Goal: Task Accomplishment & Management: Manage account settings

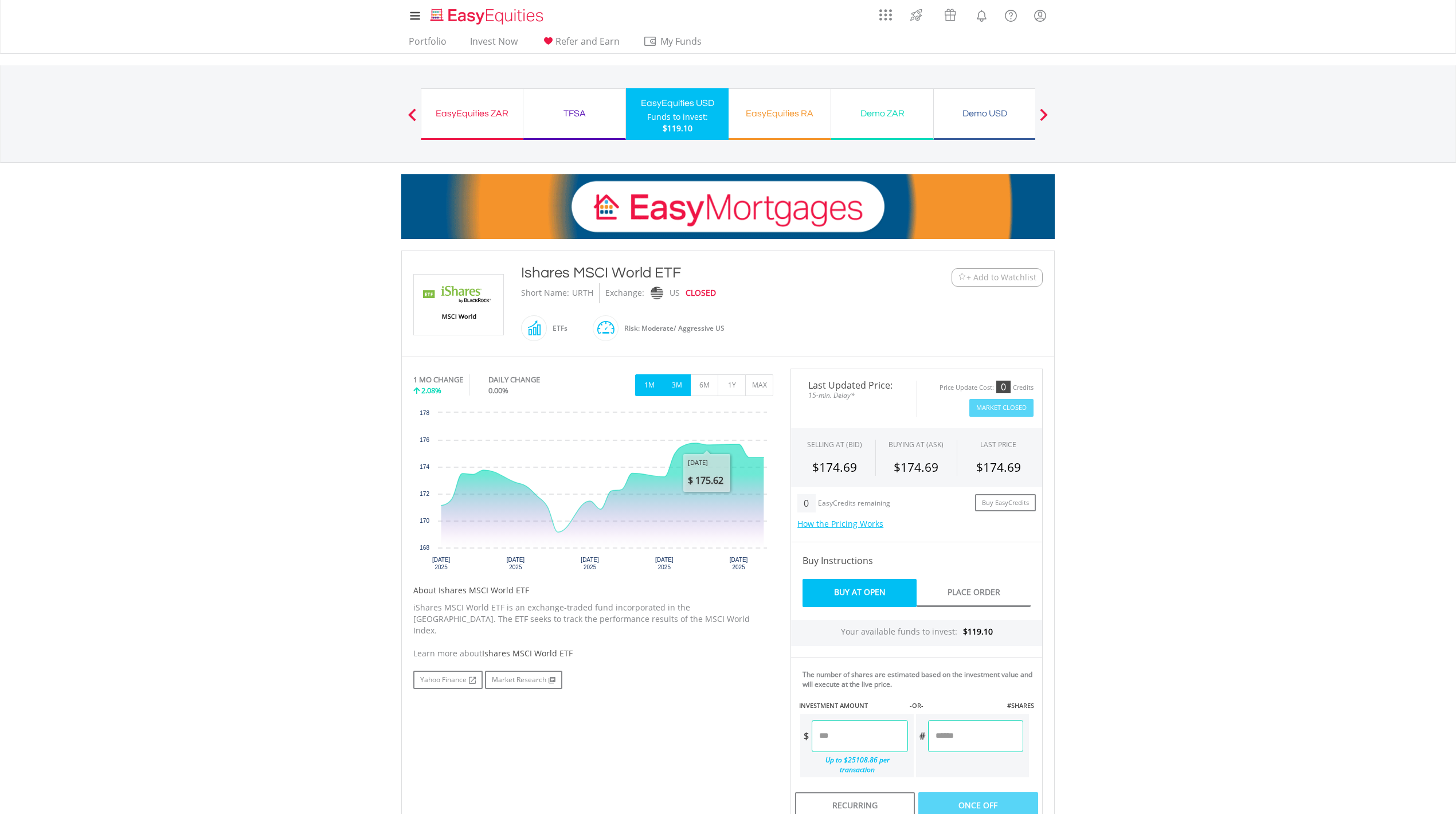
click at [680, 389] on button "3M" at bounding box center [676, 385] width 28 height 22
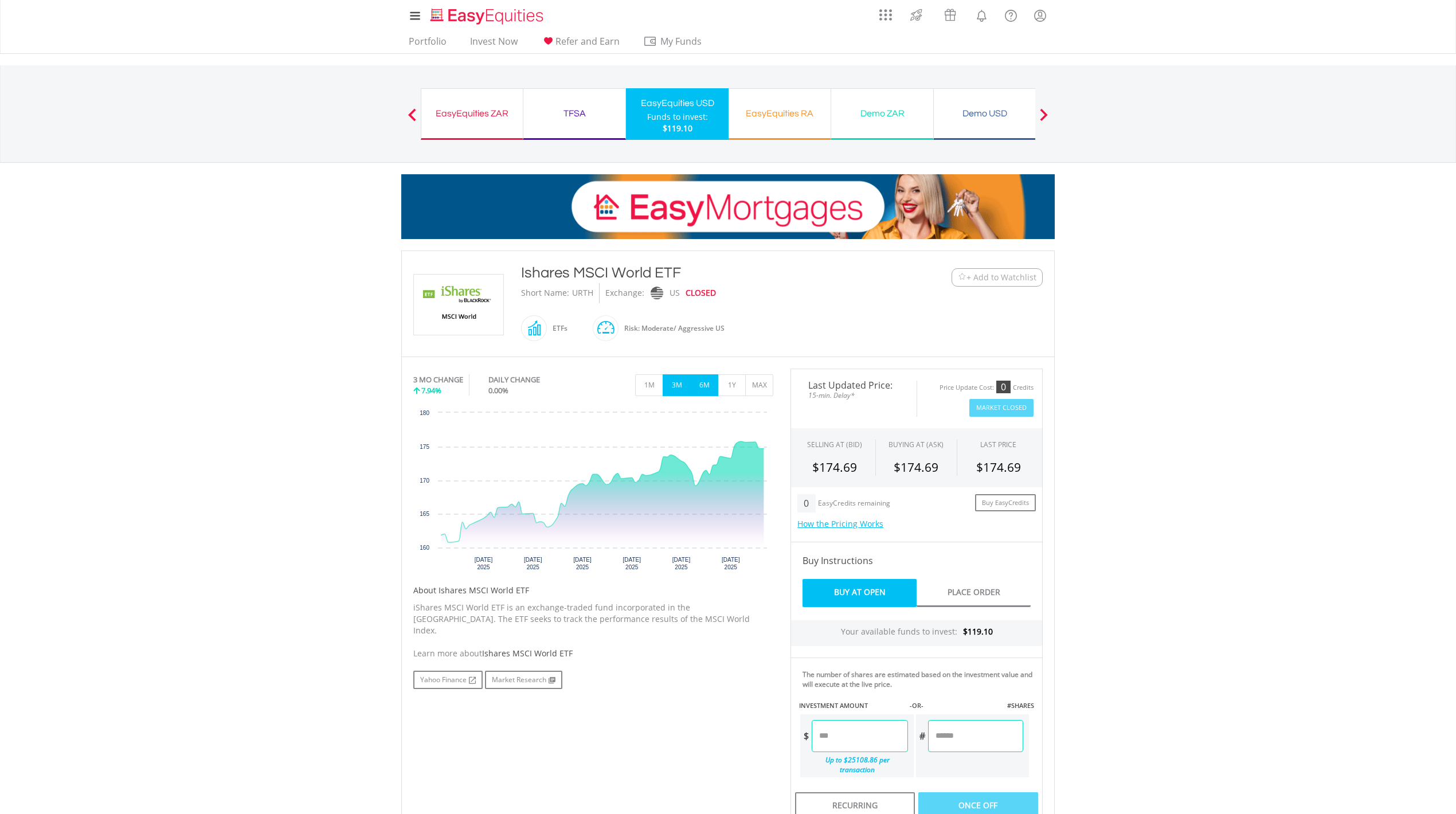
click at [705, 389] on button "6M" at bounding box center [705, 385] width 28 height 22
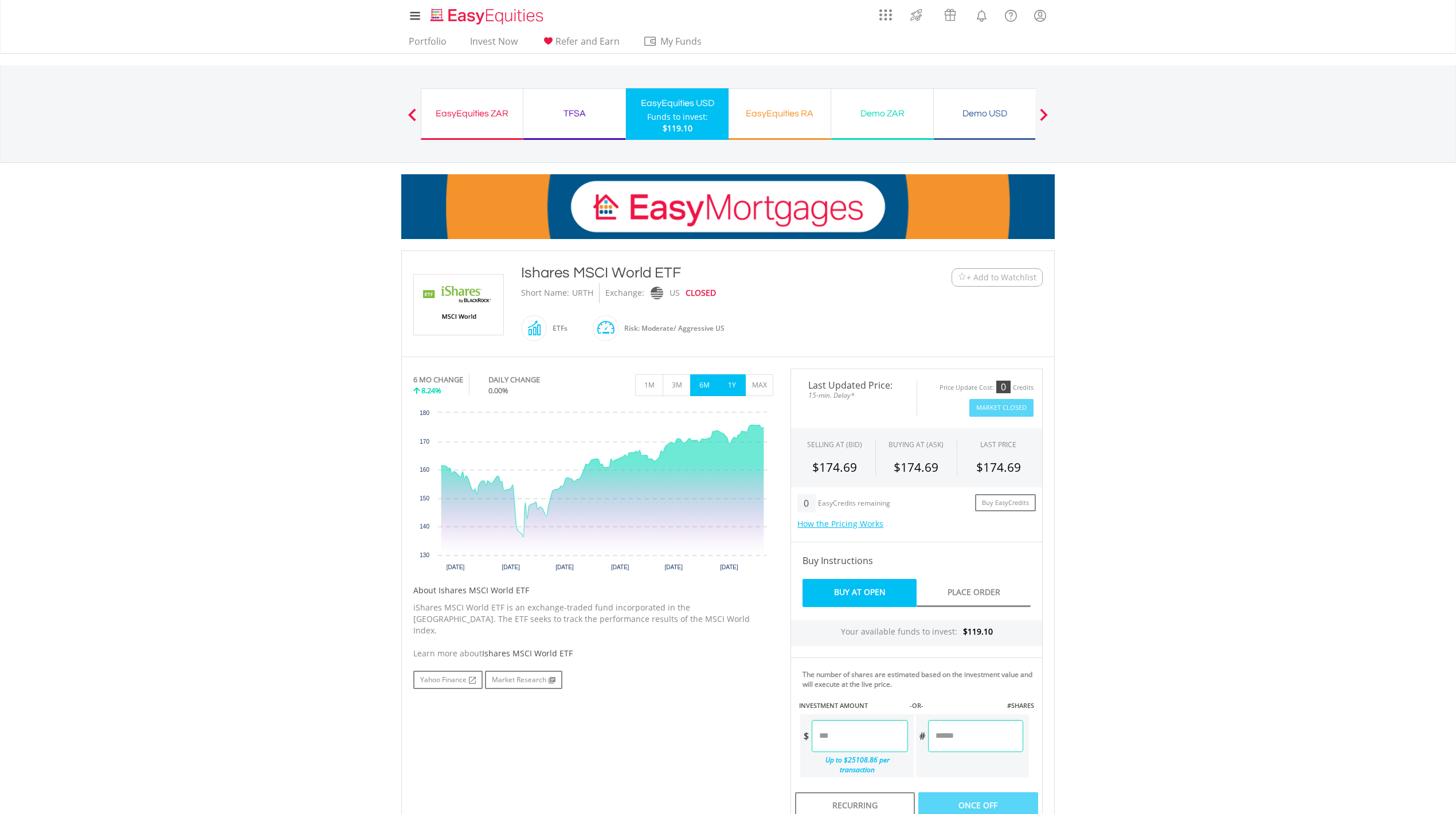
click at [733, 387] on button "1Y" at bounding box center [732, 385] width 28 height 22
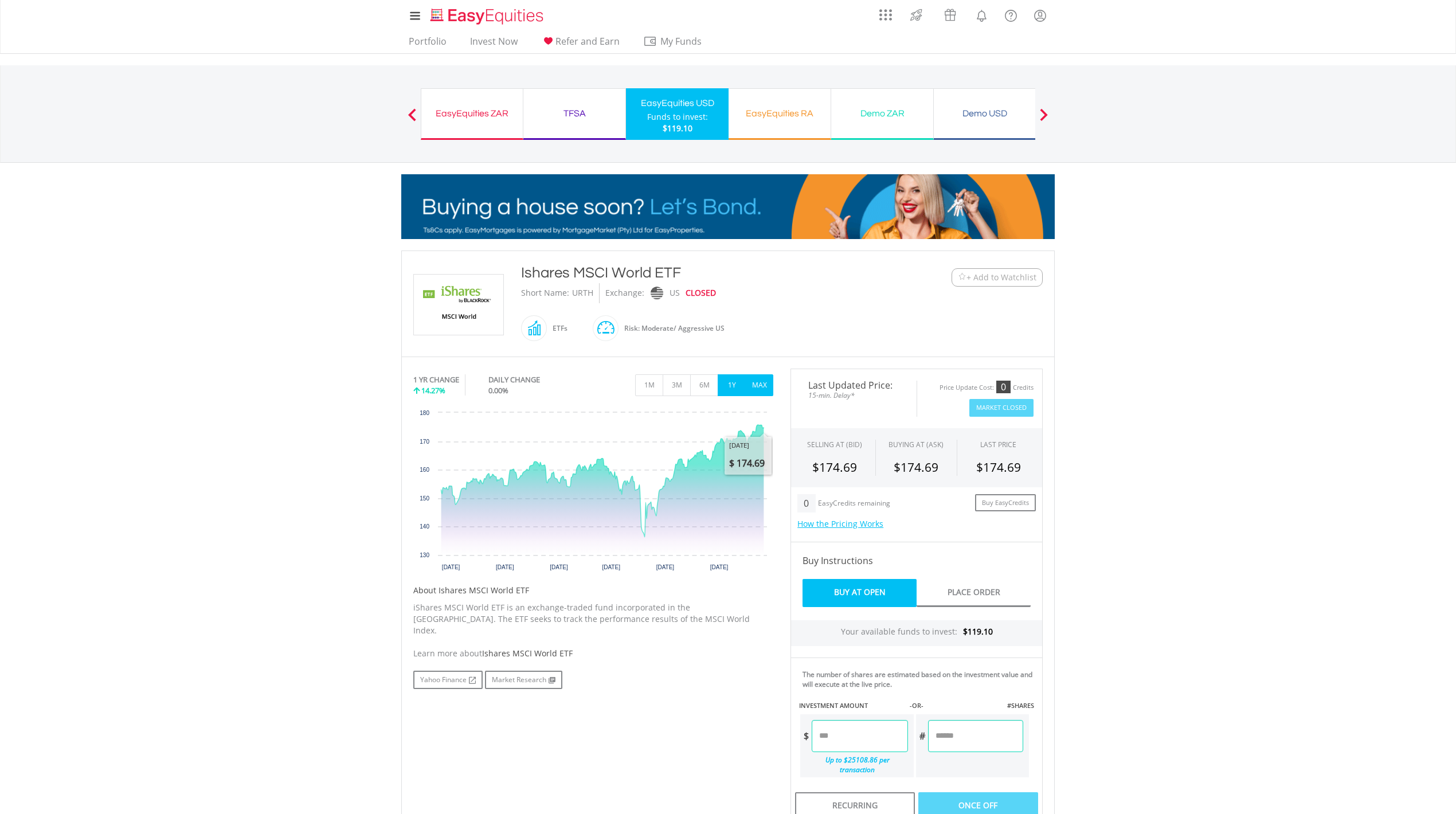
drag, startPoint x: 762, startPoint y: 384, endPoint x: 771, endPoint y: 383, distance: 9.1
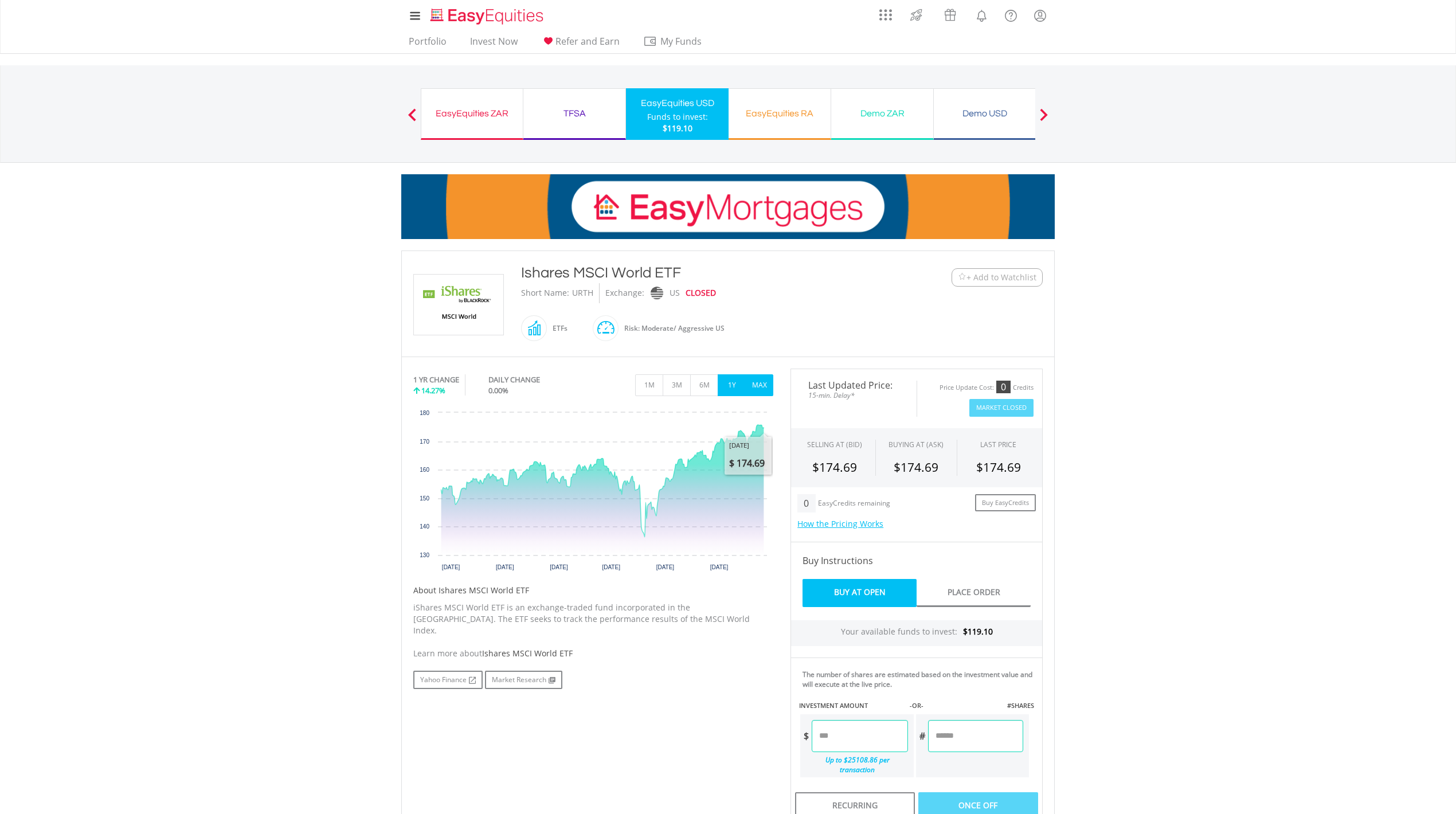
click at [760, 384] on button "MAX" at bounding box center [759, 385] width 28 height 22
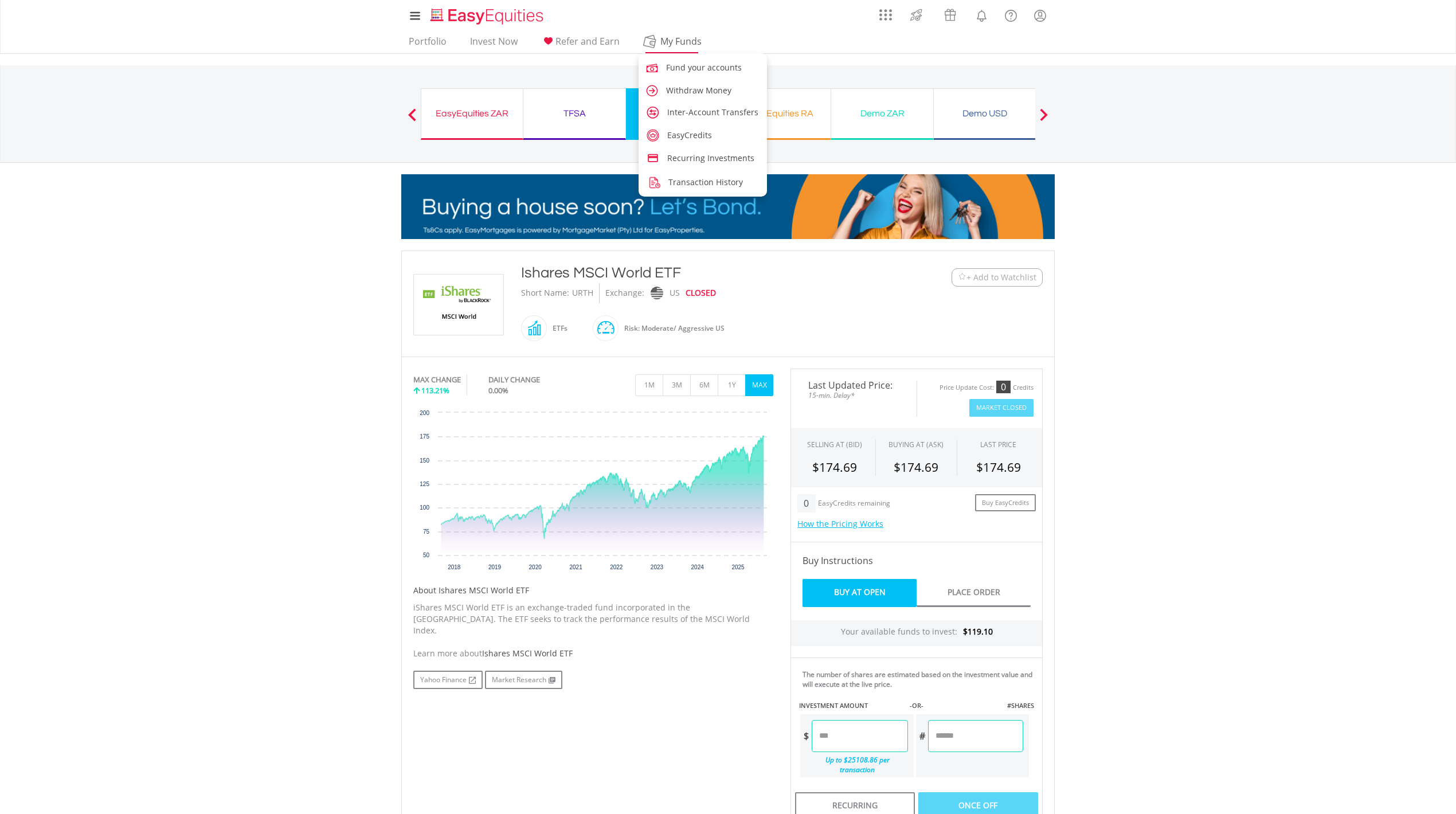
click at [677, 37] on span "My Funds" at bounding box center [680, 41] width 75 height 15
click at [686, 111] on span "Inter-Account Transfers" at bounding box center [714, 112] width 91 height 11
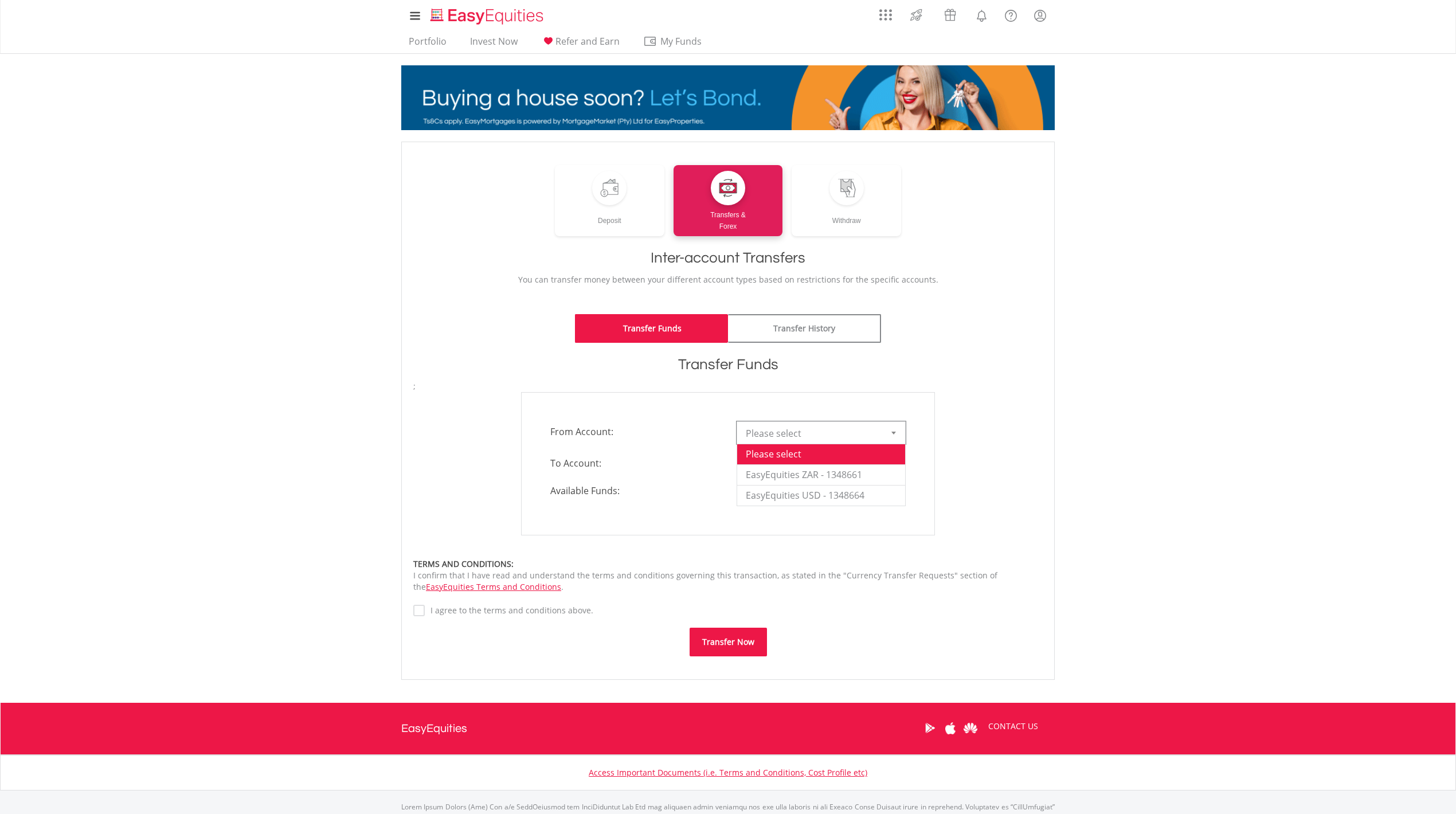
click at [897, 434] on div at bounding box center [893, 433] width 23 height 22
click at [861, 473] on li "EasyEquities ZAR - 1348661" at bounding box center [821, 474] width 168 height 20
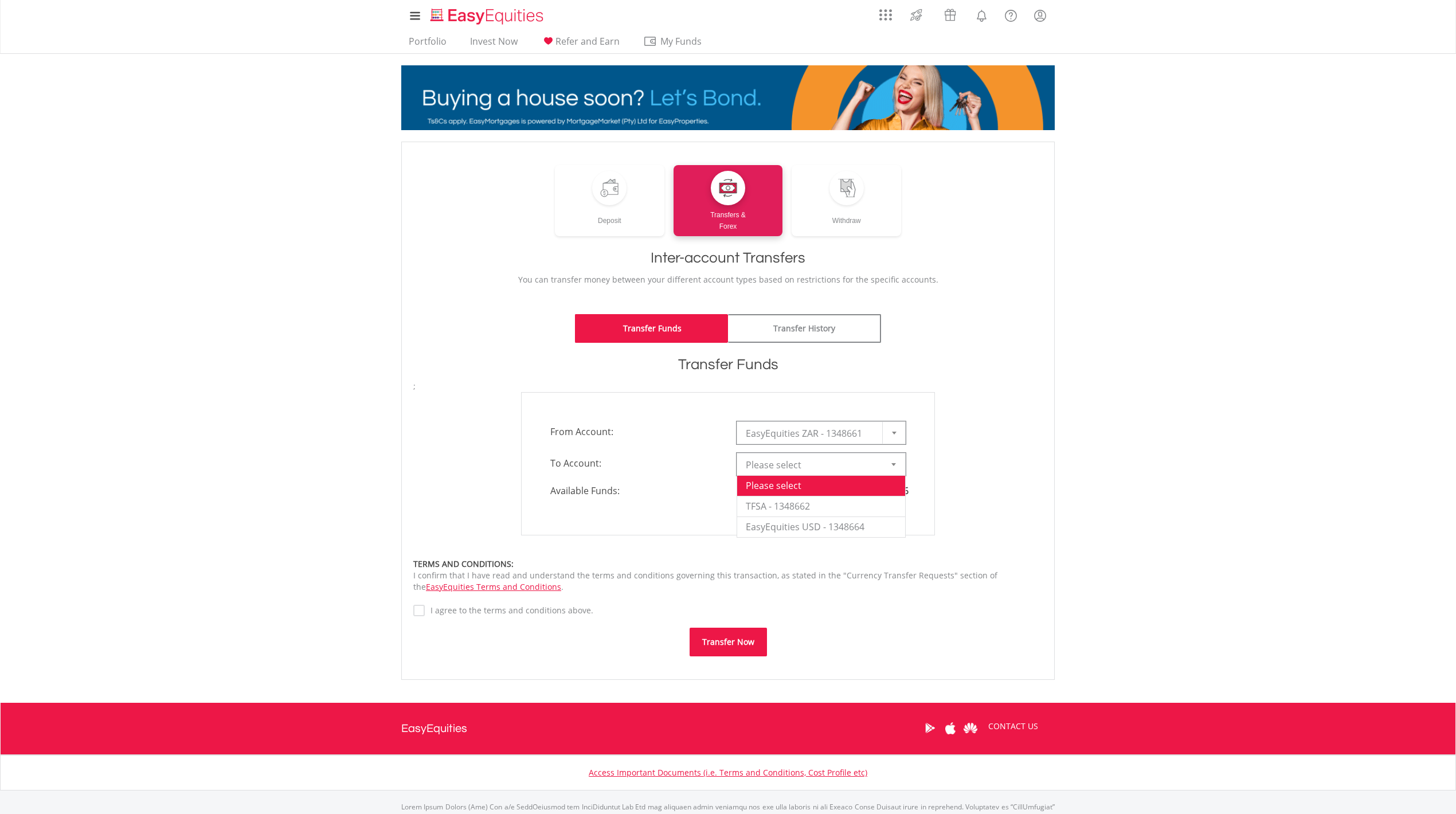
click at [895, 462] on div at bounding box center [893, 464] width 23 height 22
click at [805, 532] on li "EasyEquities USD - 1348664" at bounding box center [821, 527] width 168 height 20
type input "*"
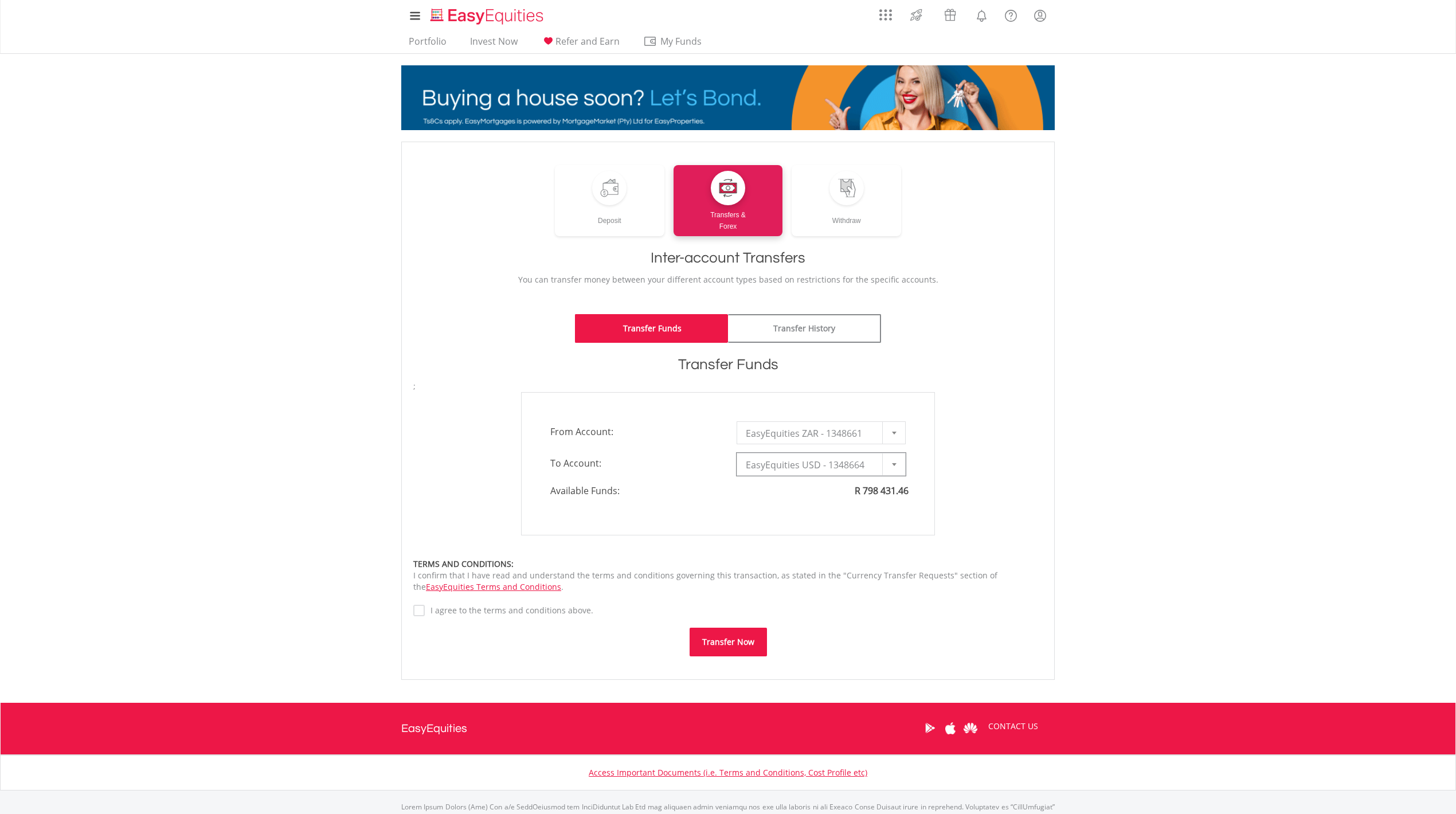
type input "*"
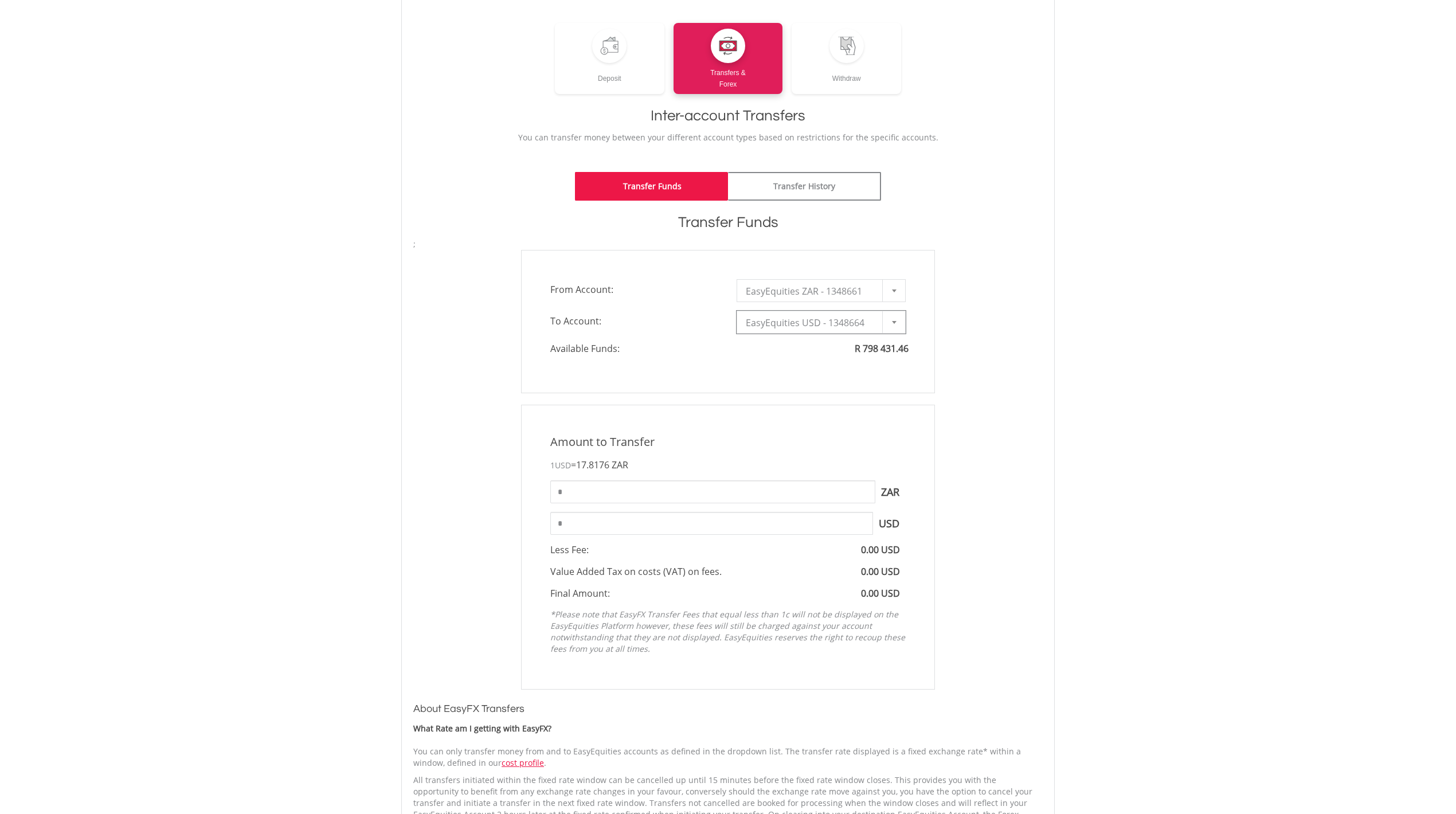
scroll to position [152, 0]
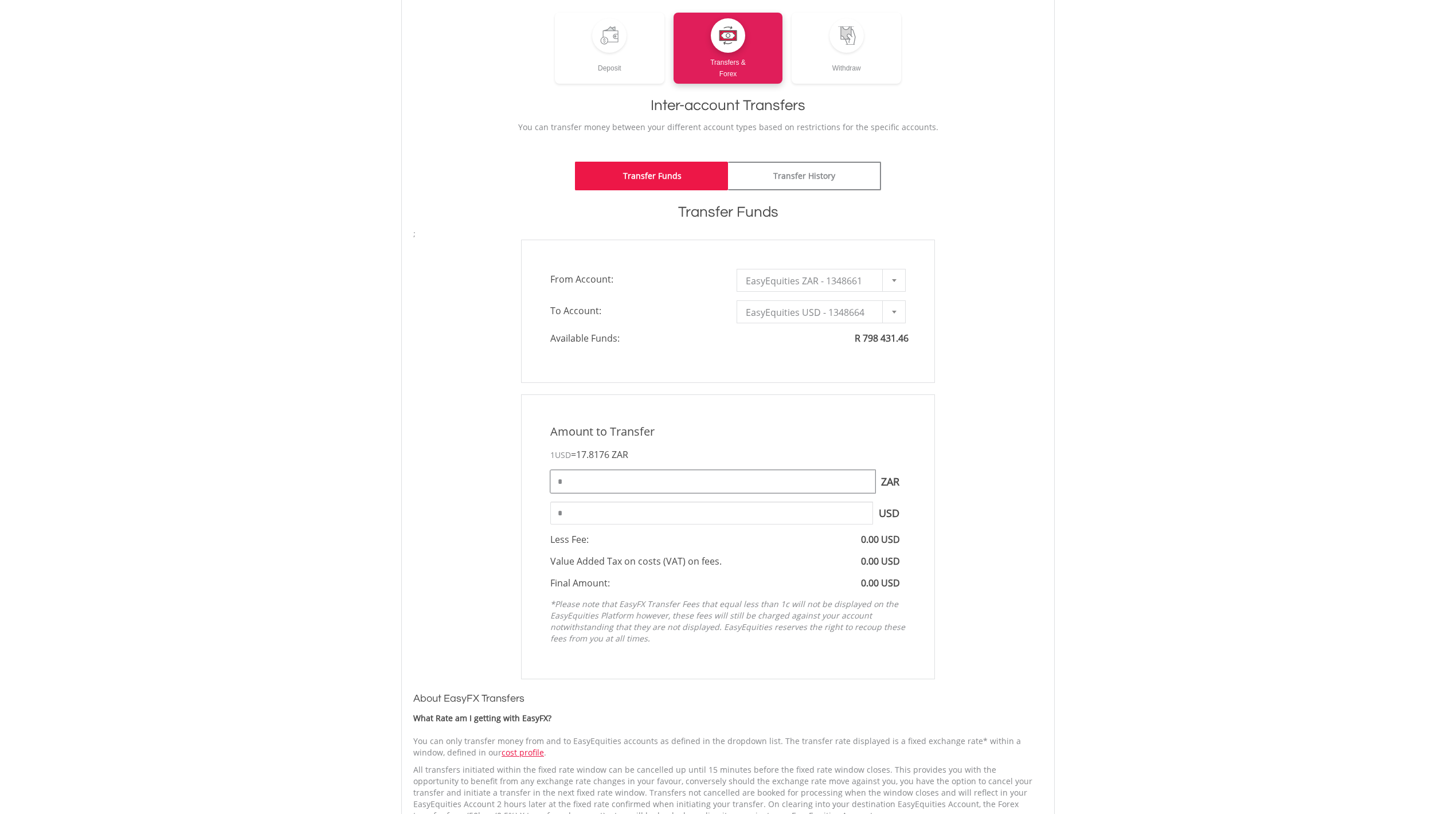
drag, startPoint x: 573, startPoint y: 484, endPoint x: 546, endPoint y: 482, distance: 27.1
click at [546, 482] on div "* ZAR You can transfer funds into your offshore accounts as well as back into y…" at bounding box center [727, 481] width 373 height 23
type input "******"
type input "********"
click at [638, 509] on input "********" at bounding box center [712, 512] width 323 height 23
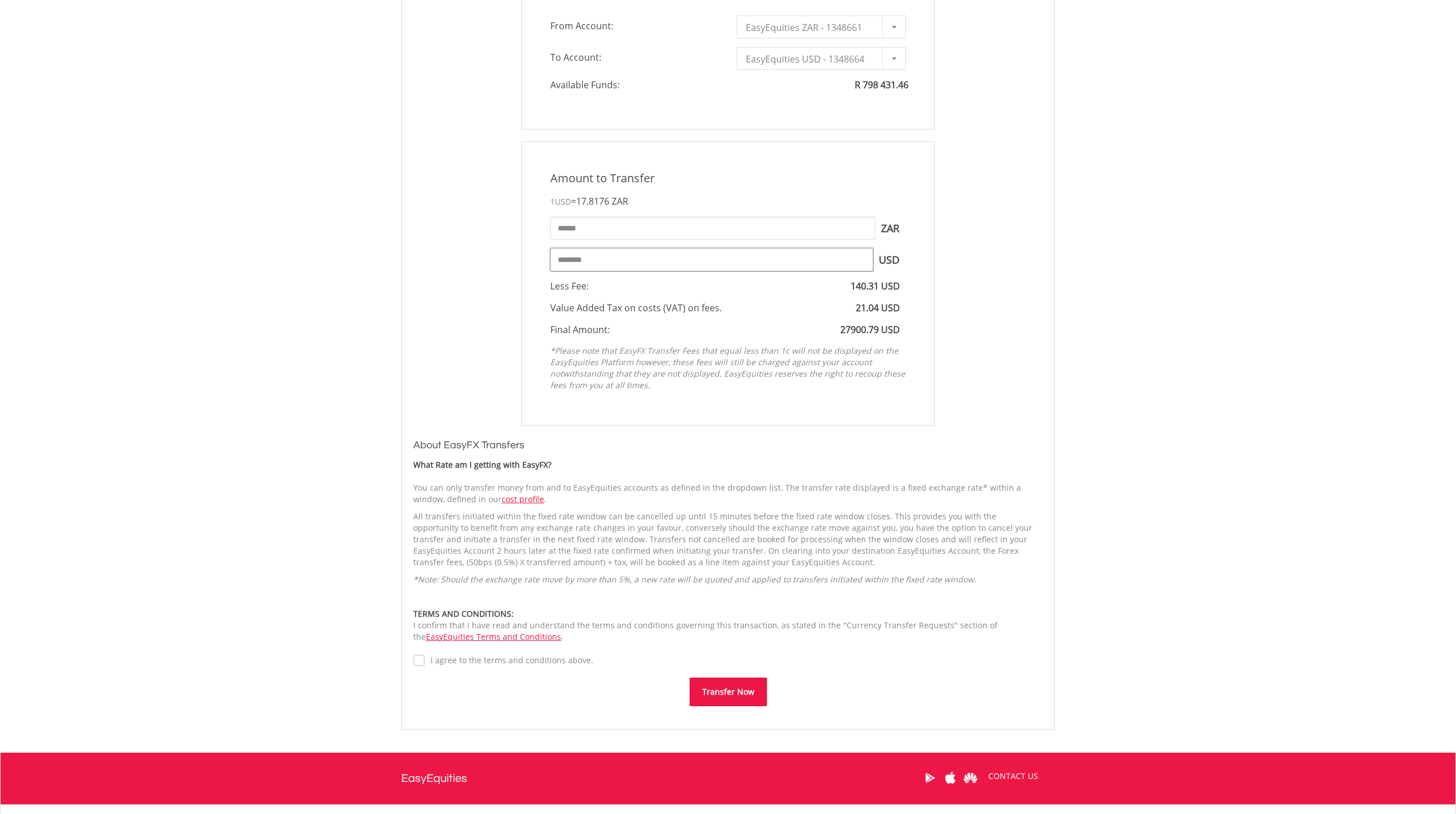
scroll to position [459, 0]
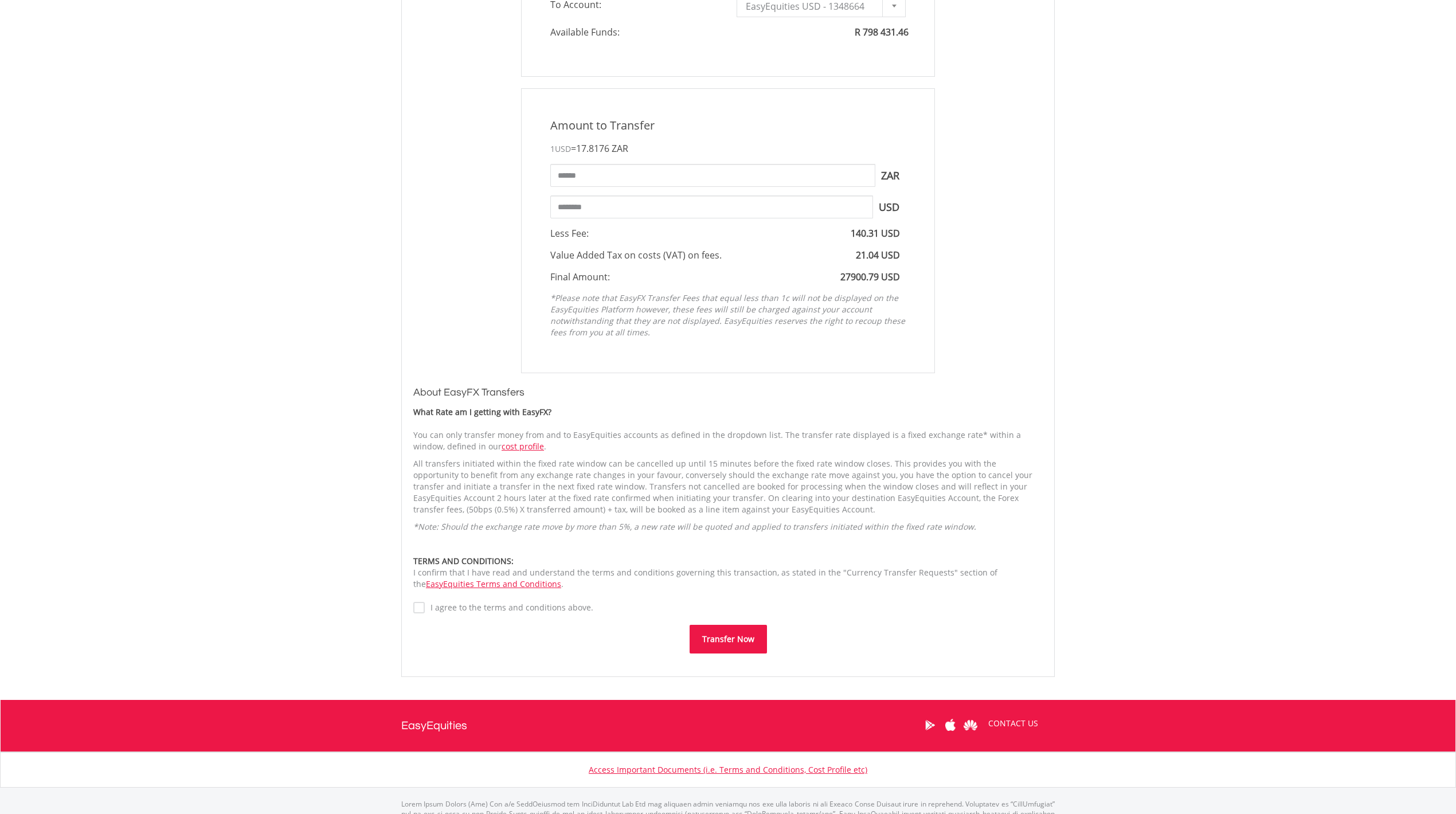
click at [425, 608] on label "I agree to the terms and conditions above." at bounding box center [509, 608] width 169 height 12
click at [732, 641] on button "Transfer Now" at bounding box center [728, 639] width 77 height 29
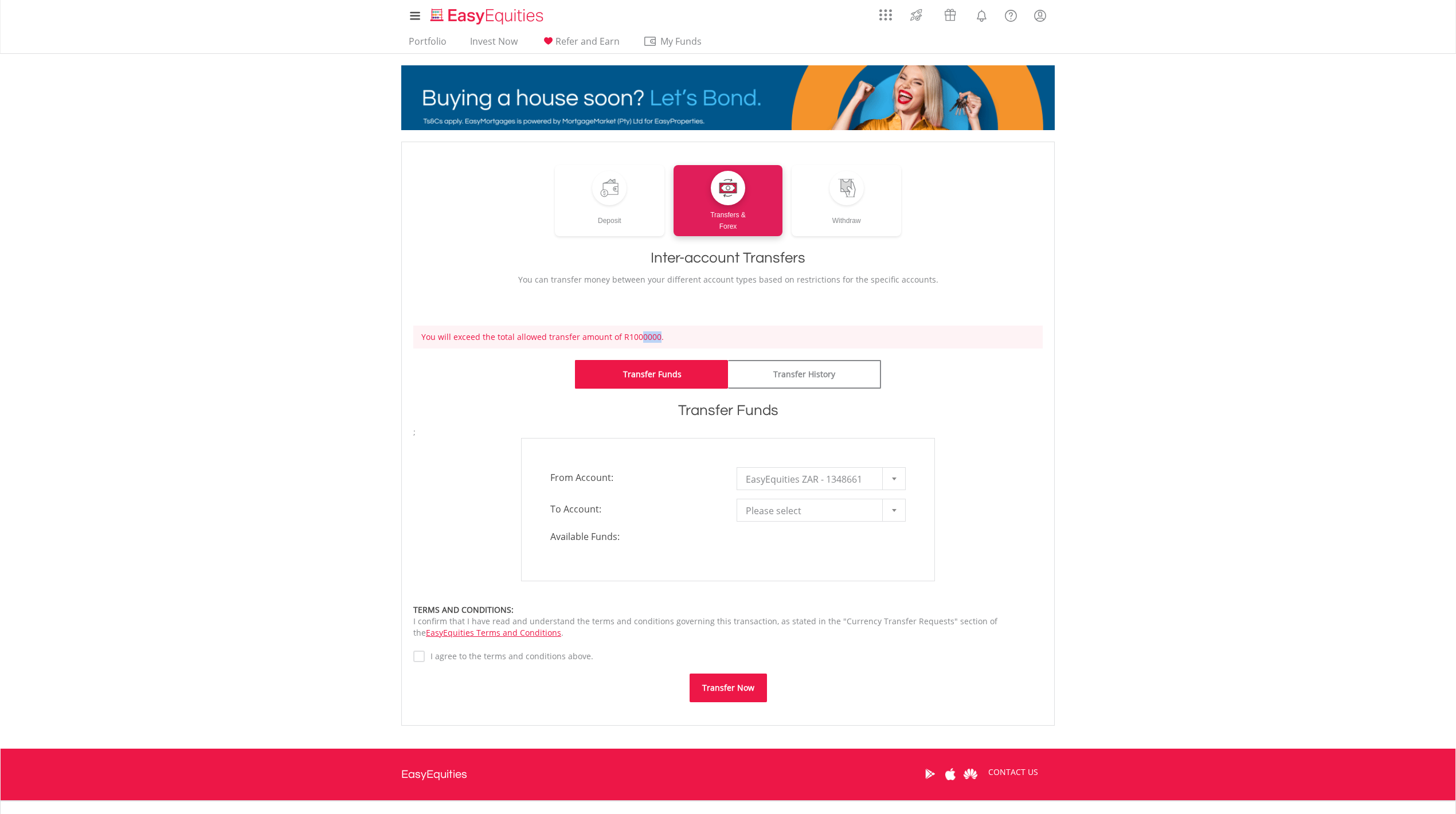
drag, startPoint x: 638, startPoint y: 336, endPoint x: 648, endPoint y: 336, distance: 10.0
click at [651, 336] on div "You will exceed the total allowed transfer amount of R1000000." at bounding box center [728, 337] width 630 height 23
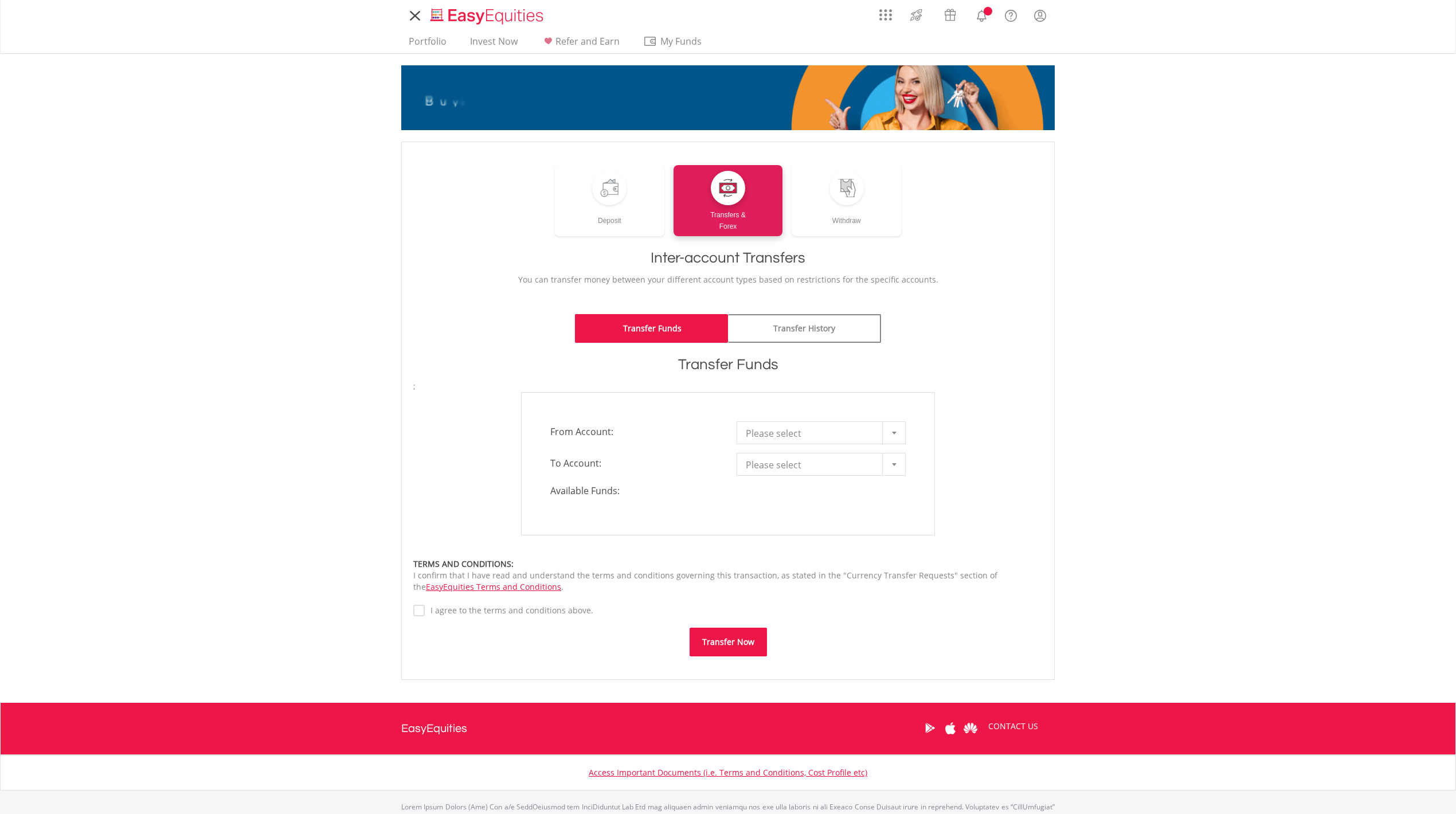
scroll to position [55, 0]
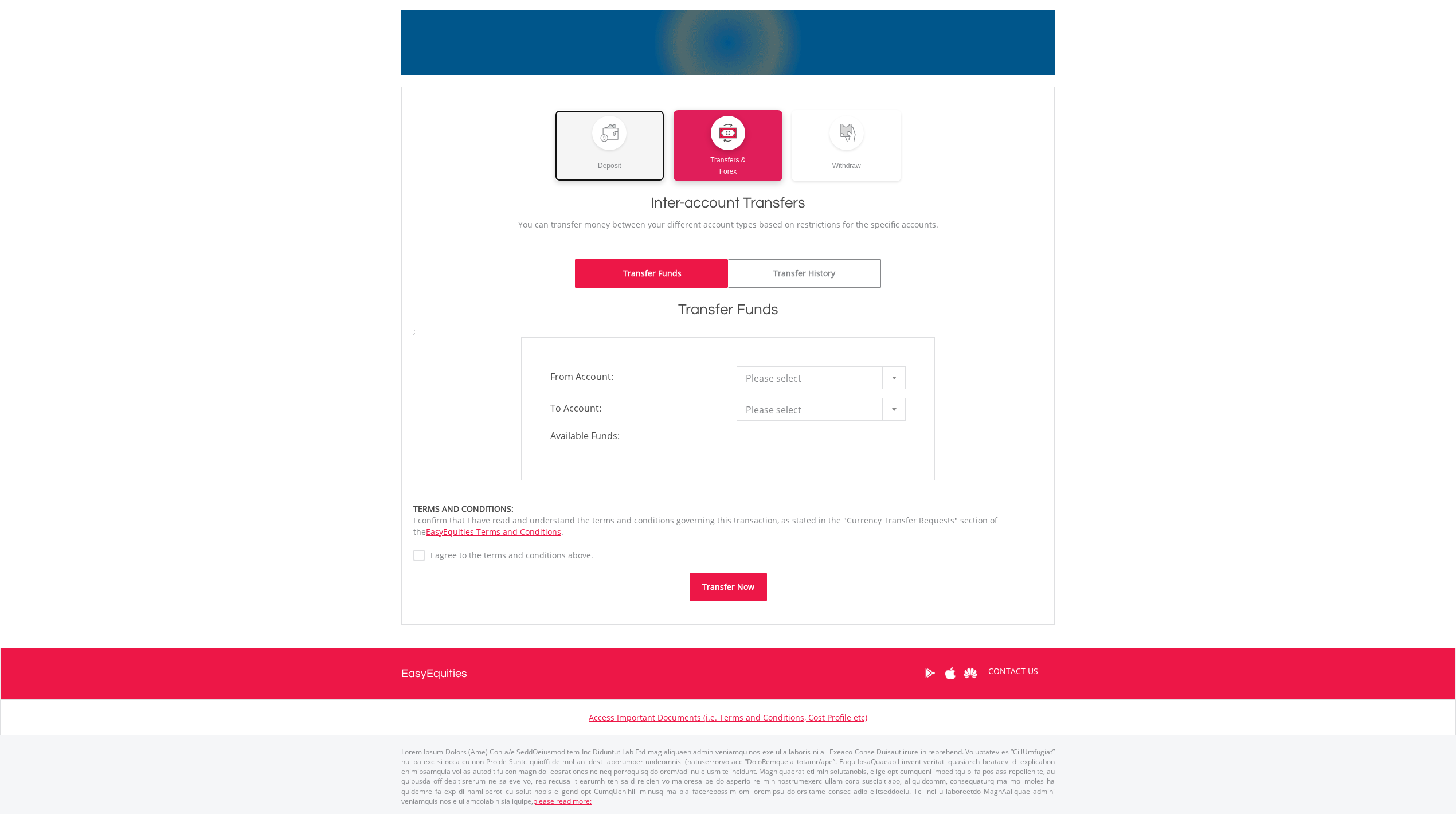
click at [606, 145] on div at bounding box center [609, 133] width 34 height 34
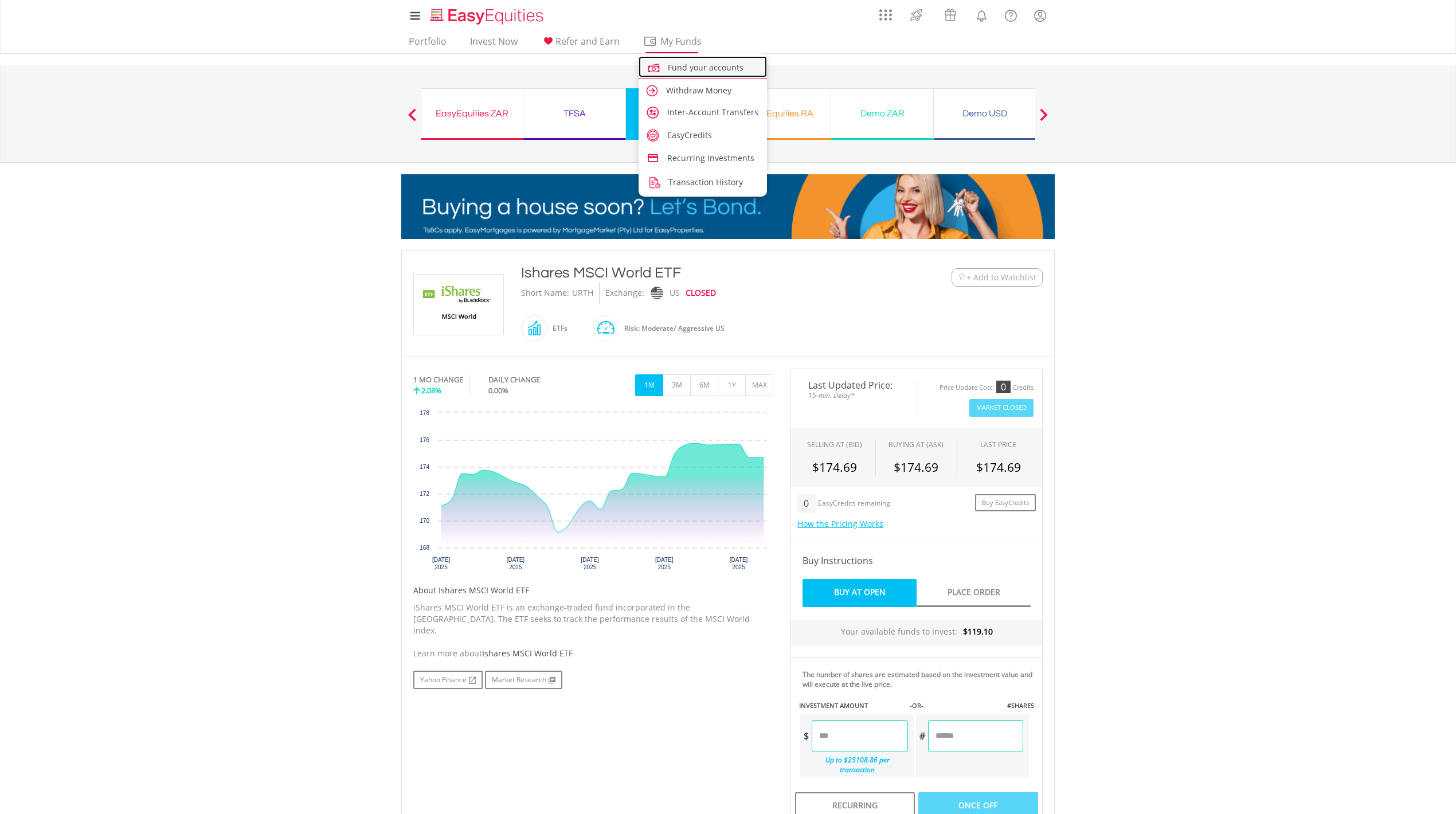
click at [686, 70] on span "Fund your accounts" at bounding box center [705, 67] width 76 height 11
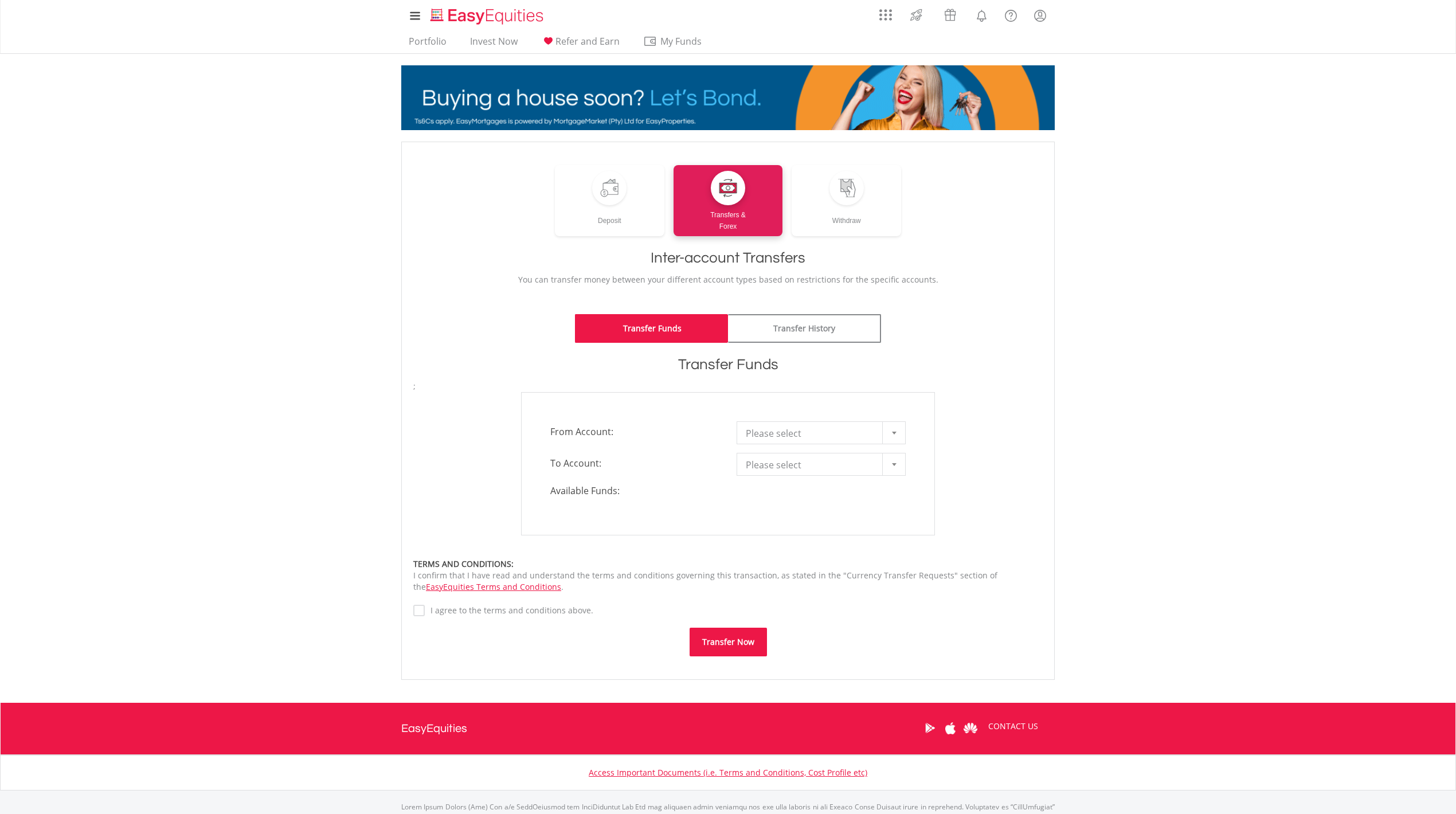
click at [895, 432] on div at bounding box center [893, 433] width 23 height 22
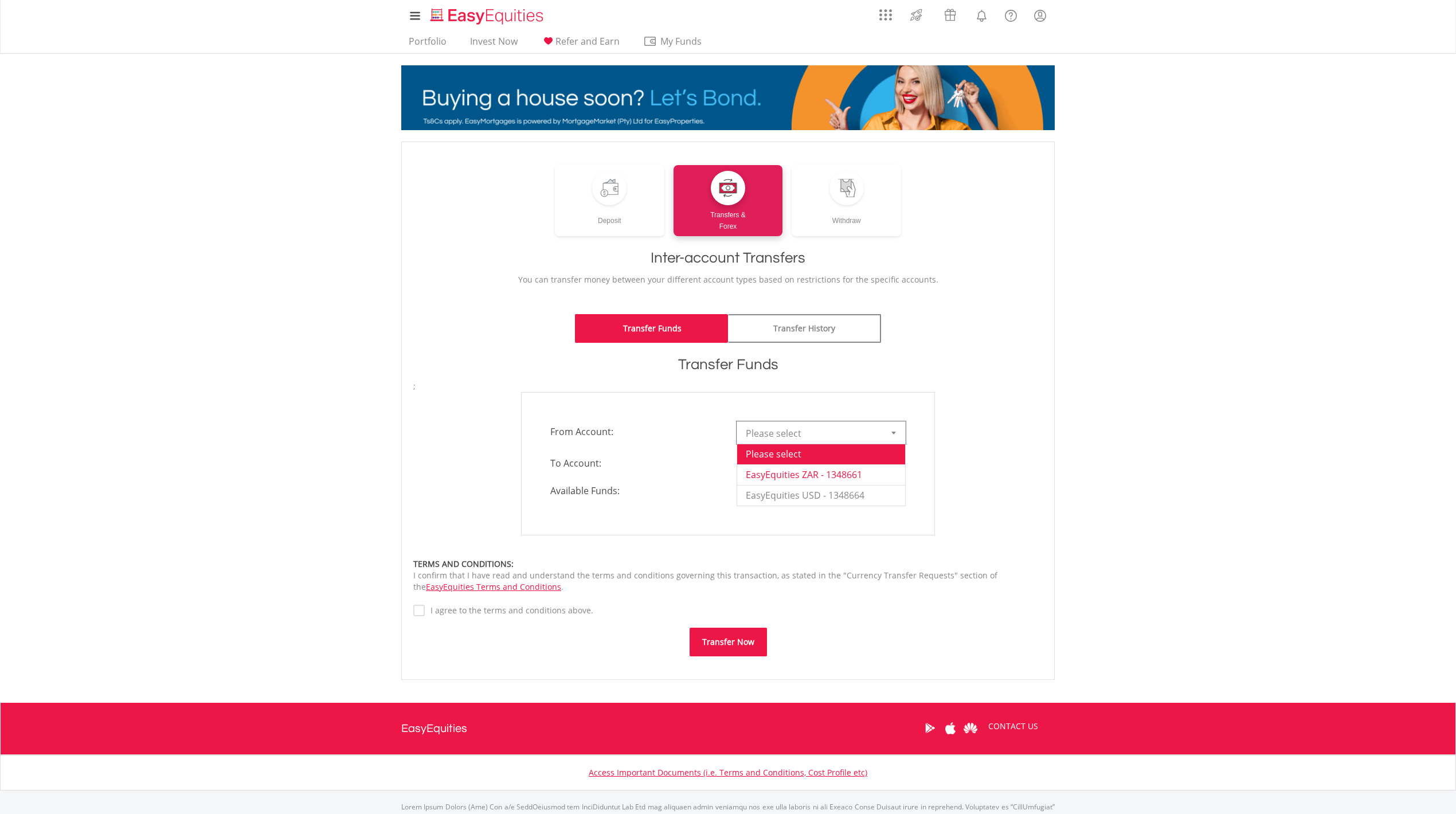
click at [853, 473] on li "EasyEquities ZAR - 1348661" at bounding box center [821, 474] width 168 height 20
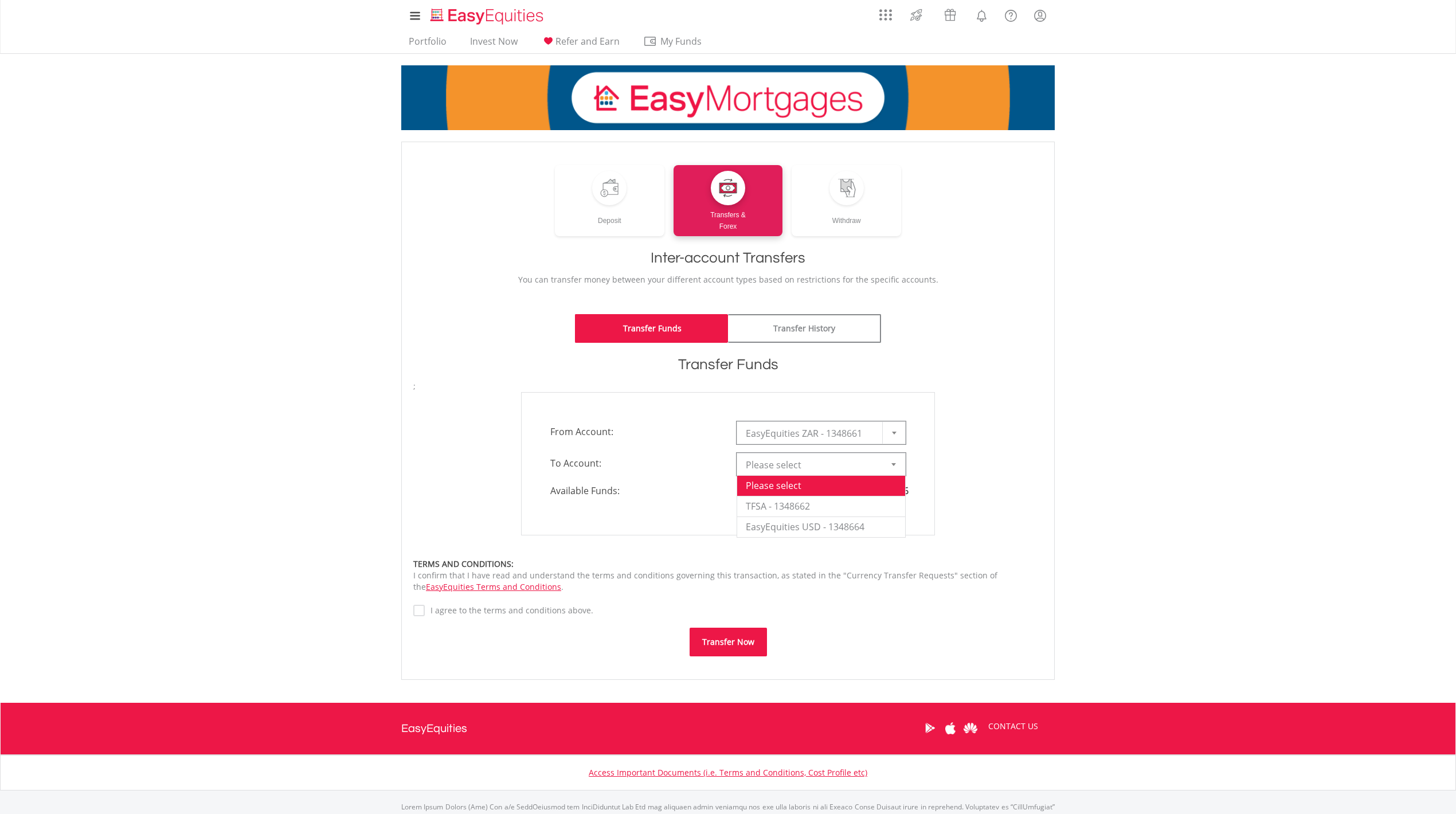
click at [894, 469] on div at bounding box center [893, 464] width 23 height 22
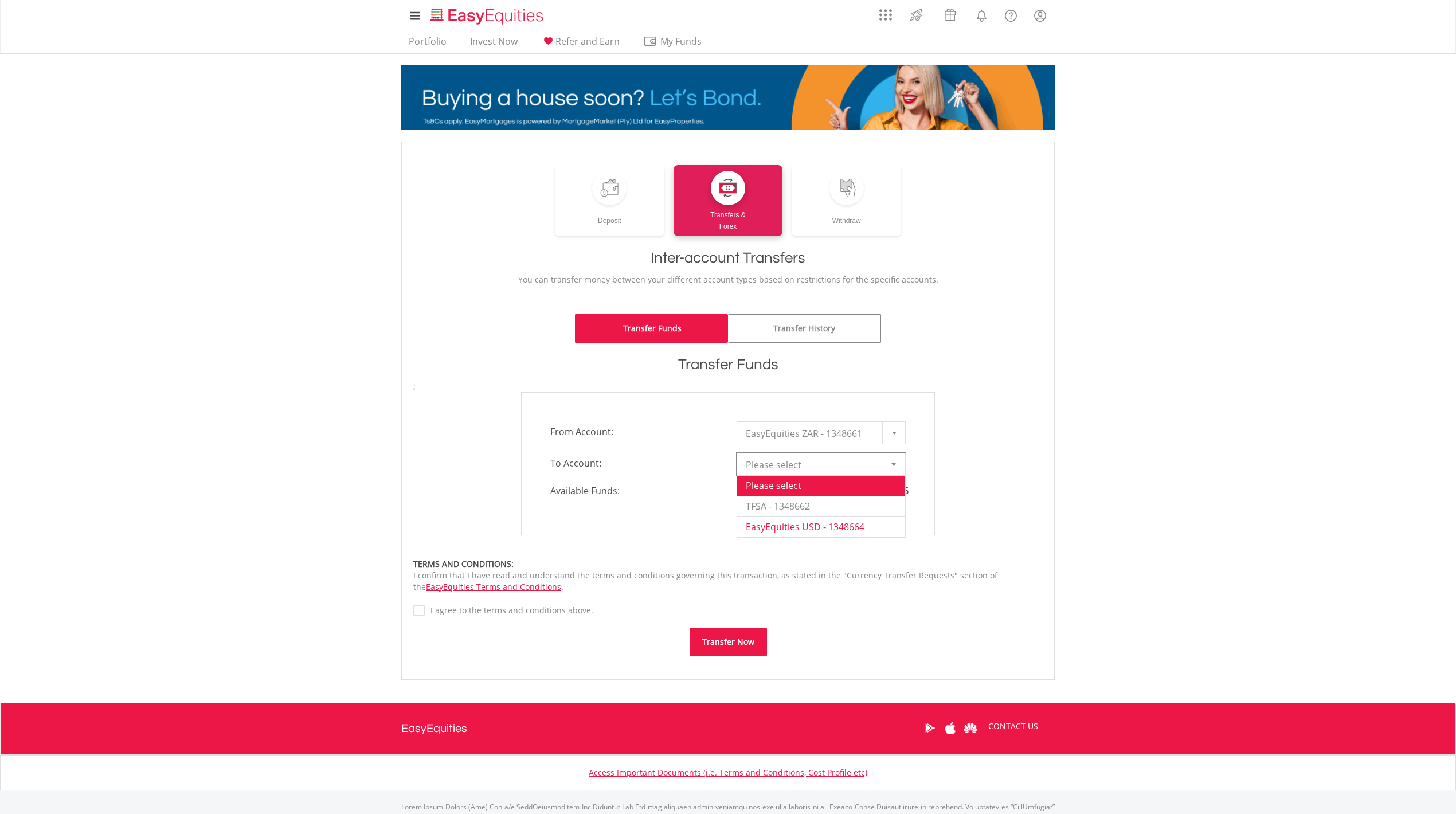
click at [800, 530] on li "EasyEquities USD - 1348664" at bounding box center [821, 527] width 168 height 20
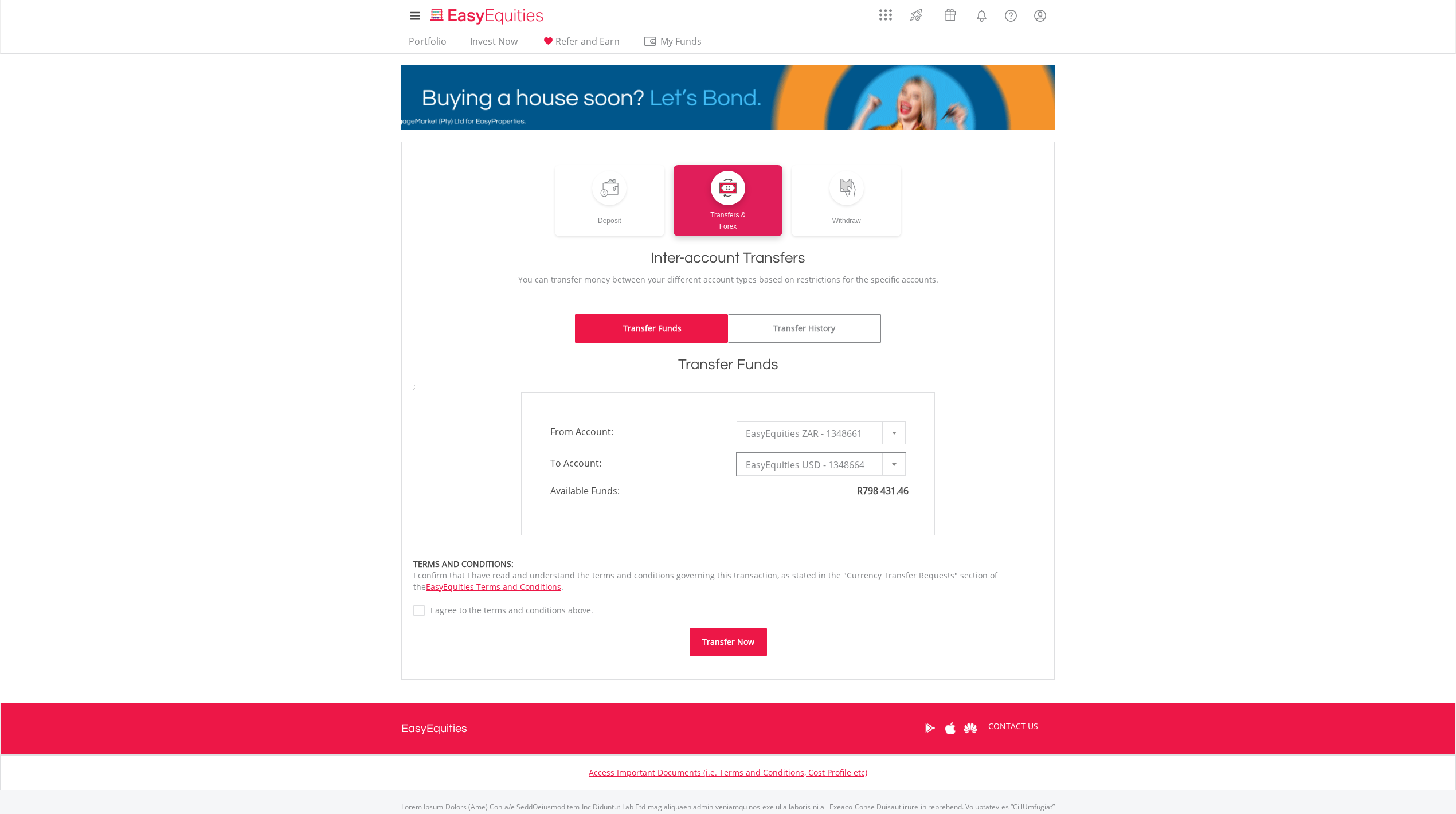
type input "*"
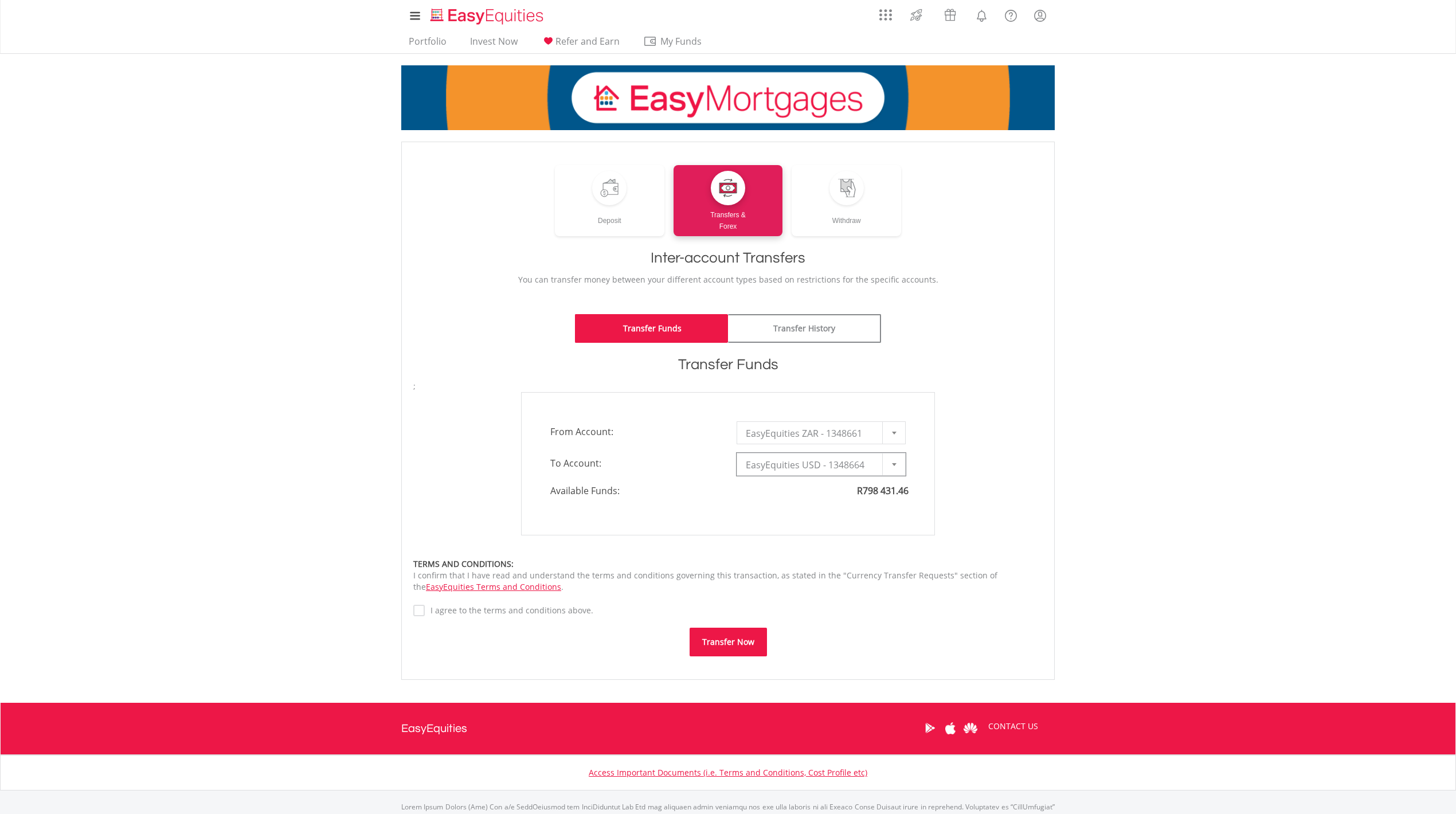
type input "*"
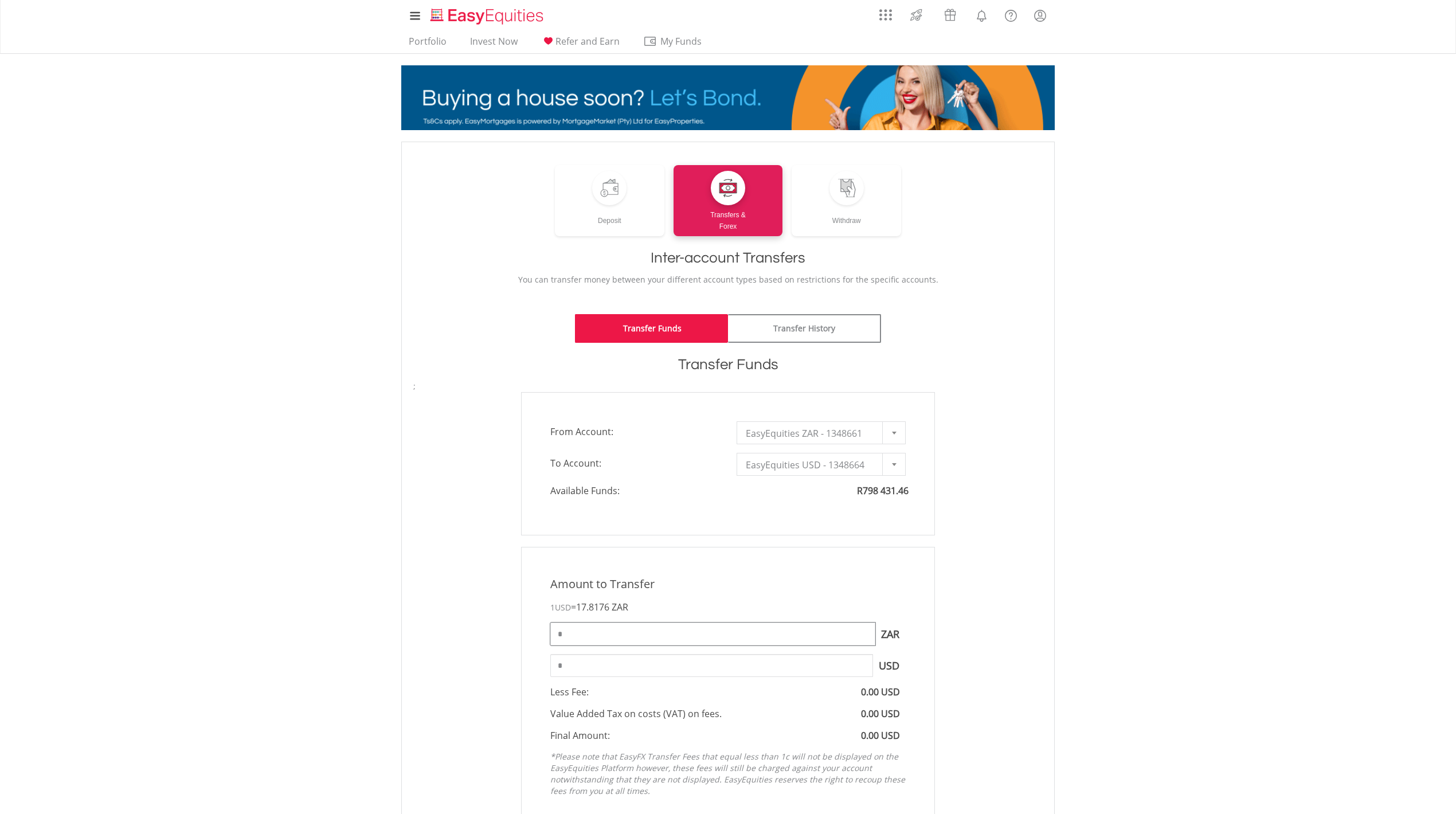
drag, startPoint x: 569, startPoint y: 637, endPoint x: 541, endPoint y: 630, distance: 28.9
click at [541, 630] on div "Amount to Transfer 1 USD = 17.8176 ZAR * ZAR You can transfer funds into your o…" at bounding box center [728, 689] width 414 height 285
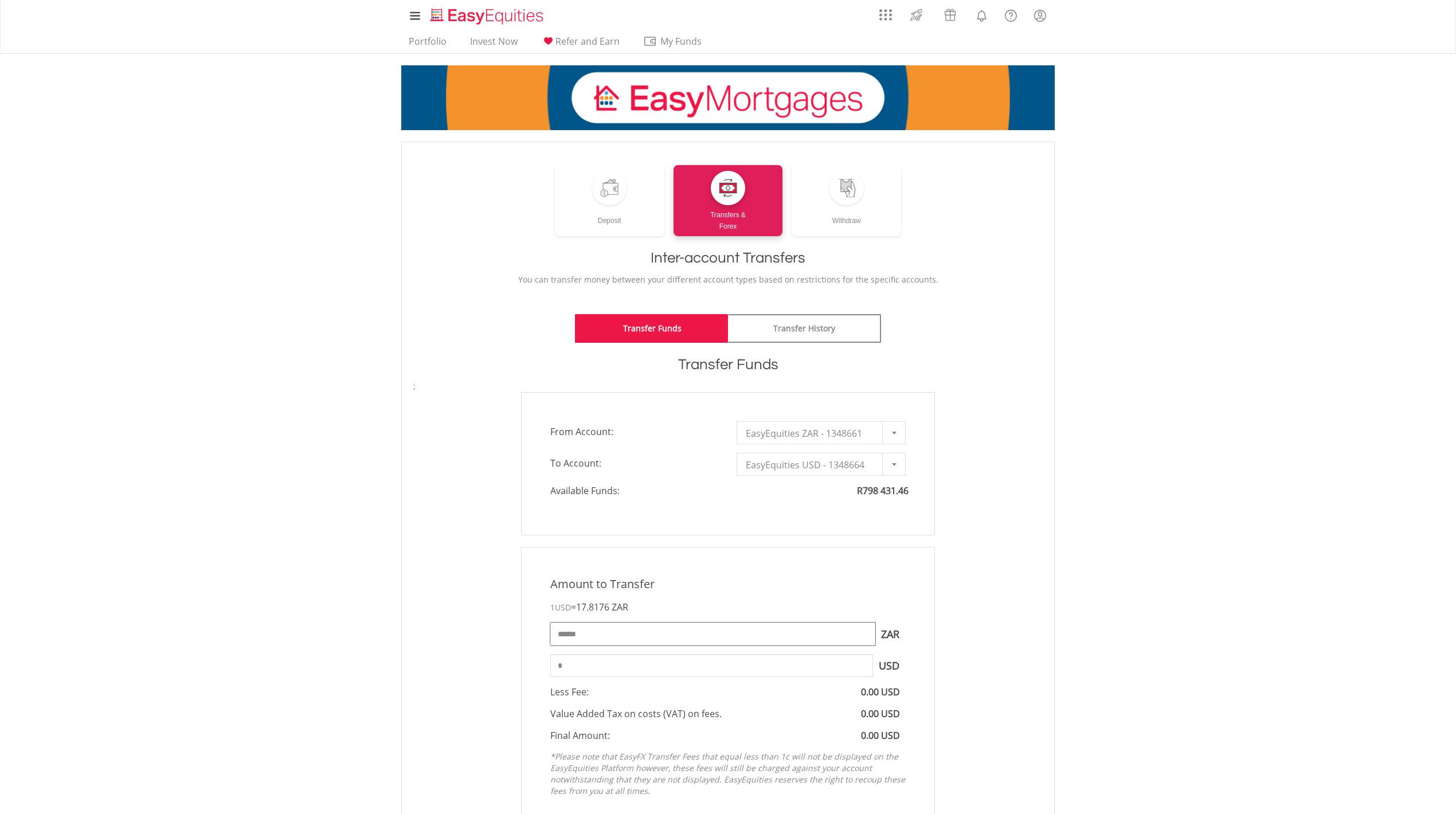
type input "******"
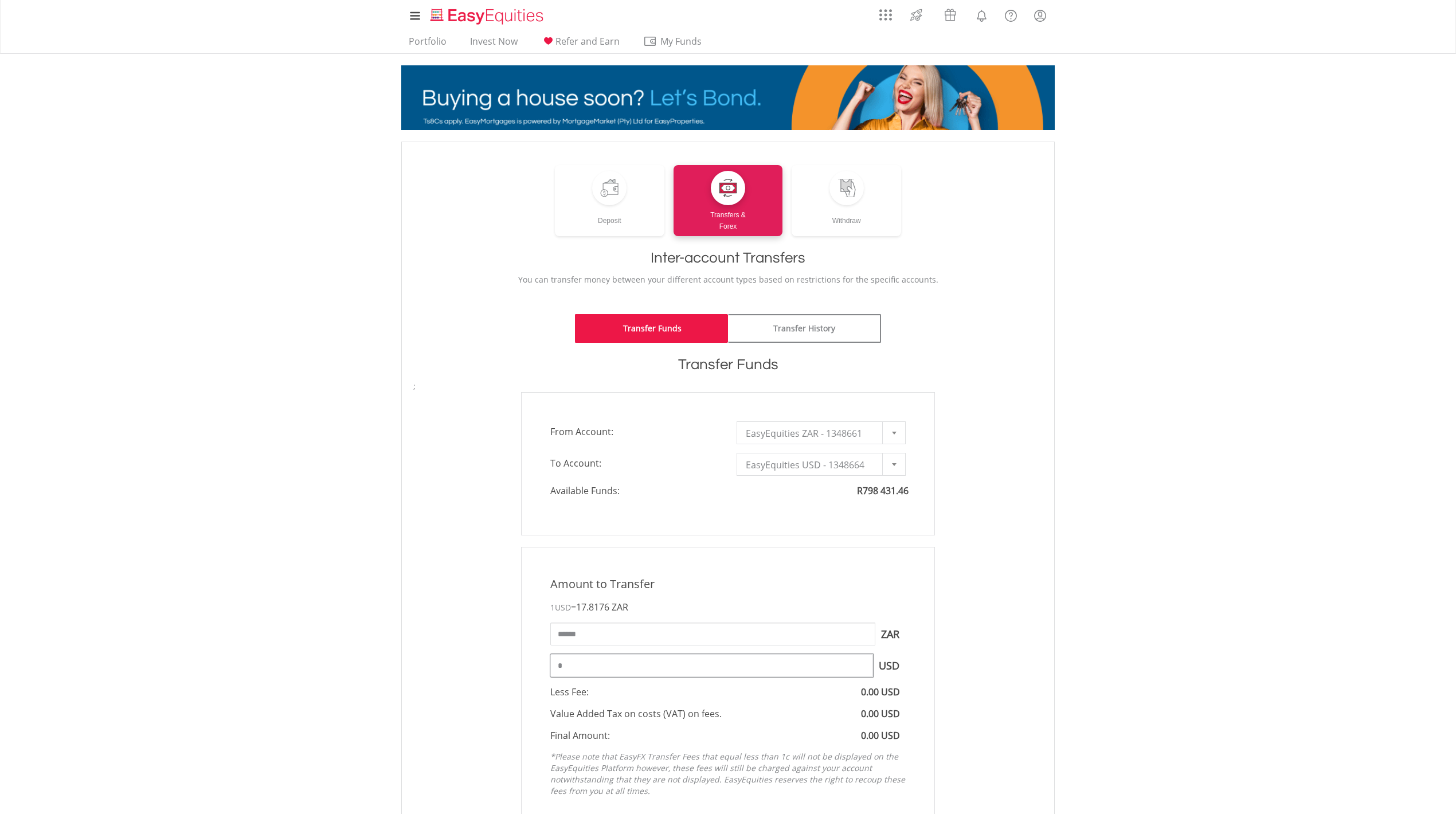
type input "********"
click at [617, 666] on input "********" at bounding box center [712, 665] width 323 height 23
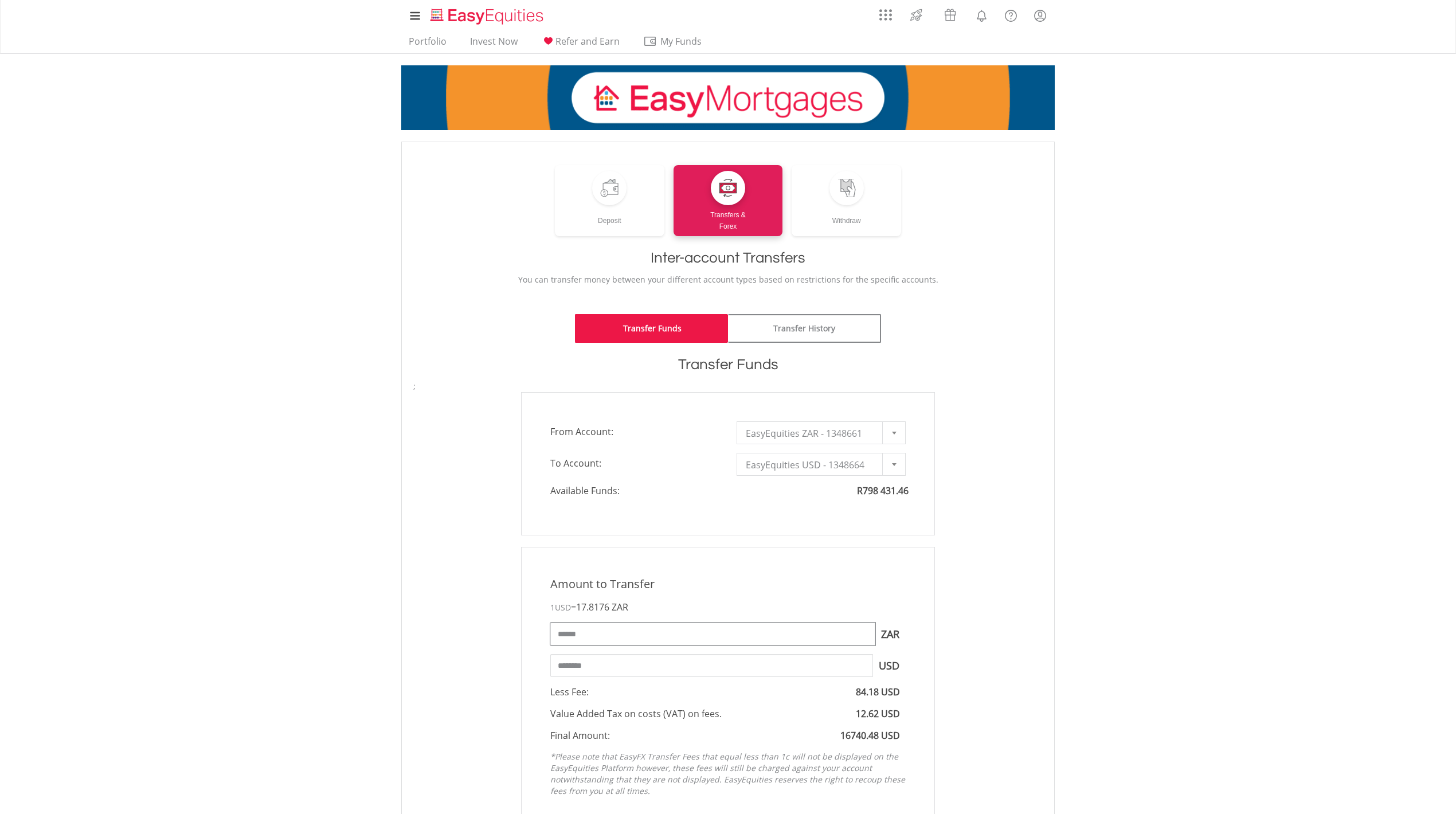
drag, startPoint x: 566, startPoint y: 634, endPoint x: 576, endPoint y: 633, distance: 10.0
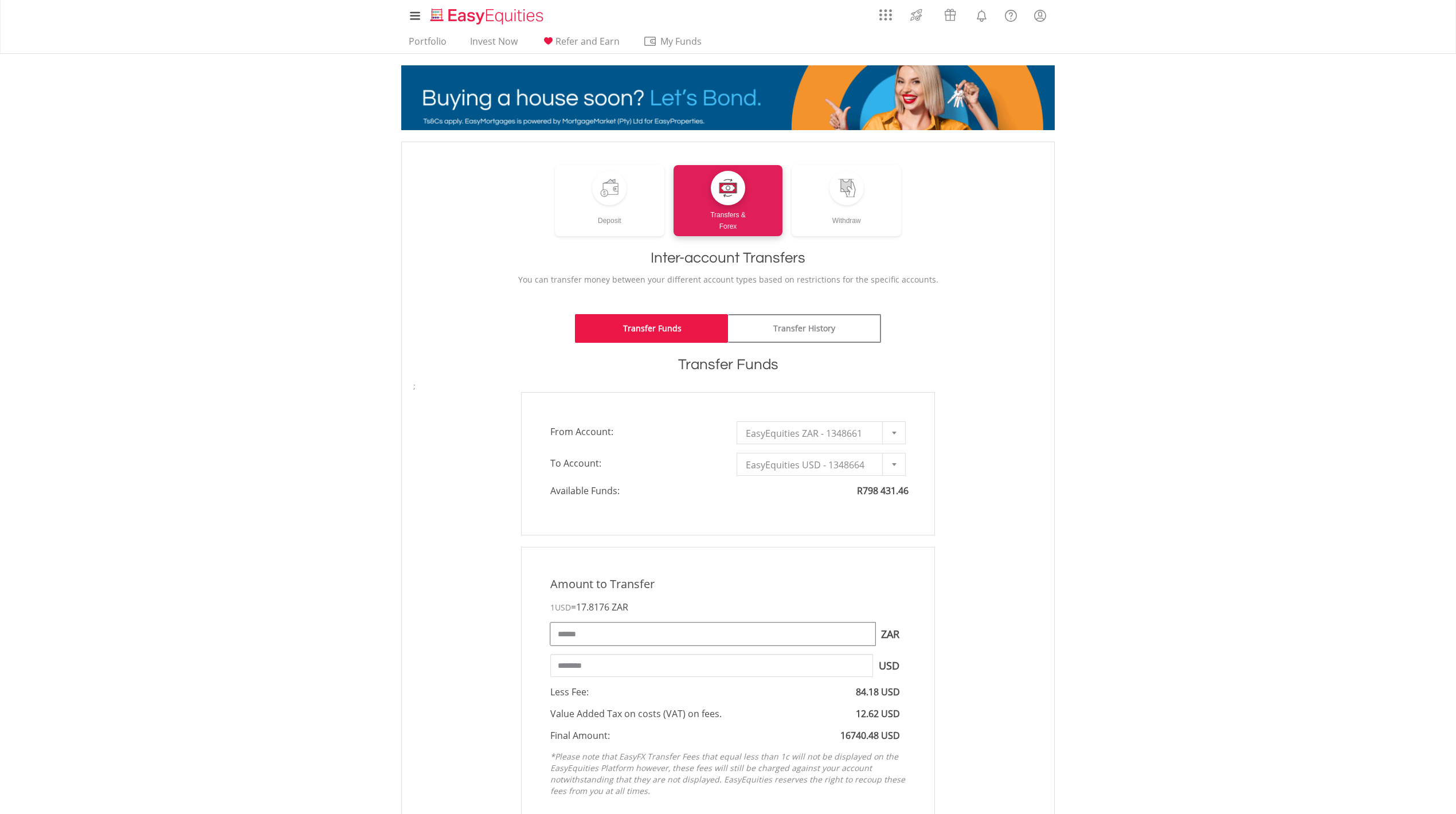
click at [576, 633] on input "******" at bounding box center [713, 634] width 325 height 23
drag, startPoint x: 591, startPoint y: 634, endPoint x: 573, endPoint y: 635, distance: 18.0
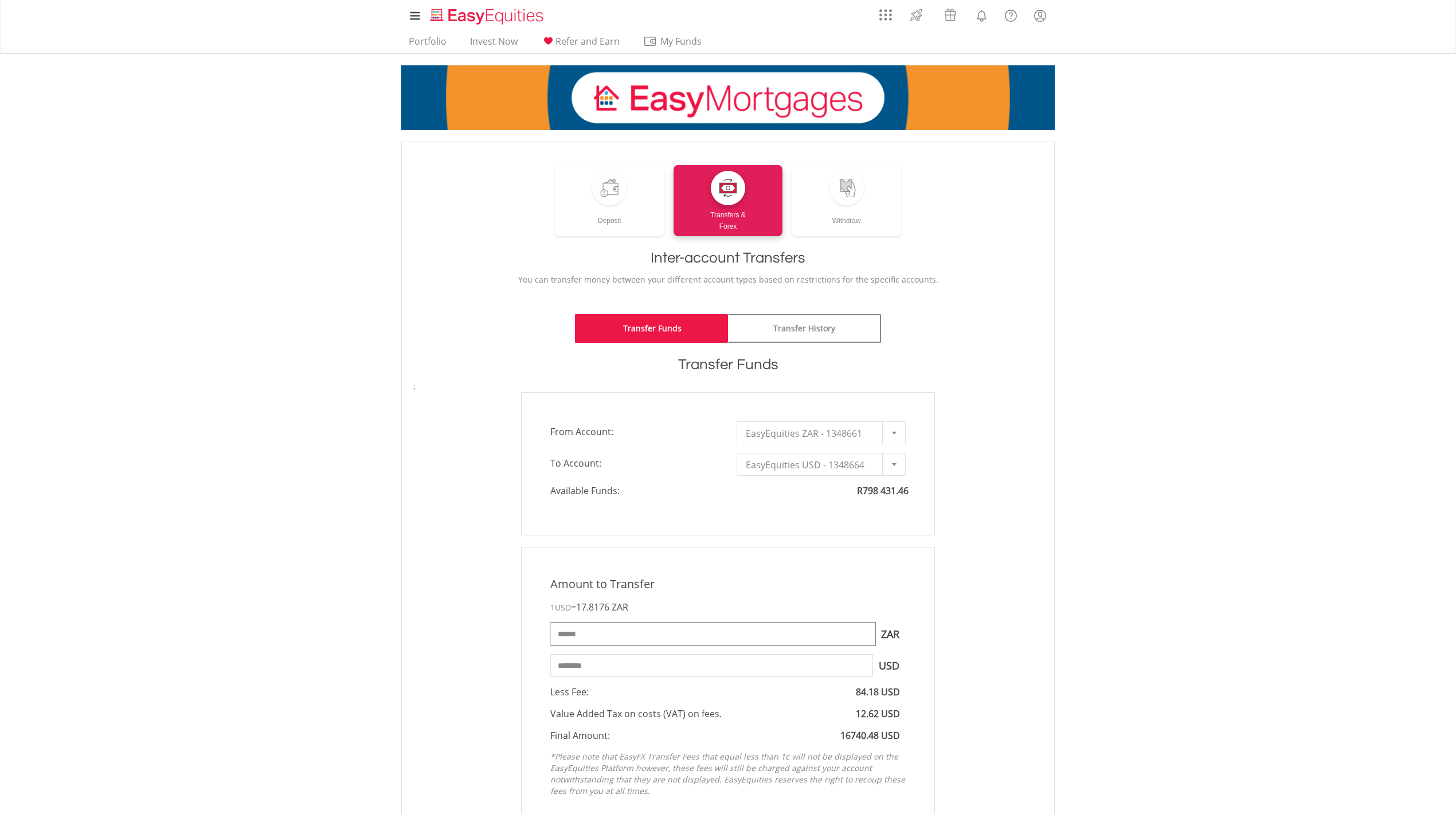
click at [573, 635] on input "******" at bounding box center [713, 634] width 325 height 23
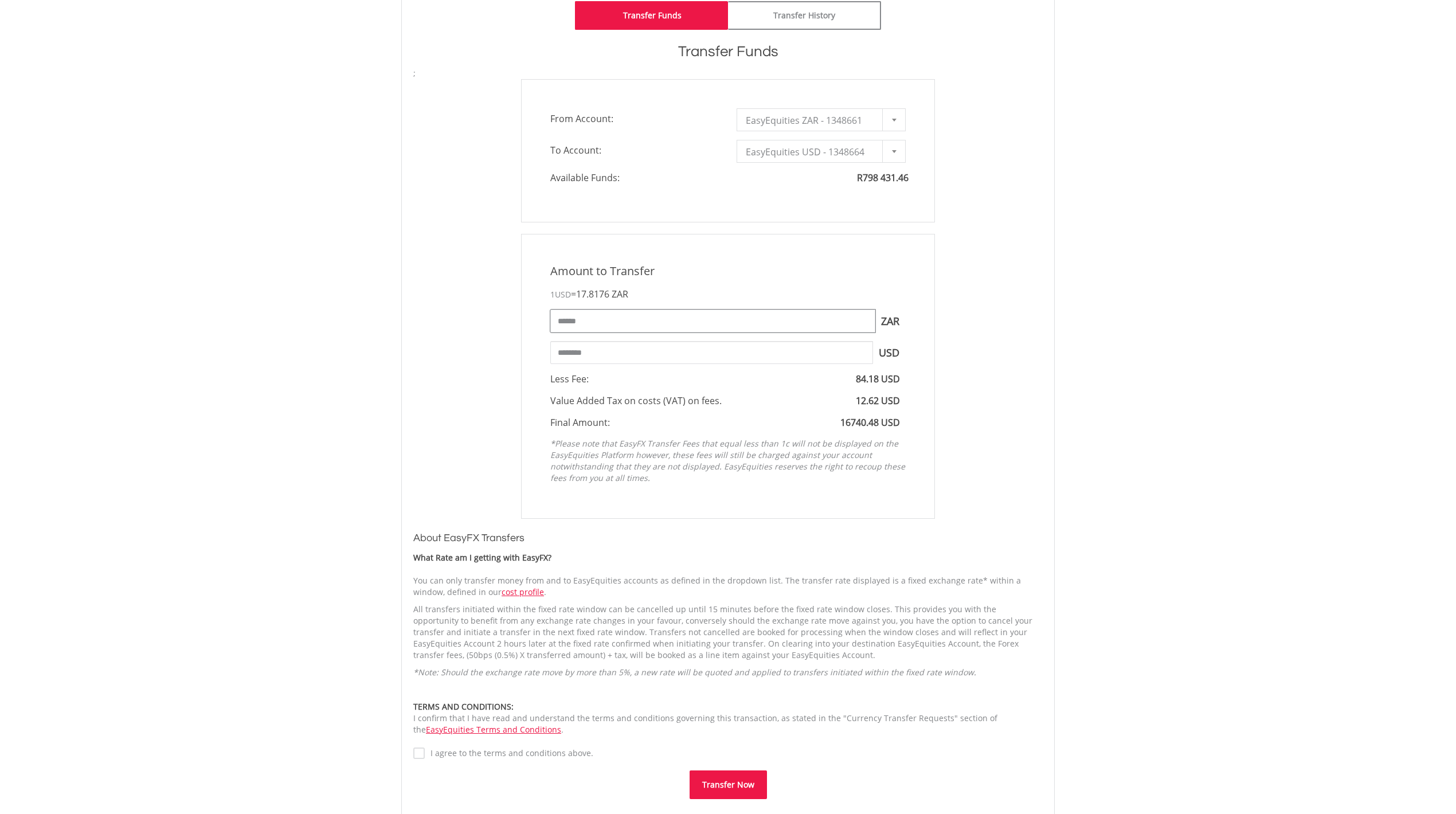
scroll to position [382, 0]
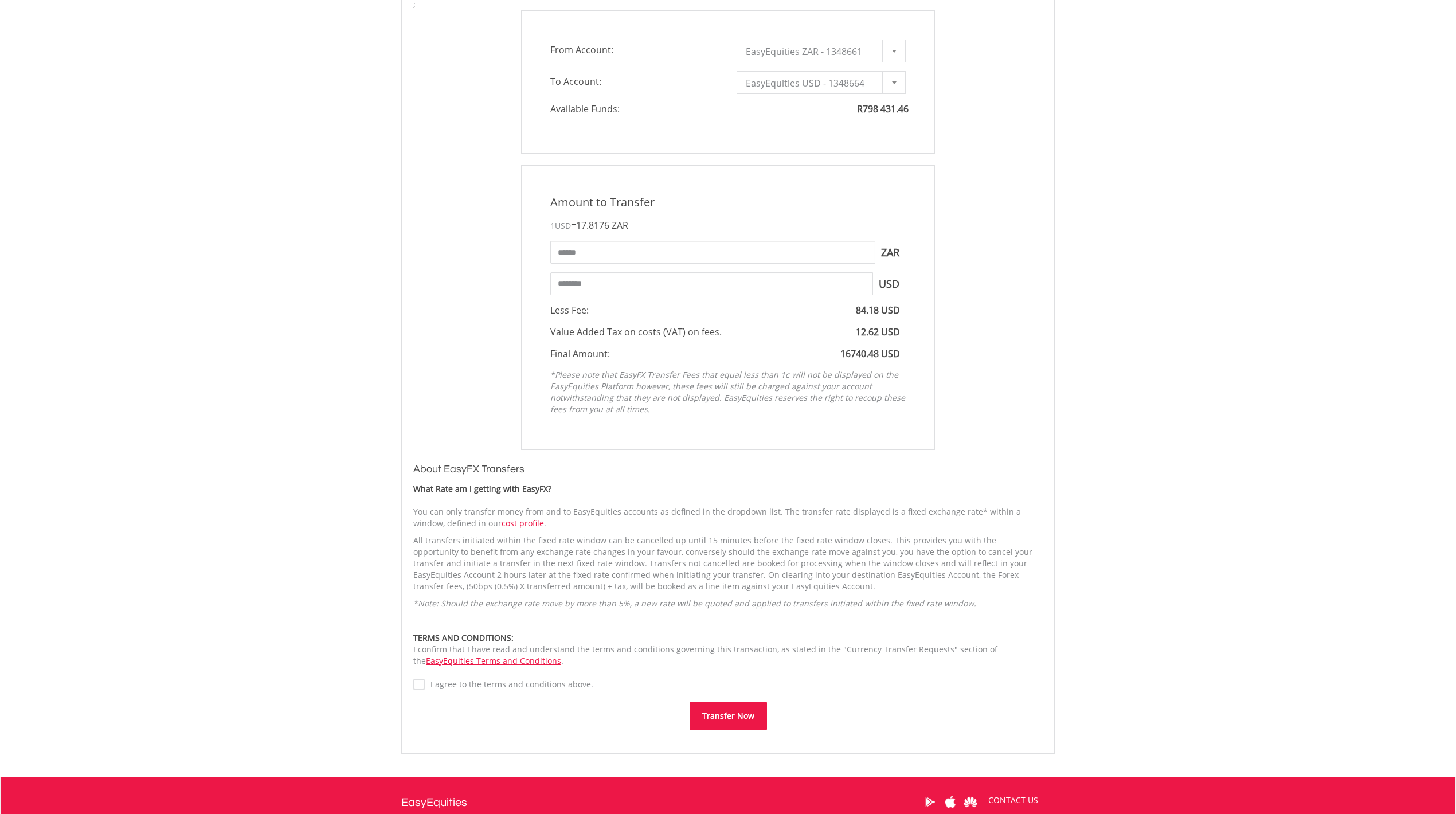
click at [726, 711] on button "Transfer Now" at bounding box center [728, 716] width 77 height 29
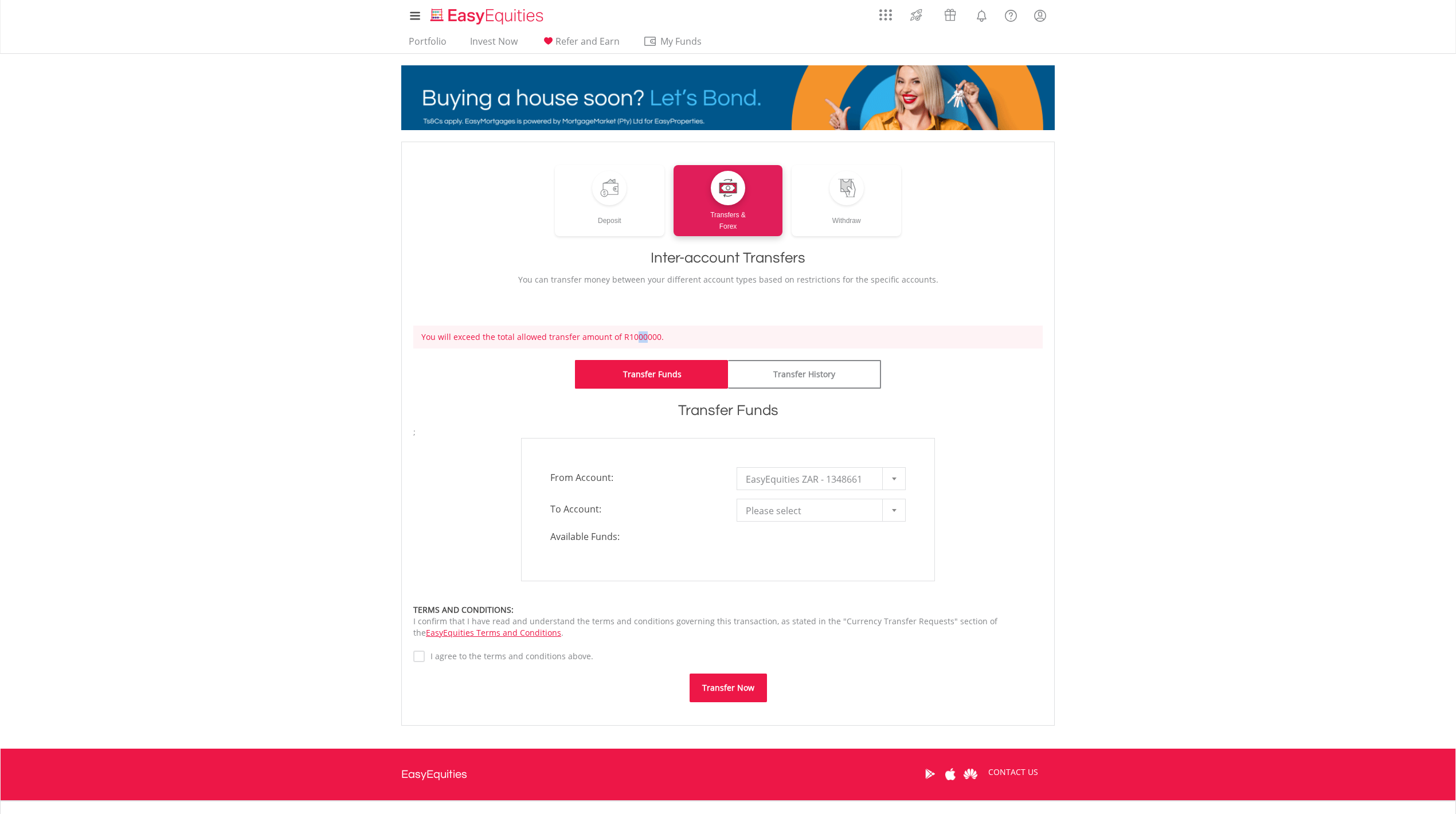
drag, startPoint x: 631, startPoint y: 336, endPoint x: 643, endPoint y: 336, distance: 12.0
click at [643, 336] on div "You will exceed the total allowed transfer amount of R1000000." at bounding box center [728, 337] width 630 height 23
click at [419, 37] on link "Portfolio" at bounding box center [427, 44] width 47 height 18
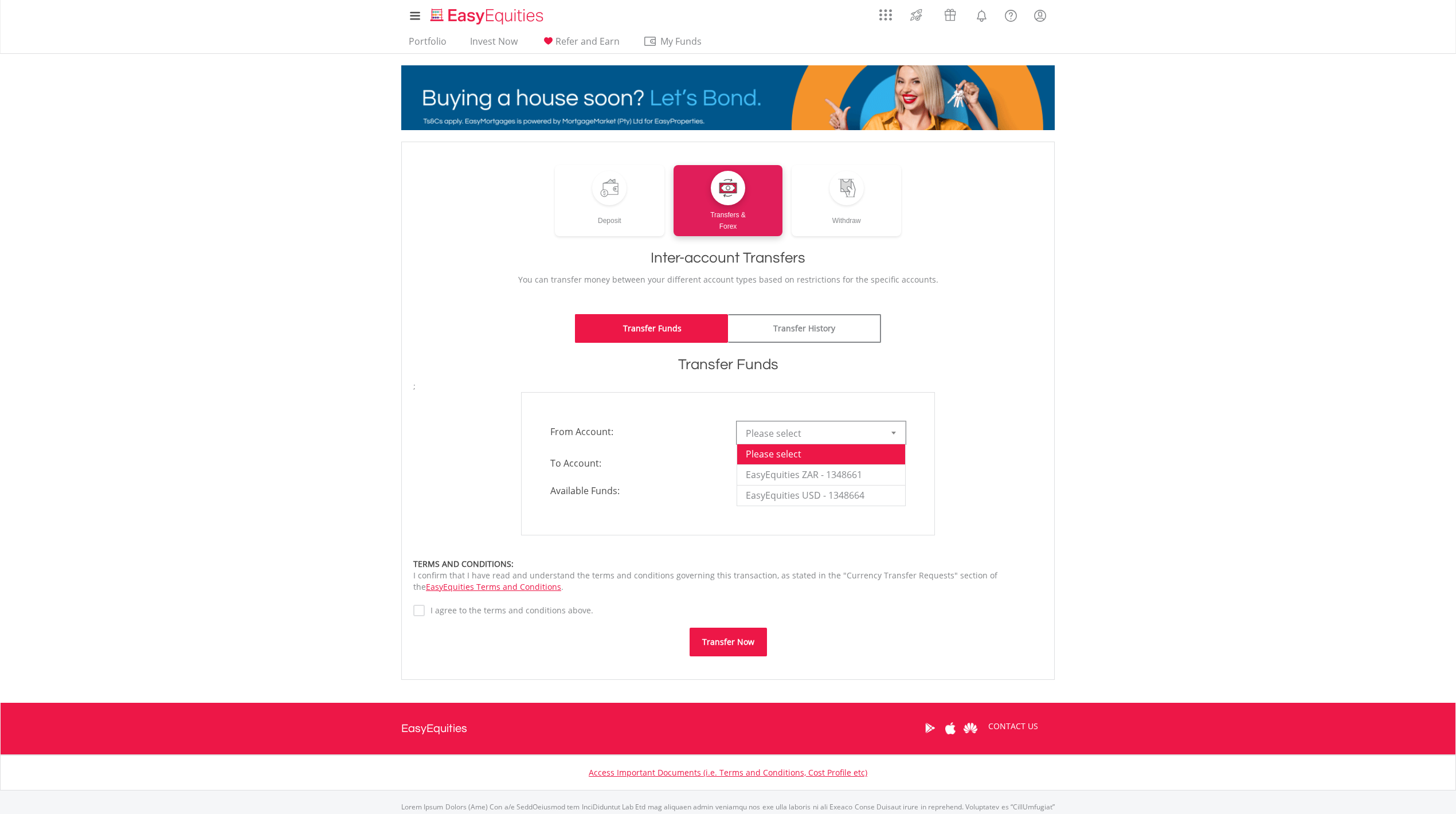
click at [899, 427] on div at bounding box center [893, 433] width 23 height 22
click at [841, 475] on li "EasyEquities ZAR - 1348661" at bounding box center [821, 474] width 168 height 20
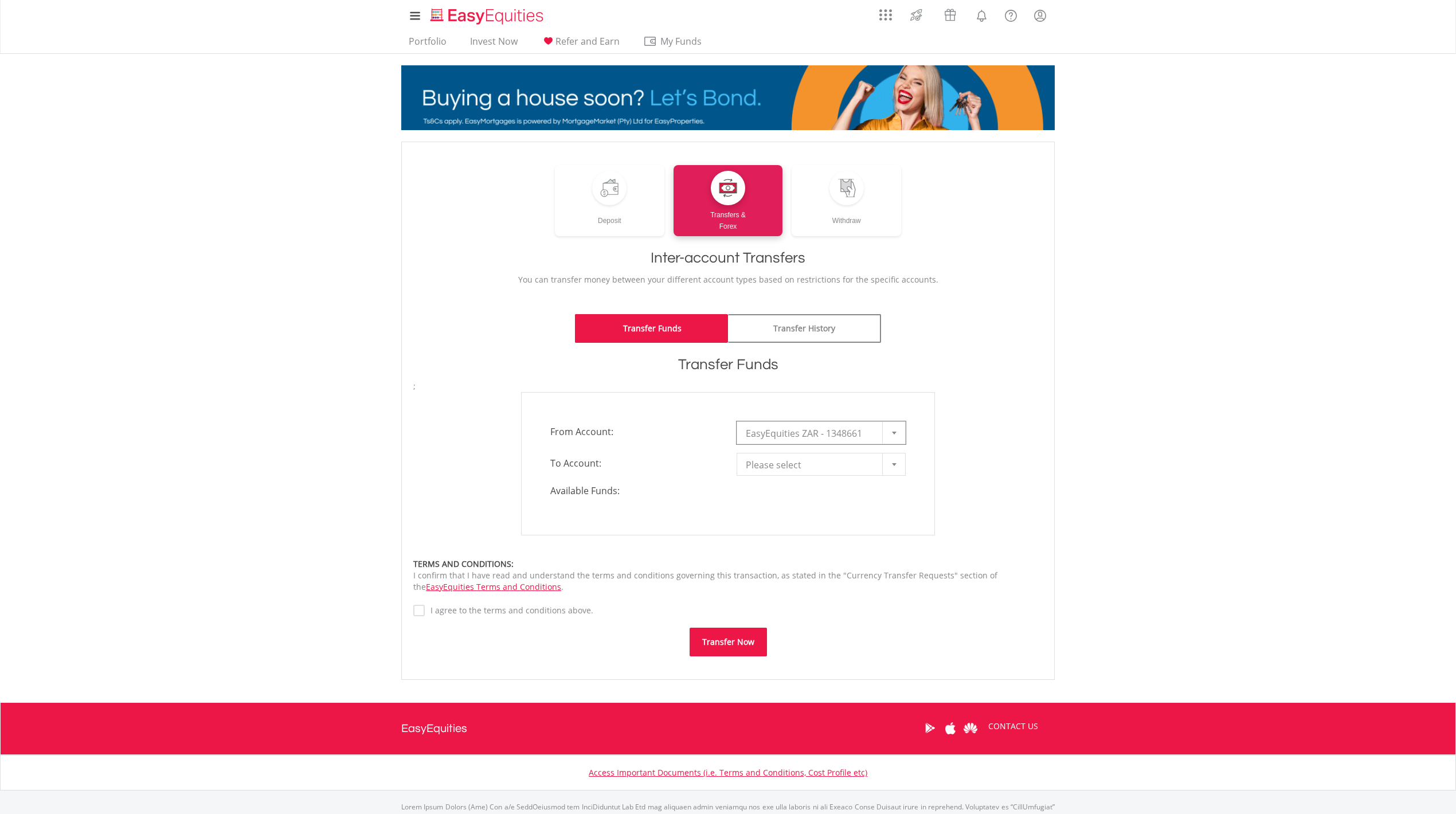
click at [893, 462] on div at bounding box center [893, 464] width 23 height 22
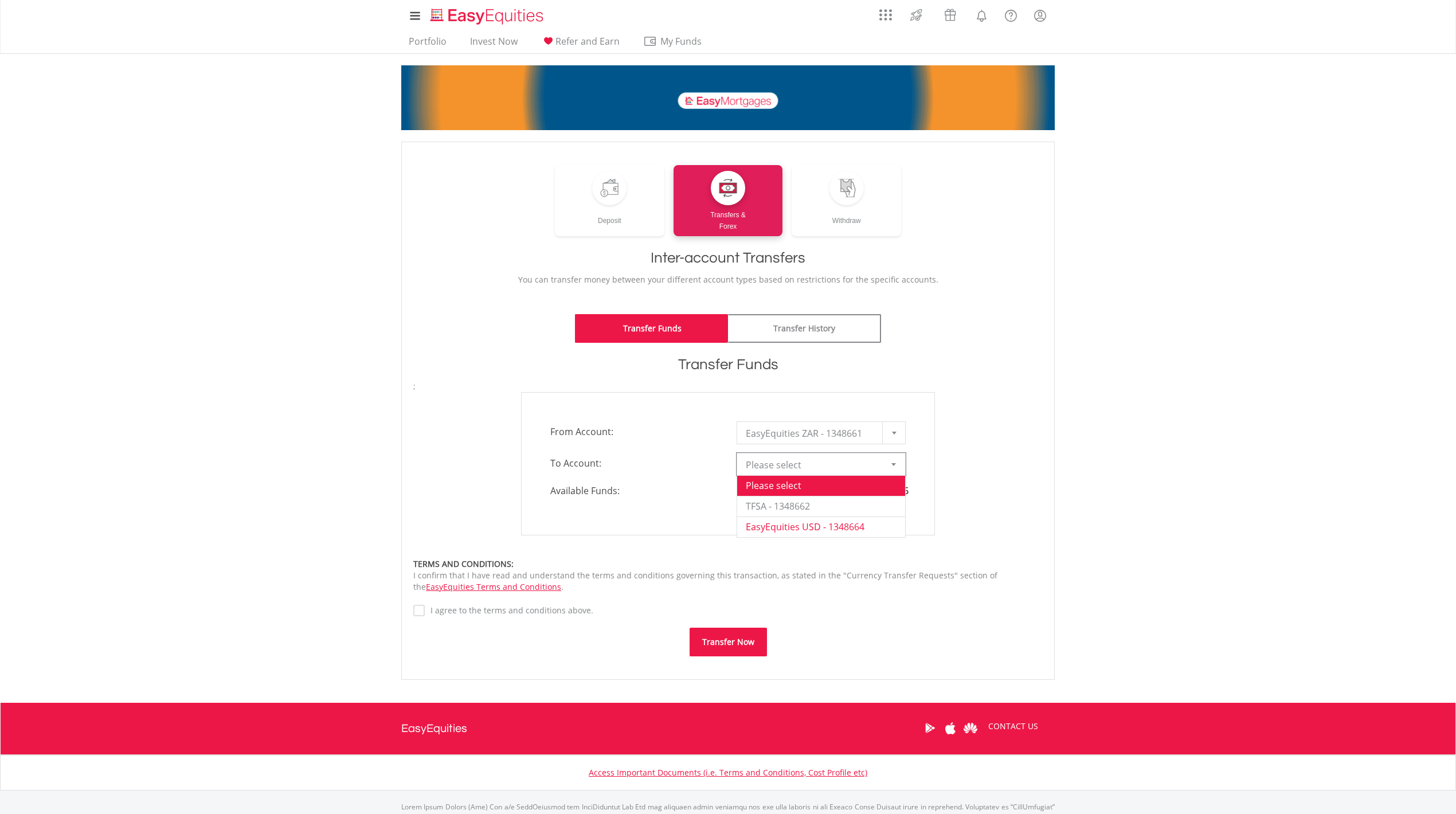
click at [776, 528] on li "EasyEquities USD - 1348664" at bounding box center [821, 527] width 168 height 20
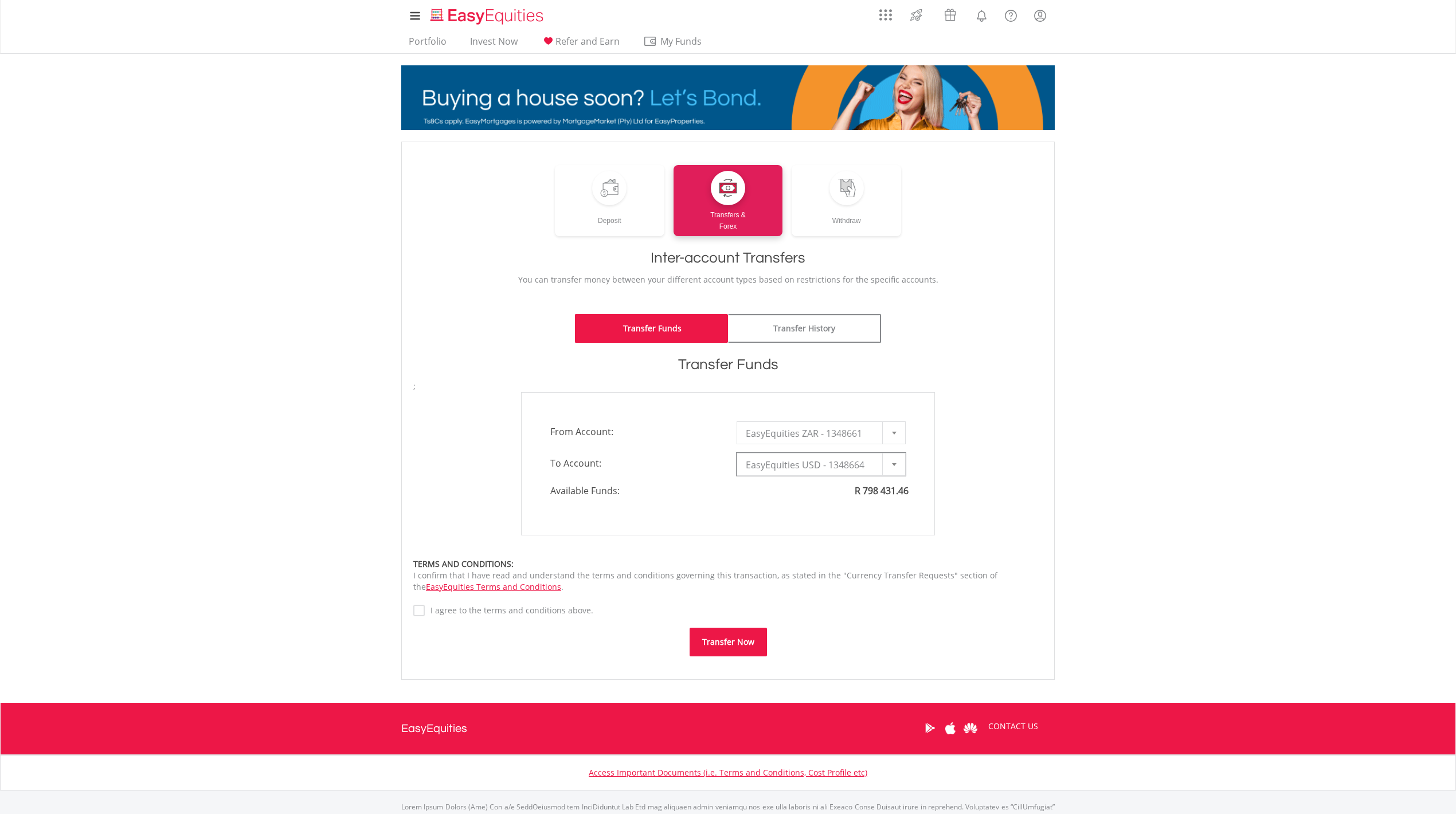
type input "*"
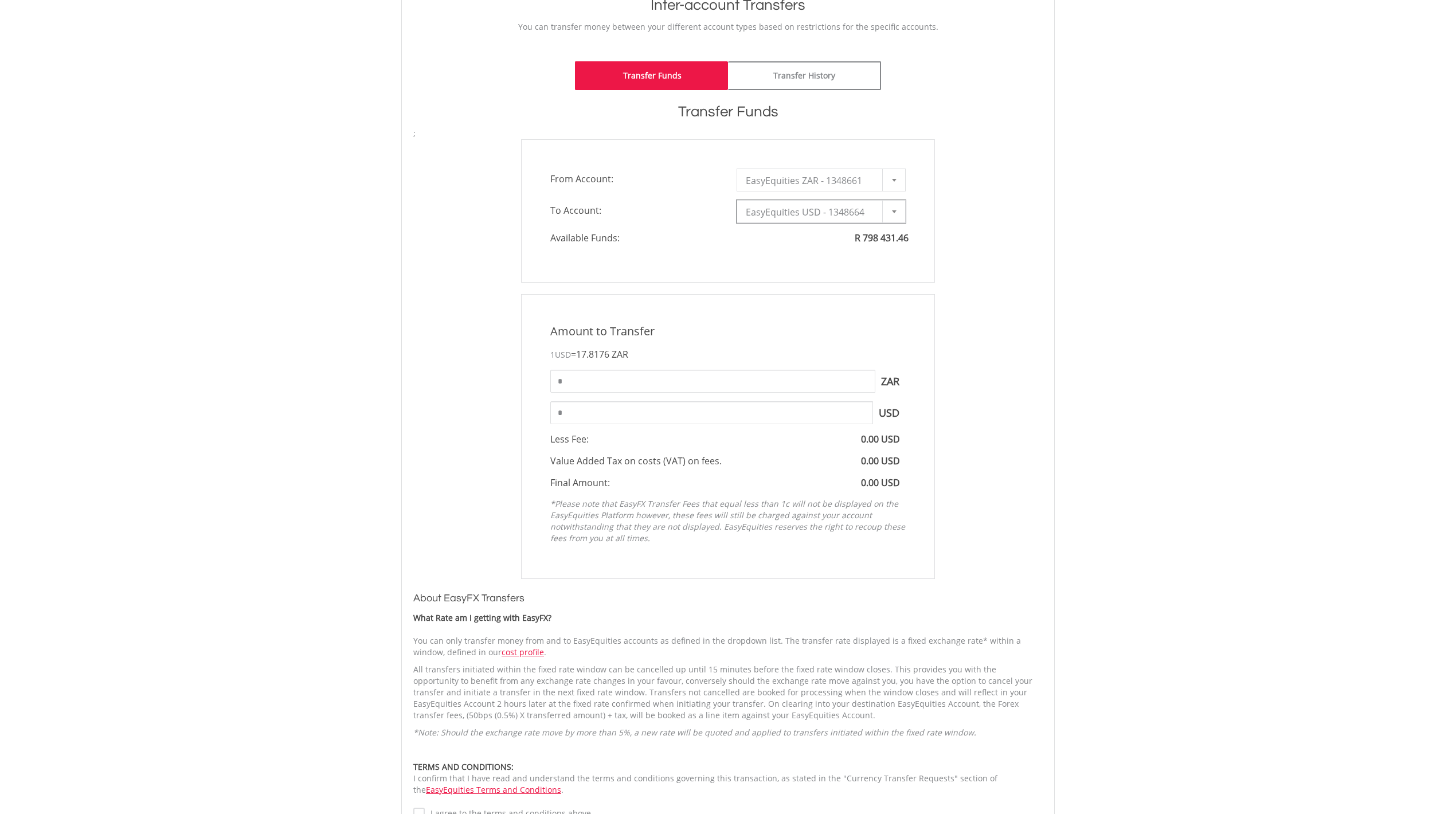
scroll to position [305, 0]
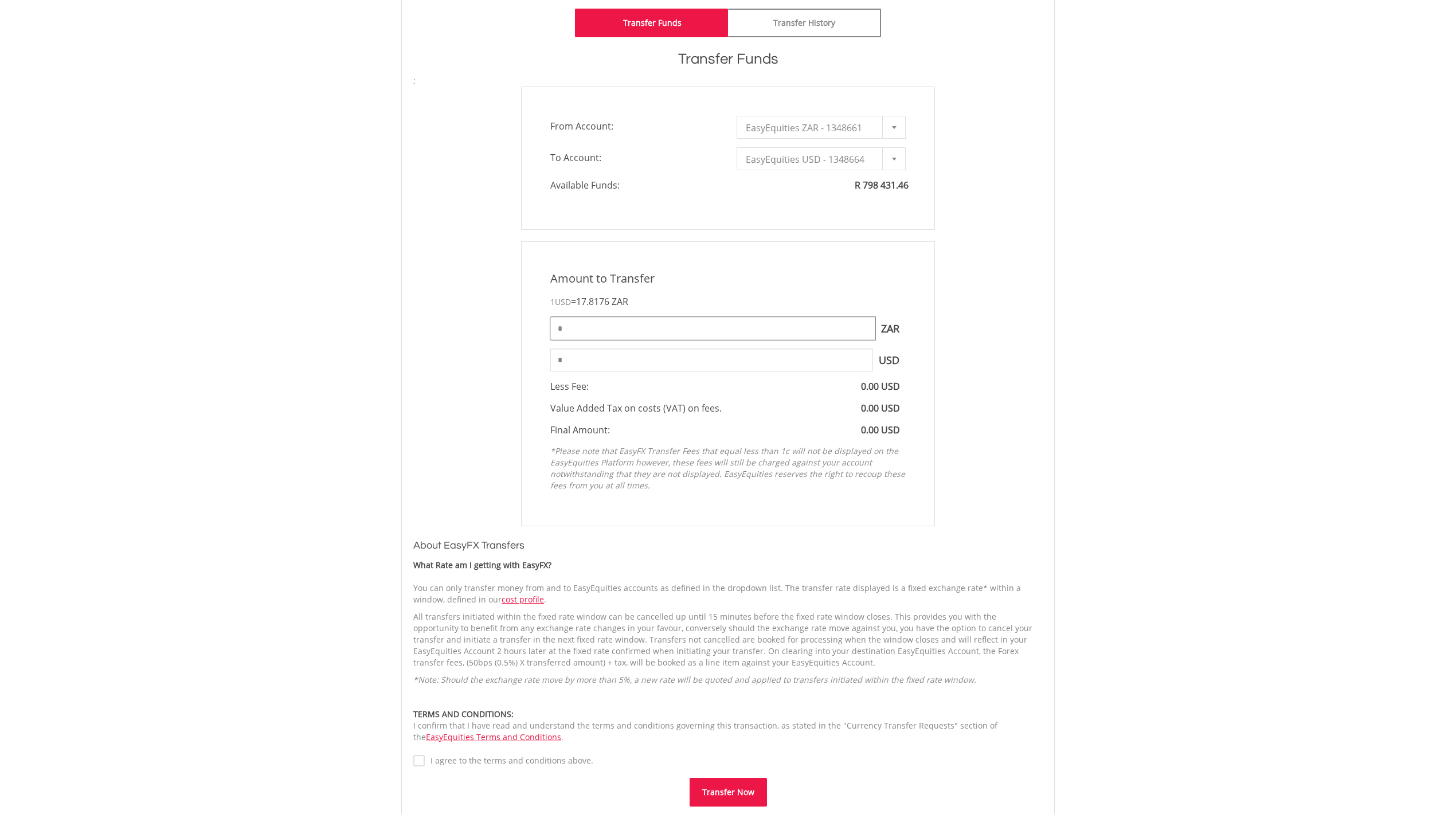
drag, startPoint x: 580, startPoint y: 330, endPoint x: 535, endPoint y: 329, distance: 45.0
click at [535, 329] on div "Amount to Transfer 1 USD = 17.8176 ZAR * ZAR You can transfer funds into your o…" at bounding box center [728, 384] width 414 height 285
type input "*****"
type input "*******"
click at [606, 356] on input "*******" at bounding box center [712, 359] width 323 height 23
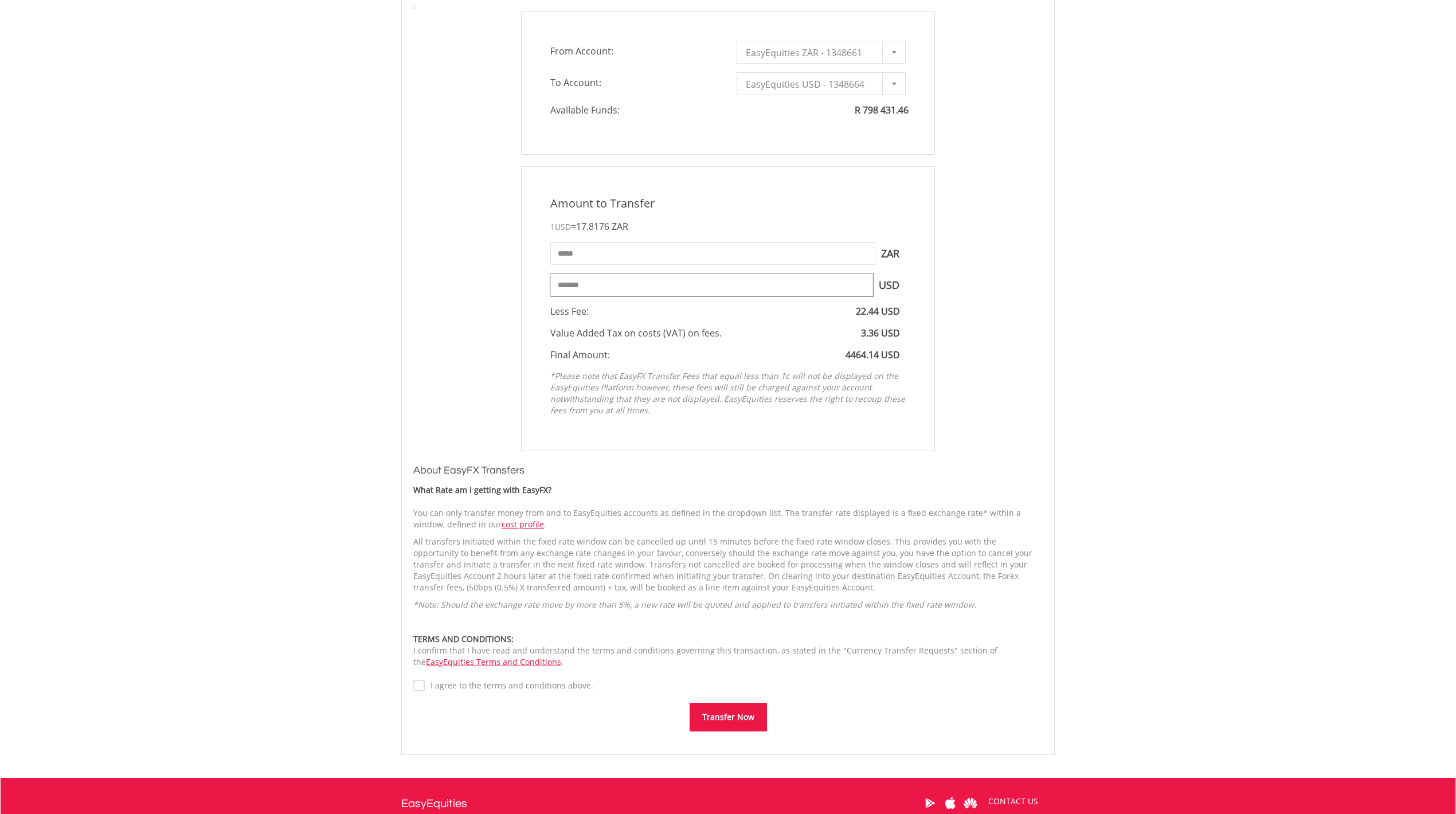
scroll to position [512, 0]
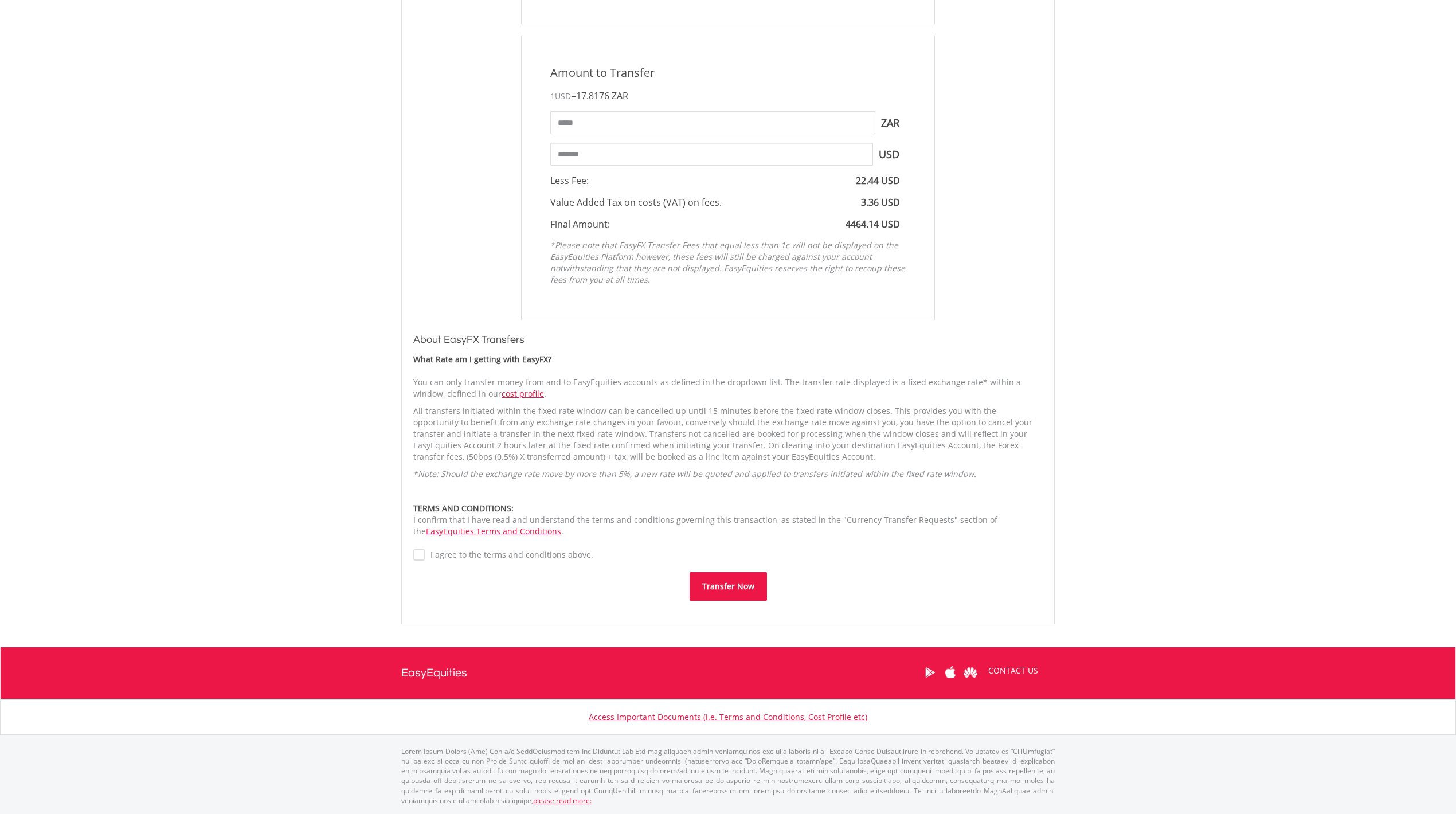
click at [723, 587] on button "Transfer Now" at bounding box center [728, 586] width 77 height 29
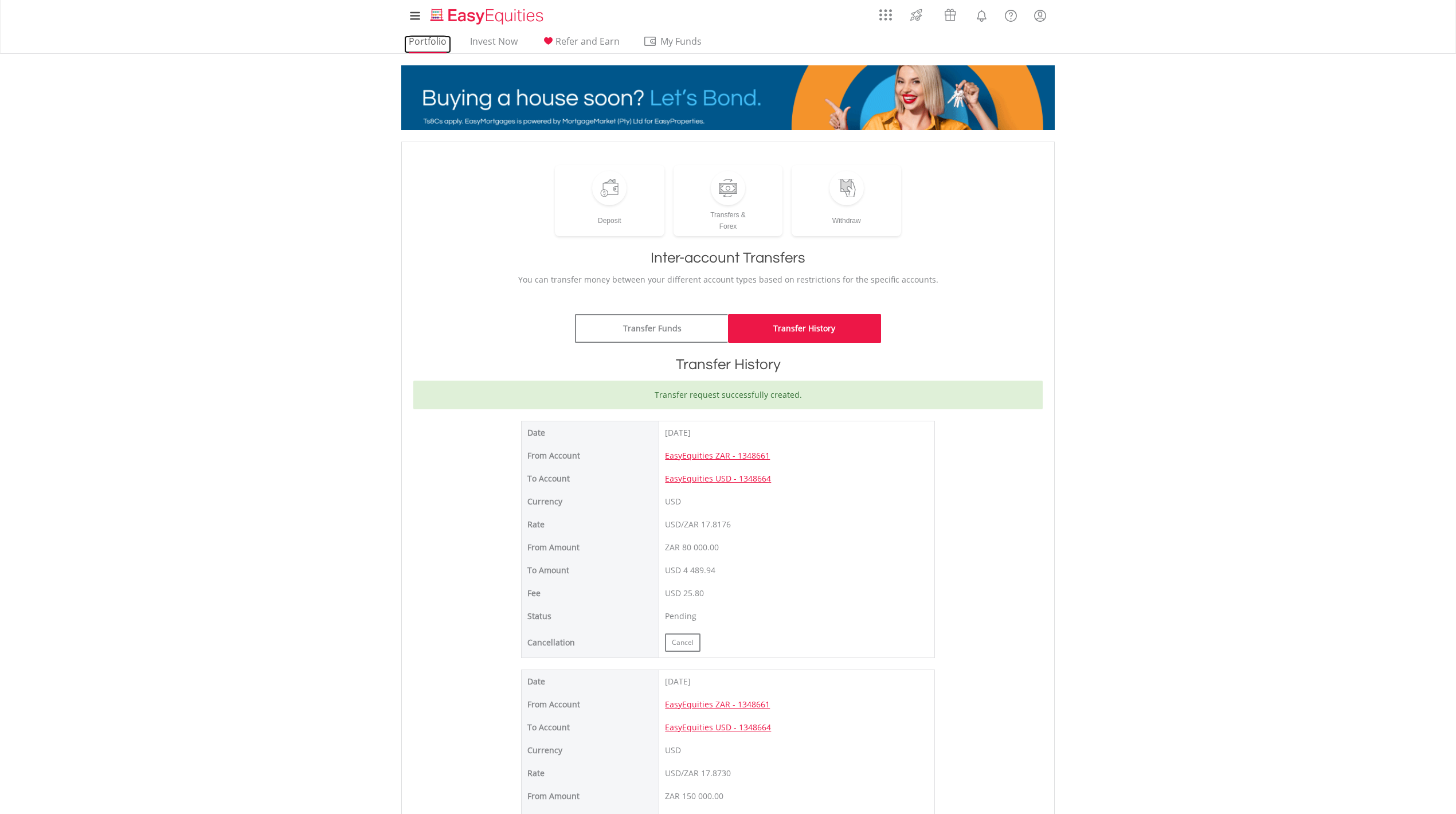
click at [425, 40] on link "Portfolio" at bounding box center [427, 44] width 47 height 18
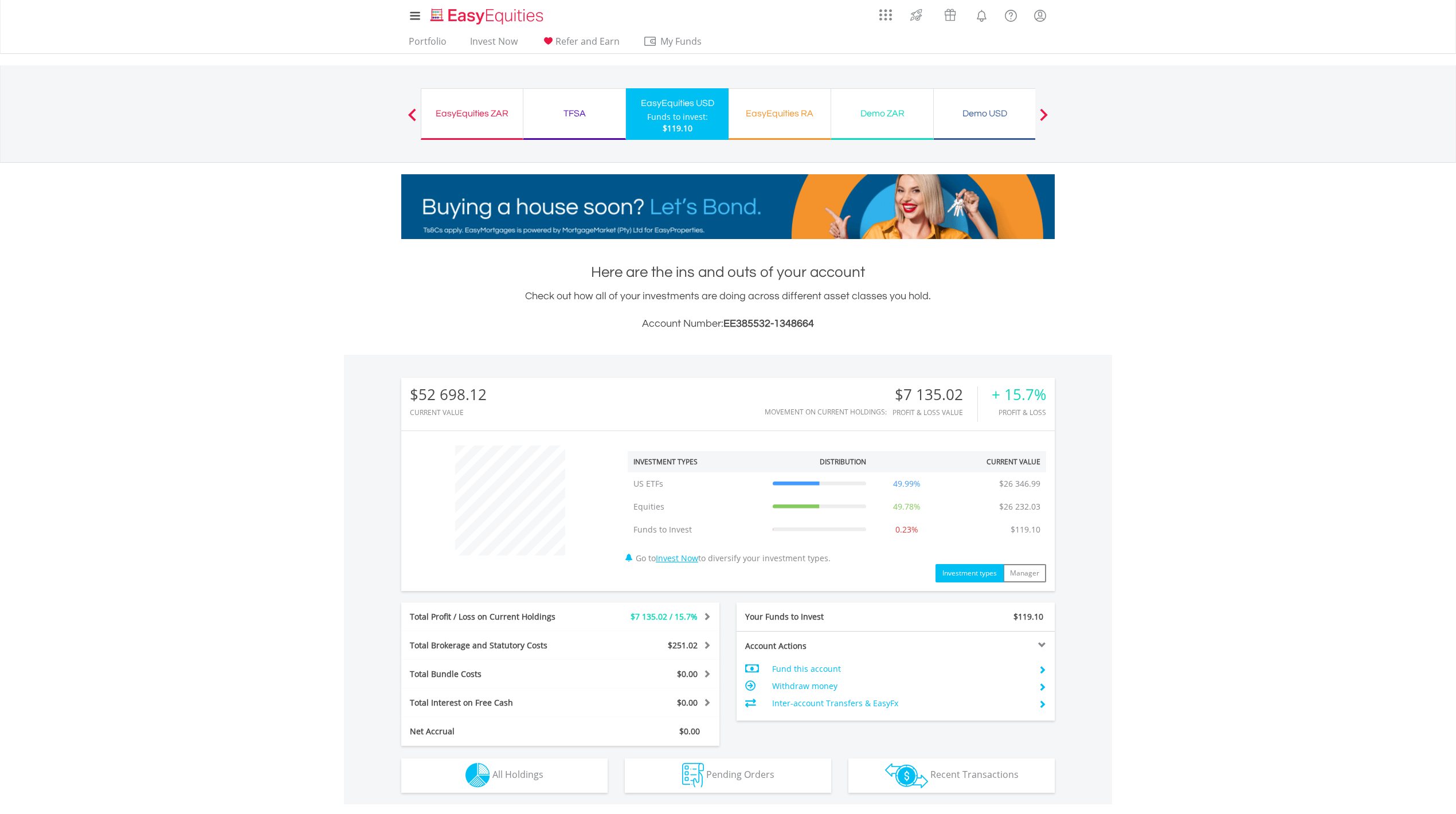
scroll to position [179, 0]
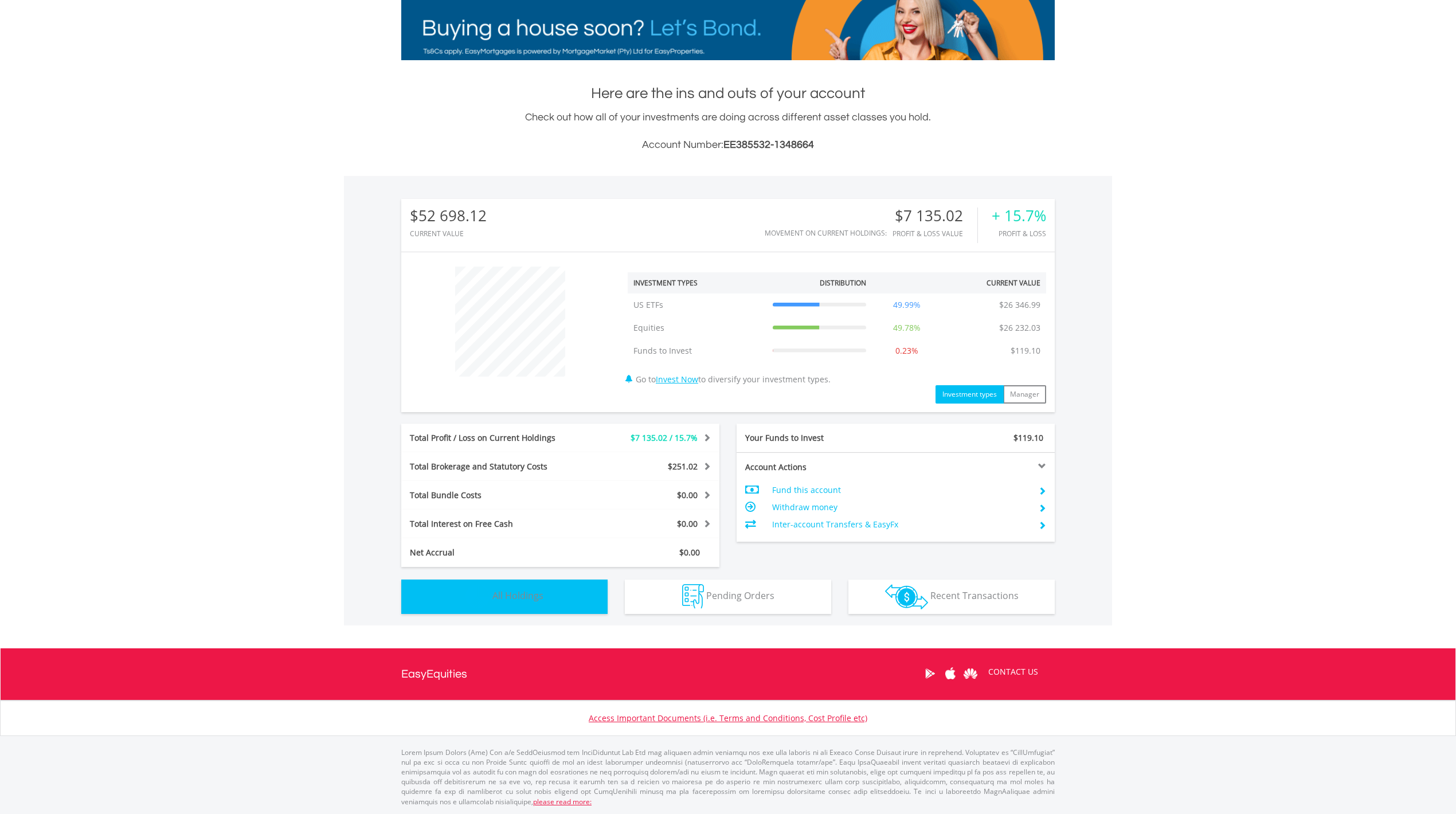
click at [532, 598] on span "All Holdings" at bounding box center [517, 595] width 51 height 12
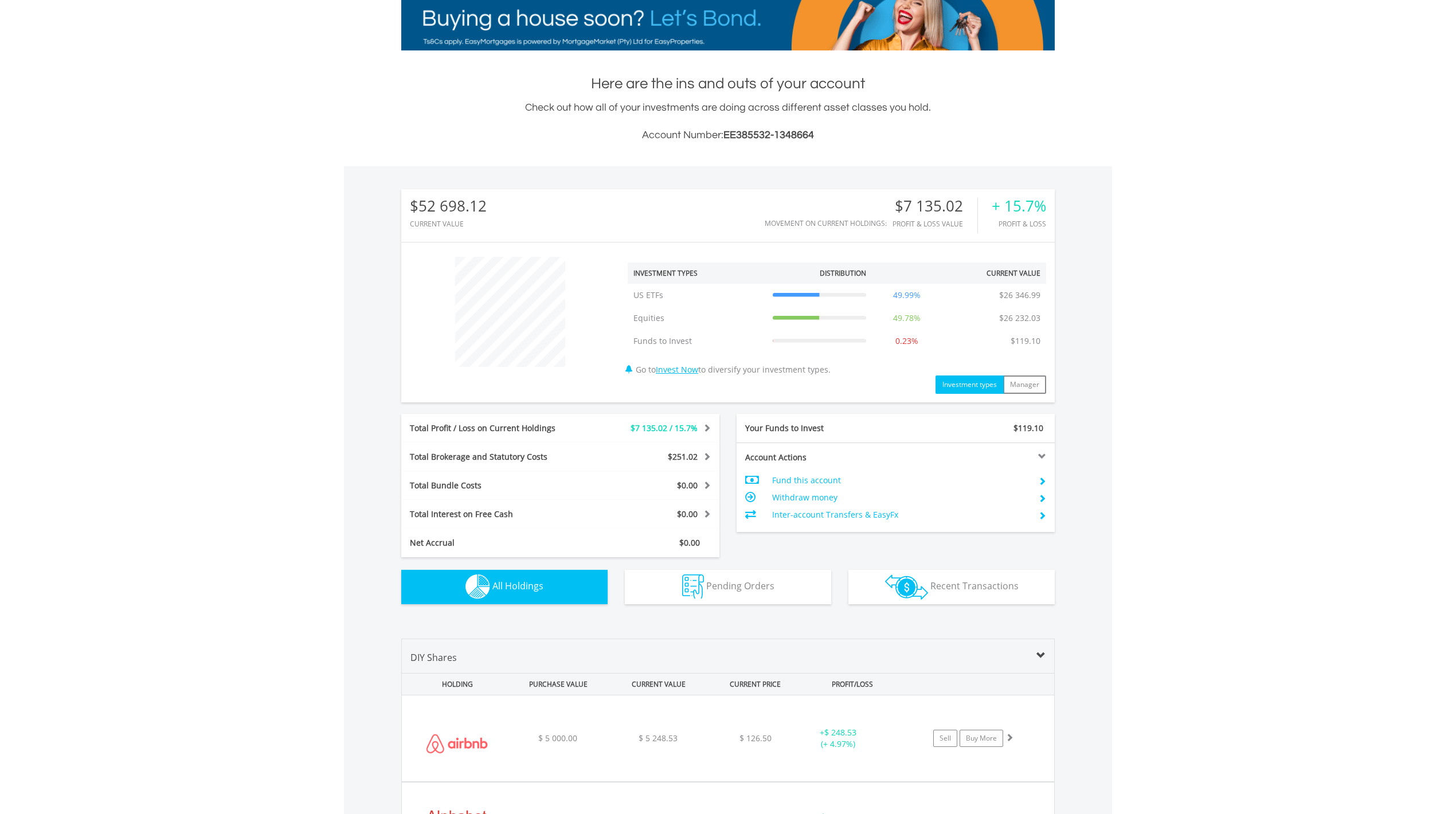
scroll to position [0, 0]
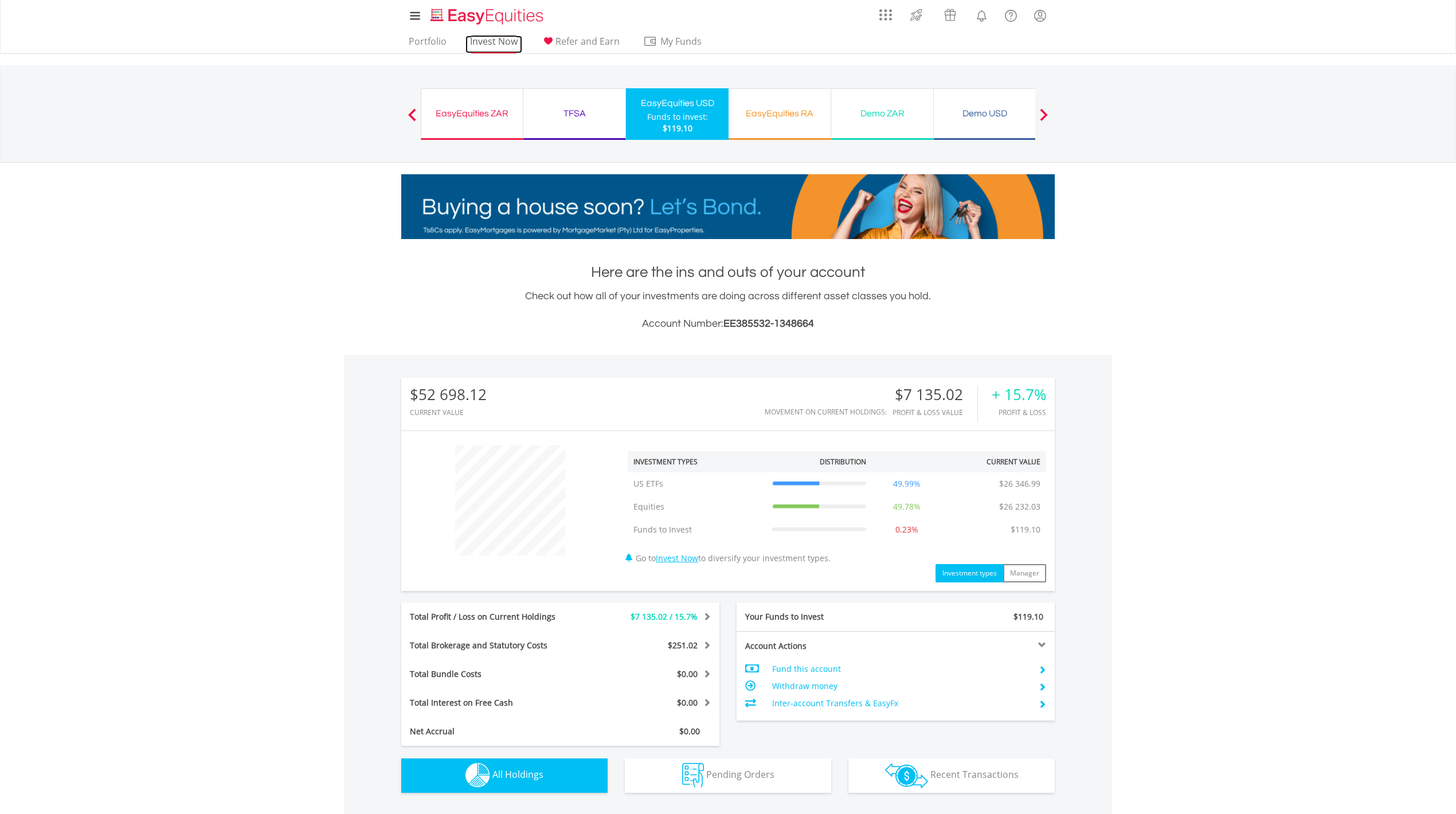
click at [490, 37] on link "Invest Now" at bounding box center [494, 44] width 57 height 18
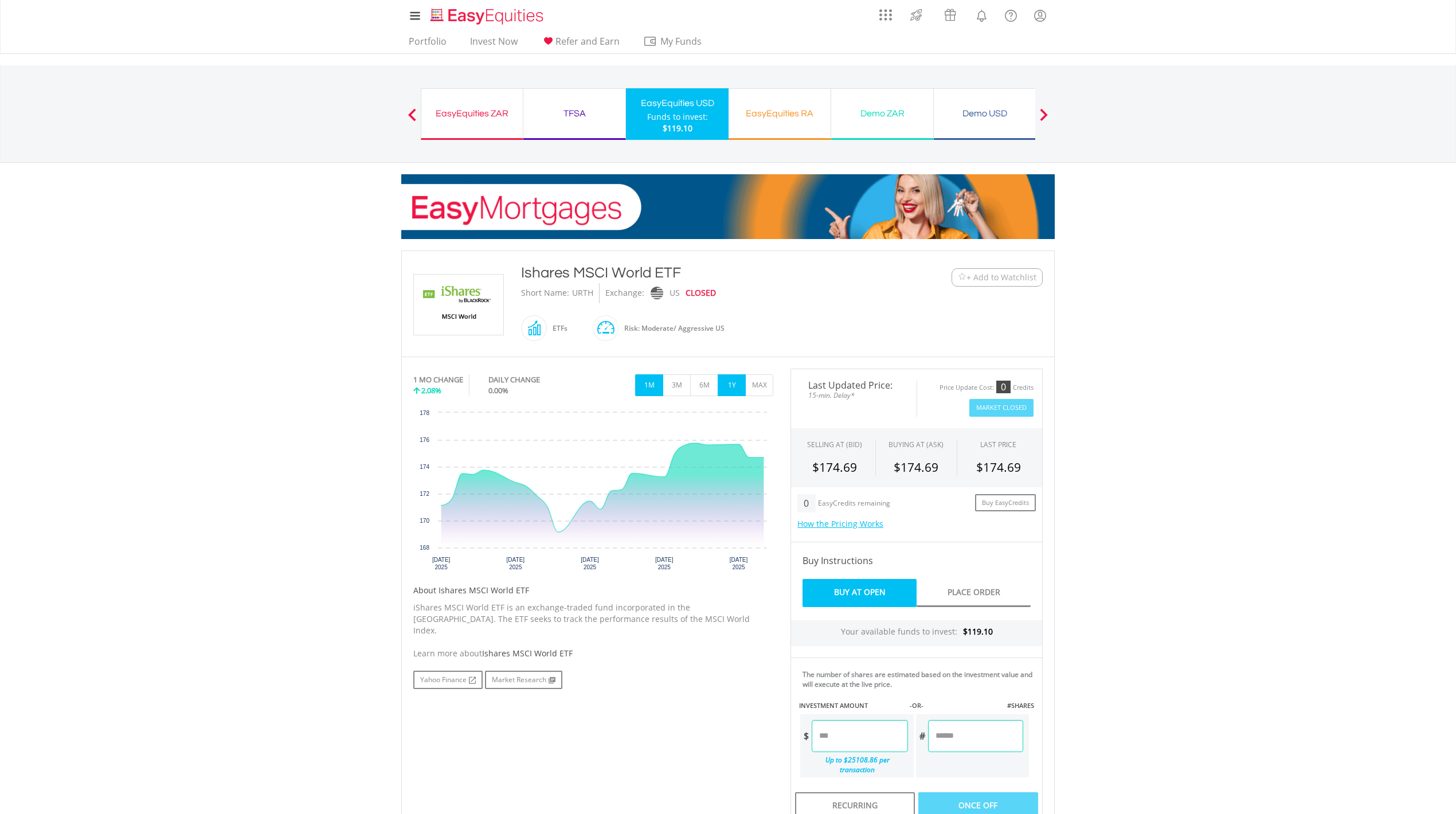
click at [727, 387] on button "1Y" at bounding box center [732, 385] width 28 height 22
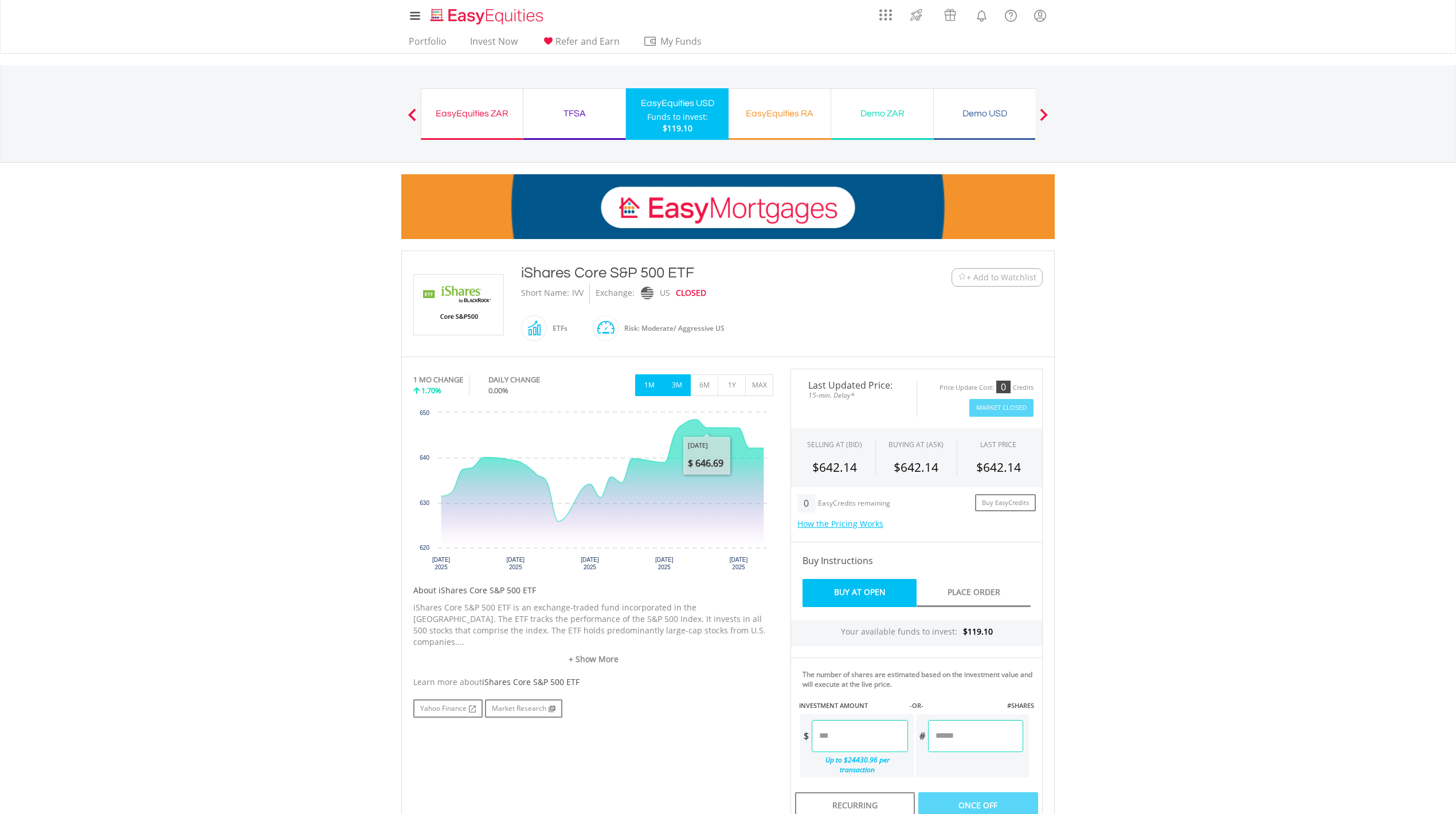
click at [676, 388] on button "3M" at bounding box center [676, 385] width 28 height 22
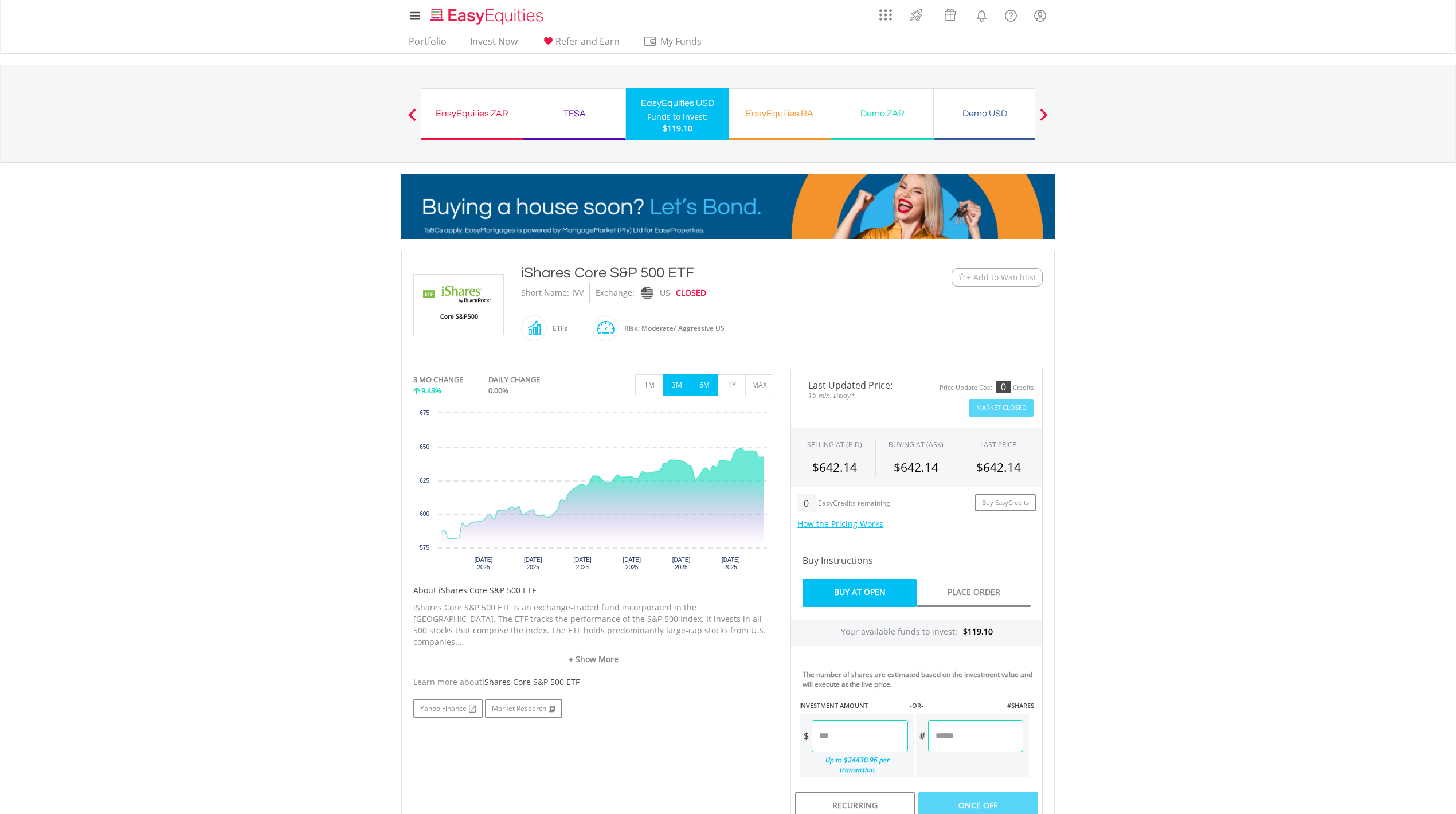
click at [710, 391] on button "6M" at bounding box center [705, 385] width 28 height 22
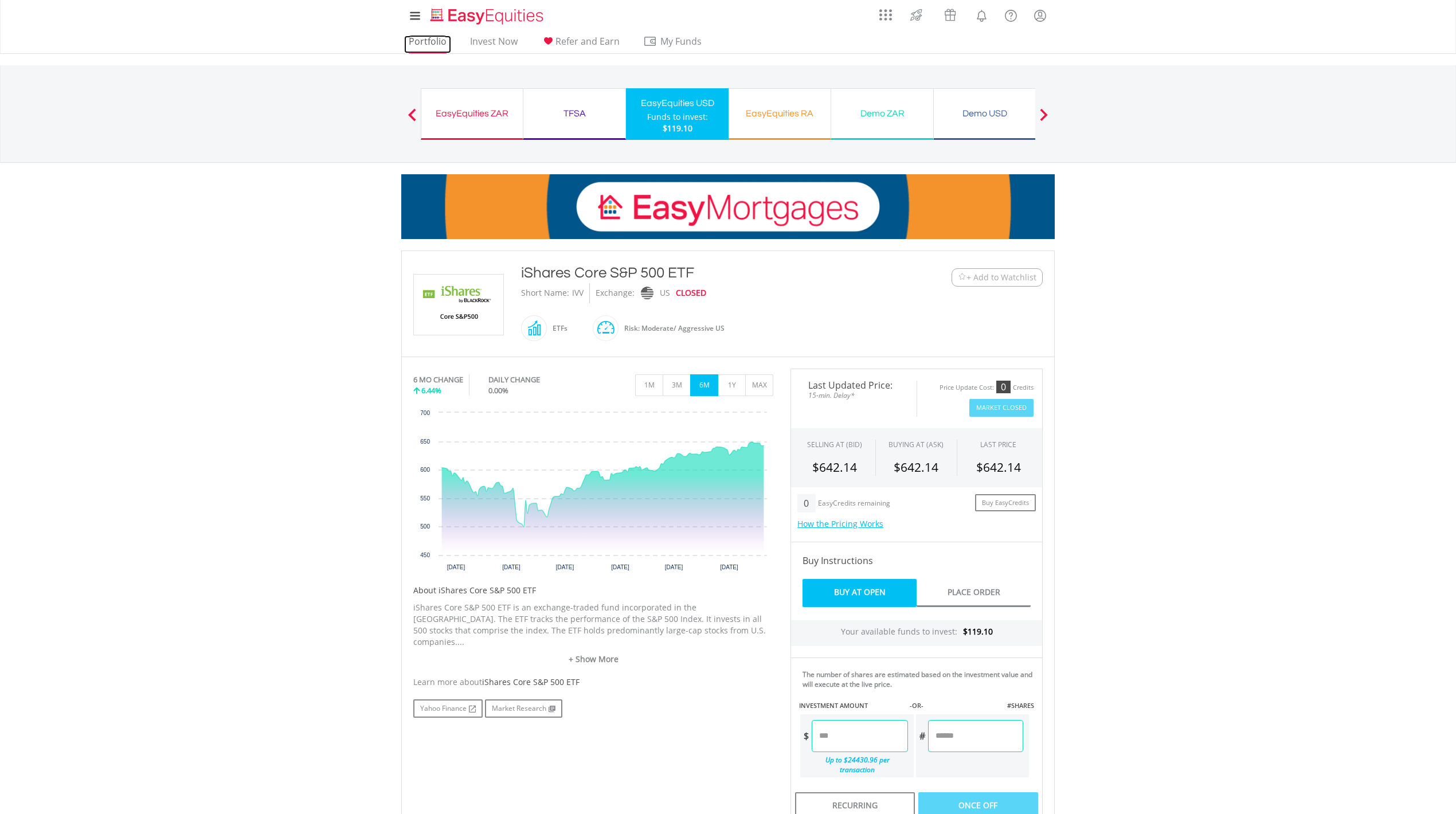
click at [414, 42] on link "Portfolio" at bounding box center [427, 44] width 47 height 18
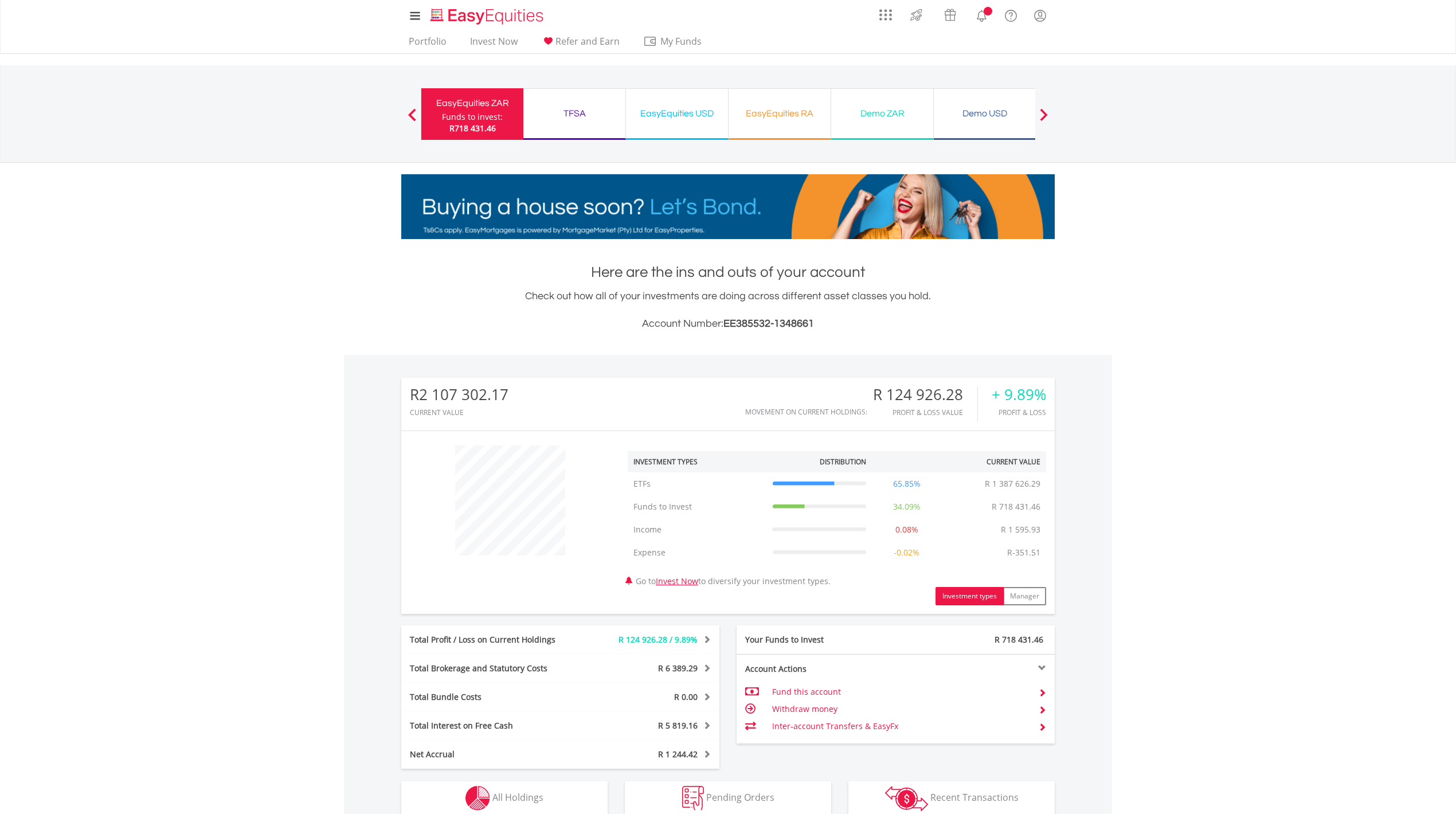
scroll to position [202, 0]
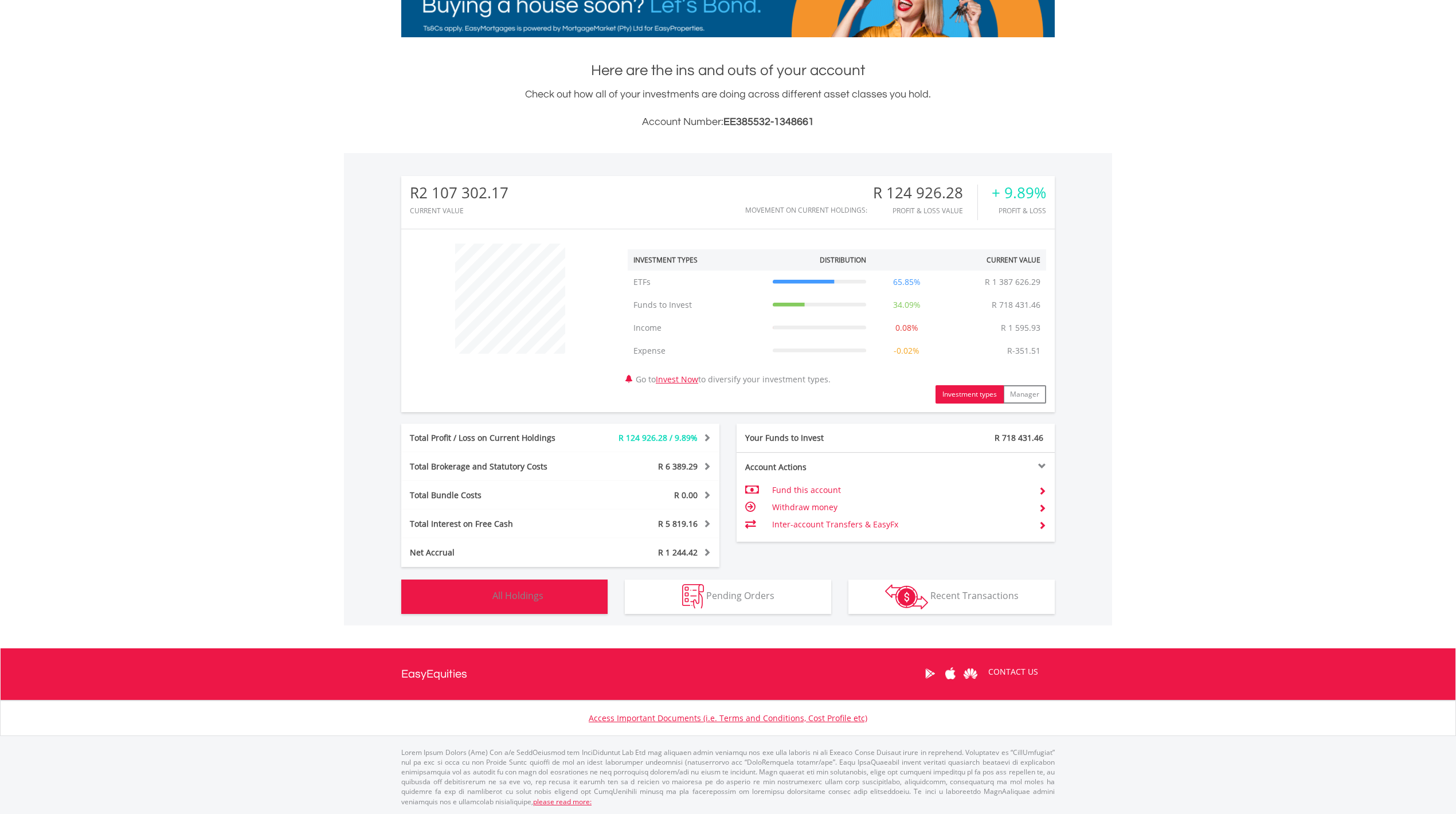
click at [526, 598] on span "All Holdings" at bounding box center [517, 595] width 51 height 12
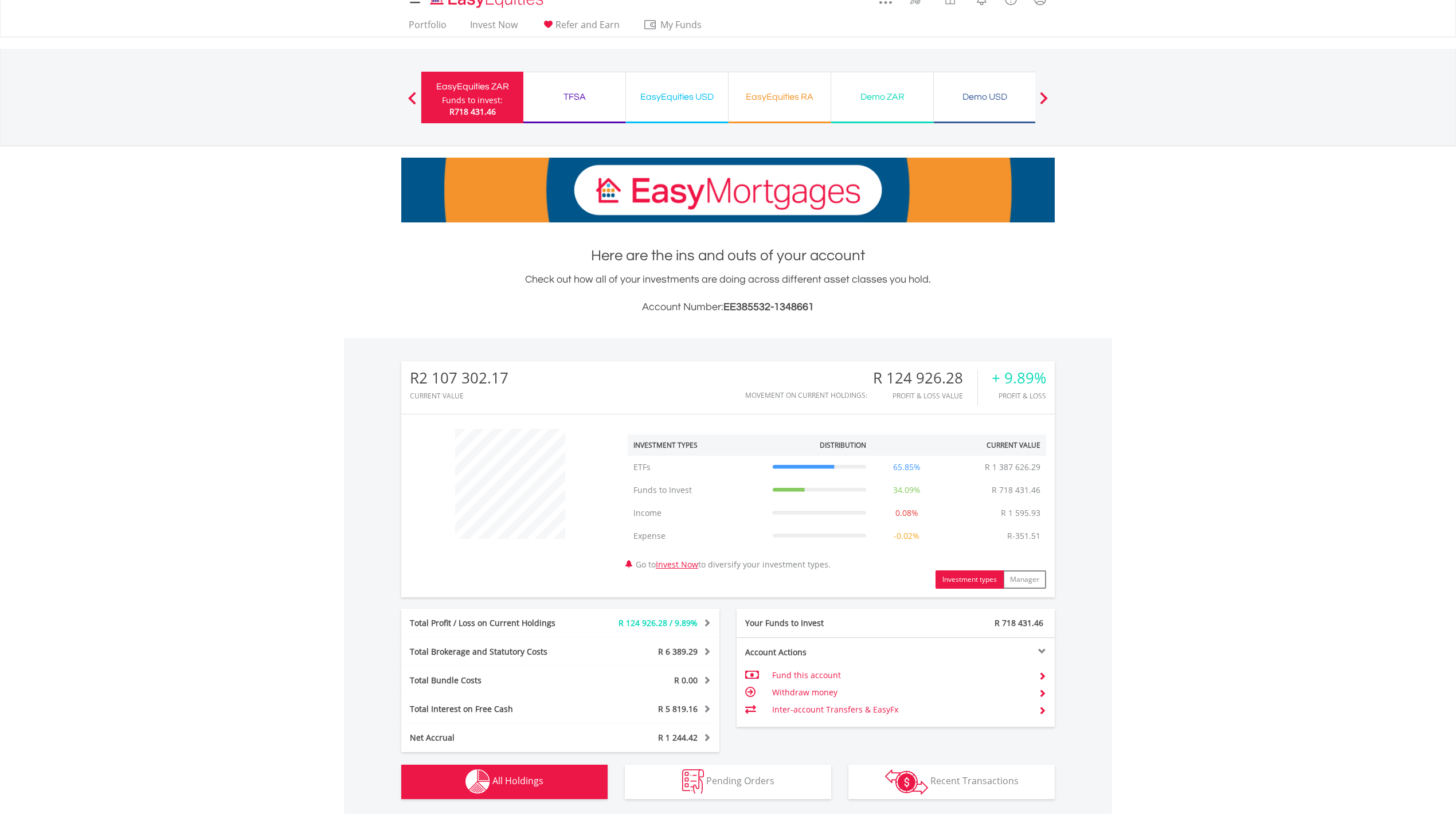
scroll to position [0, 0]
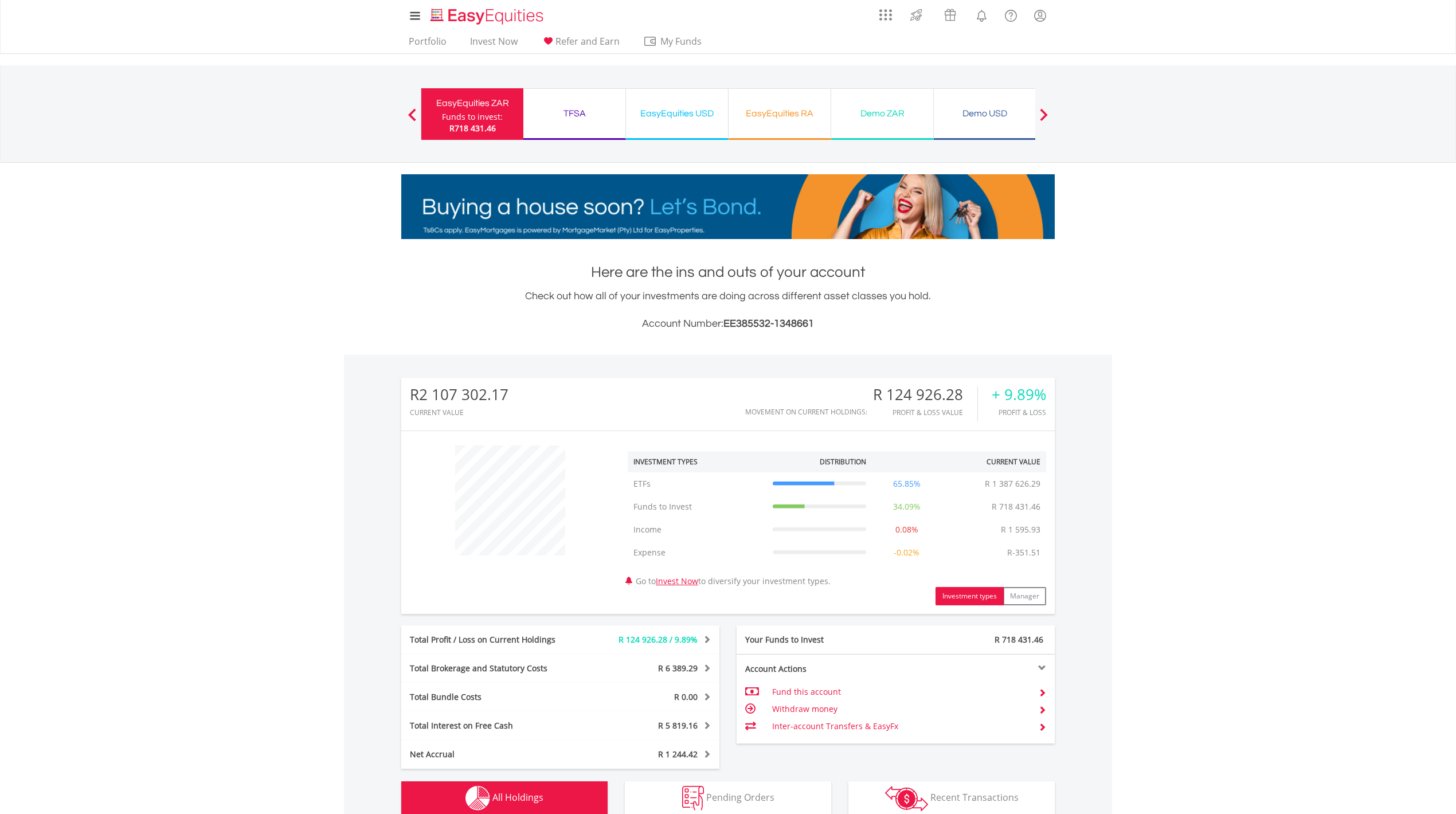
click at [676, 116] on div "EasyEquities USD" at bounding box center [676, 113] width 88 height 16
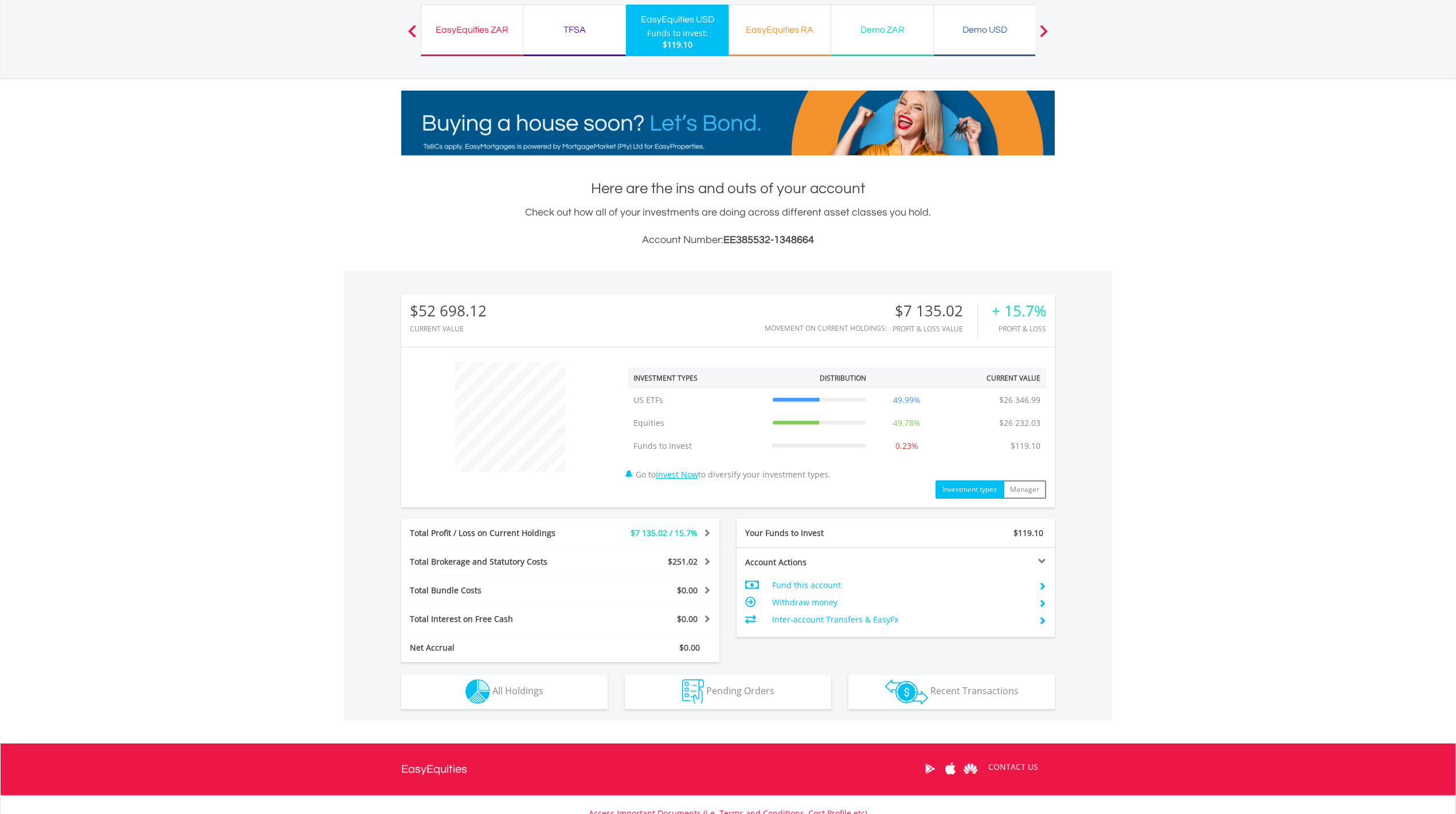
scroll to position [179, 0]
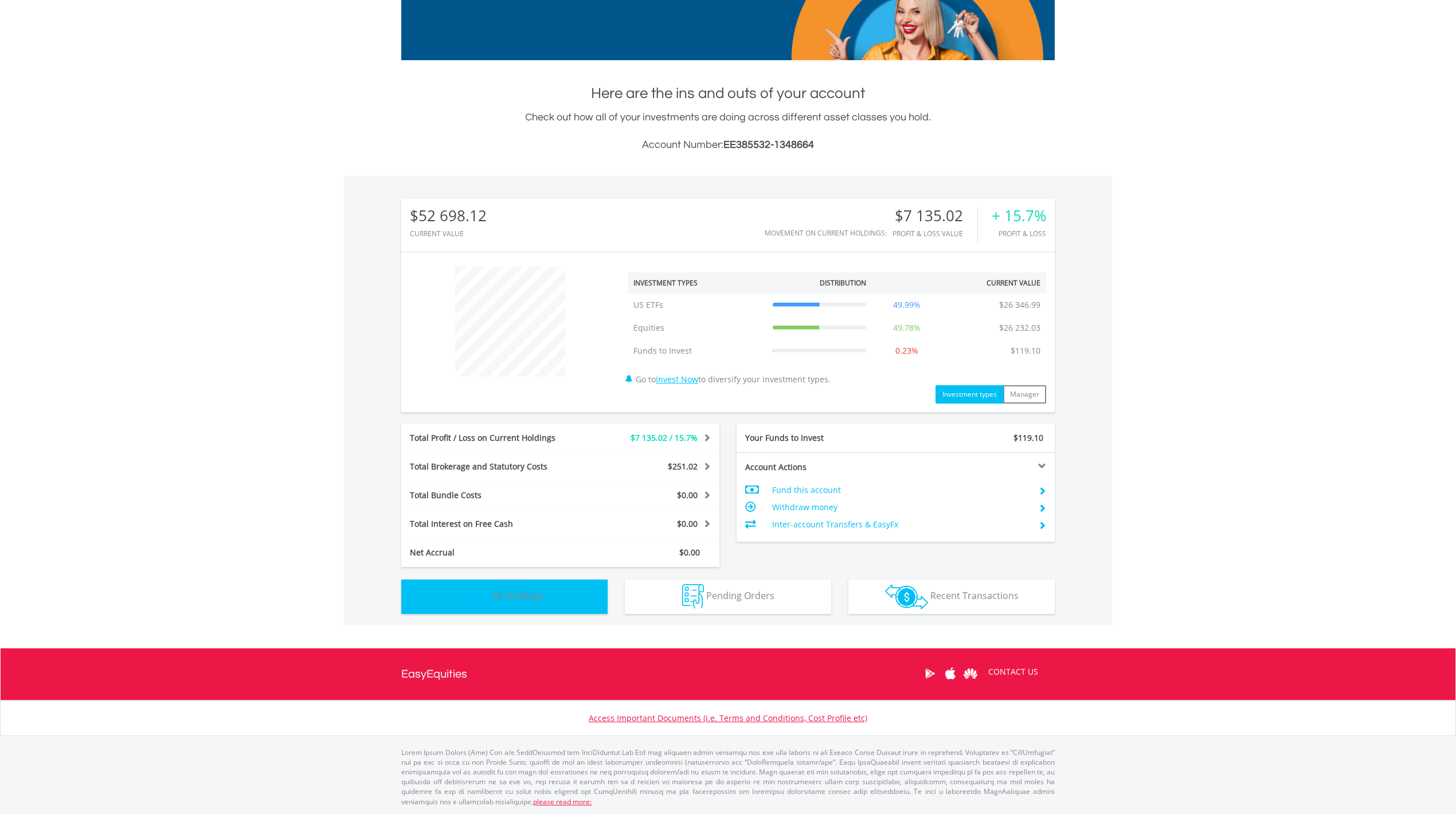
click at [533, 594] on span "All Holdings" at bounding box center [517, 595] width 51 height 12
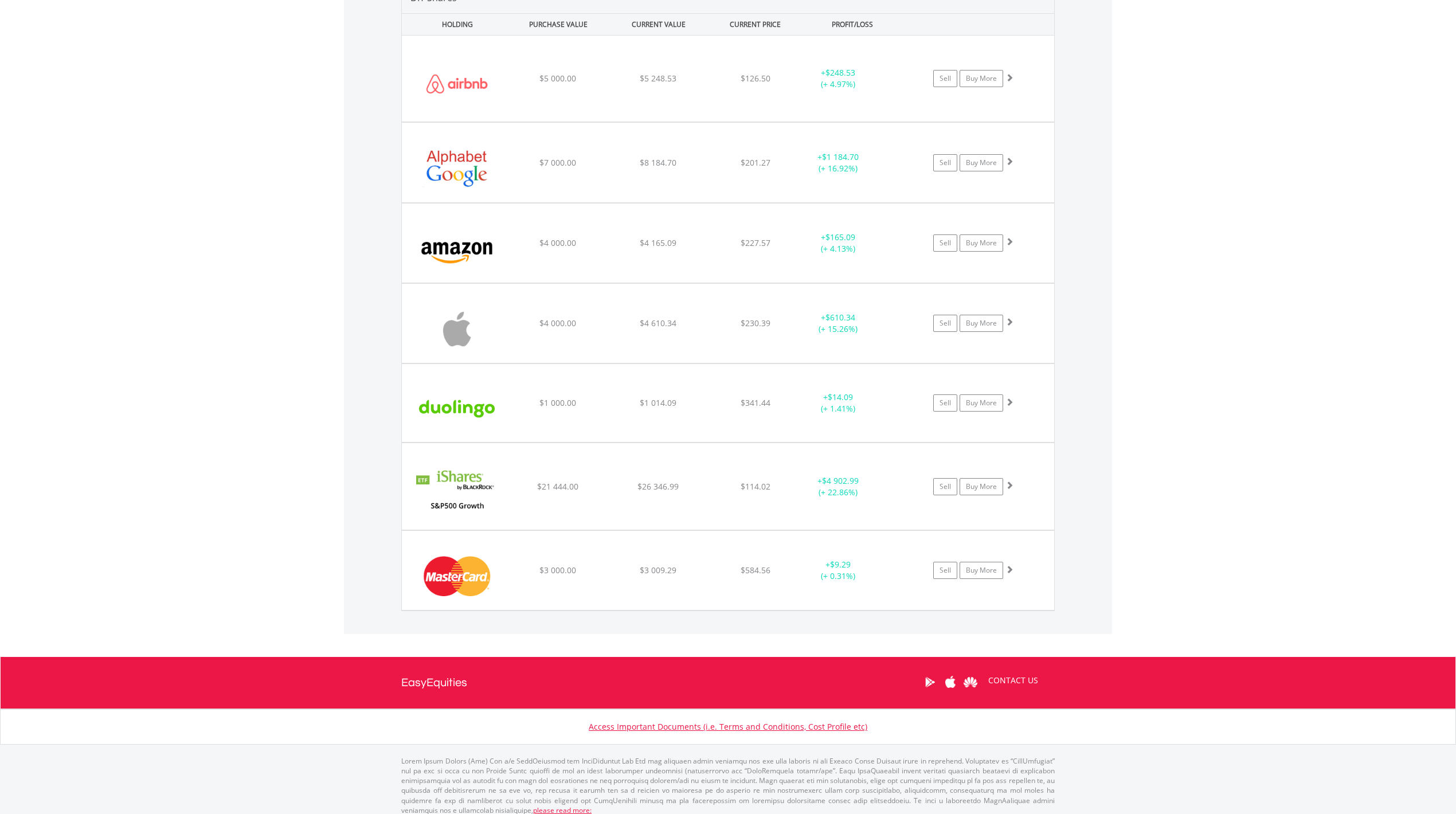
scroll to position [860, 0]
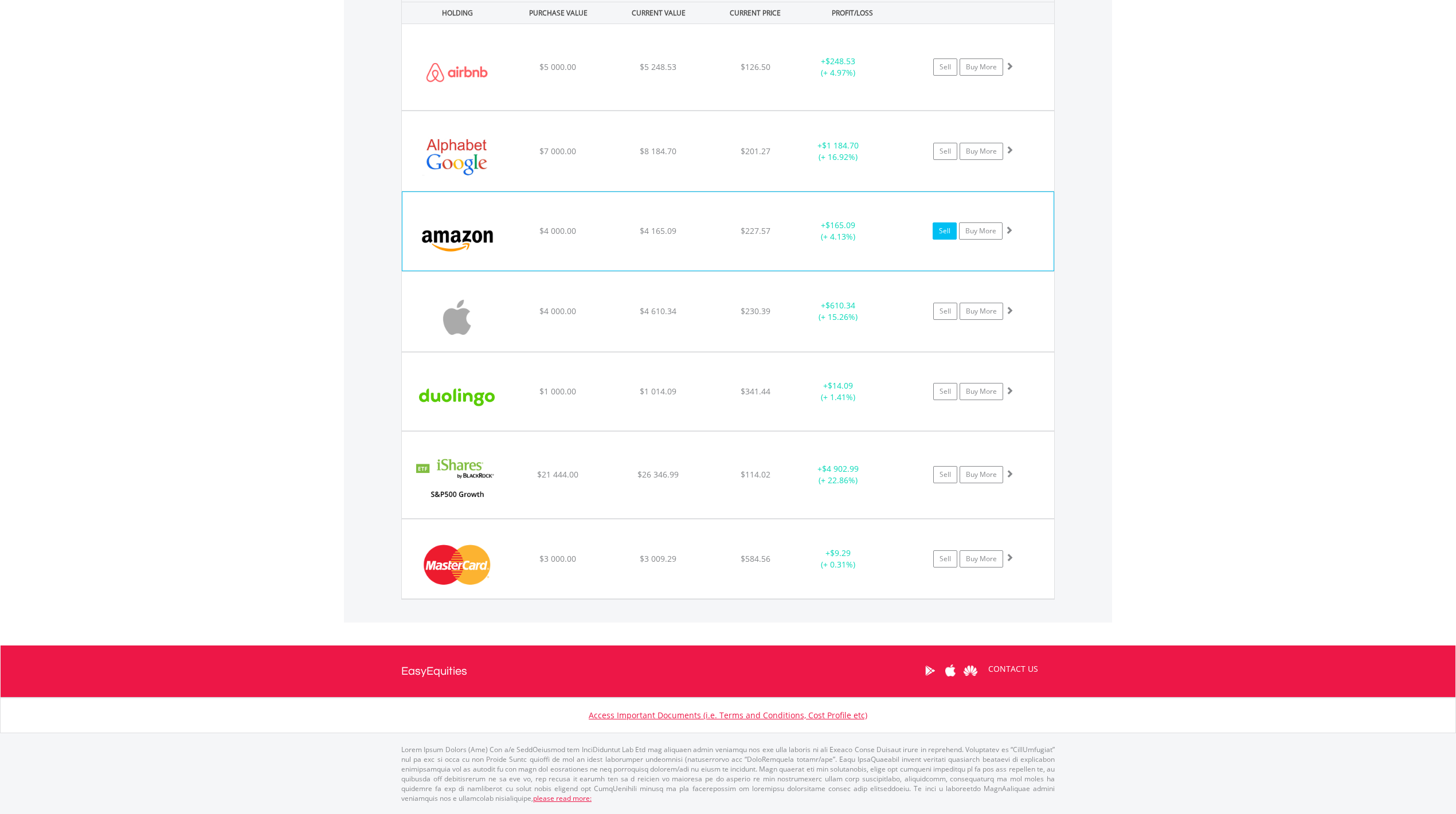
click at [944, 231] on link "Sell" at bounding box center [944, 231] width 24 height 17
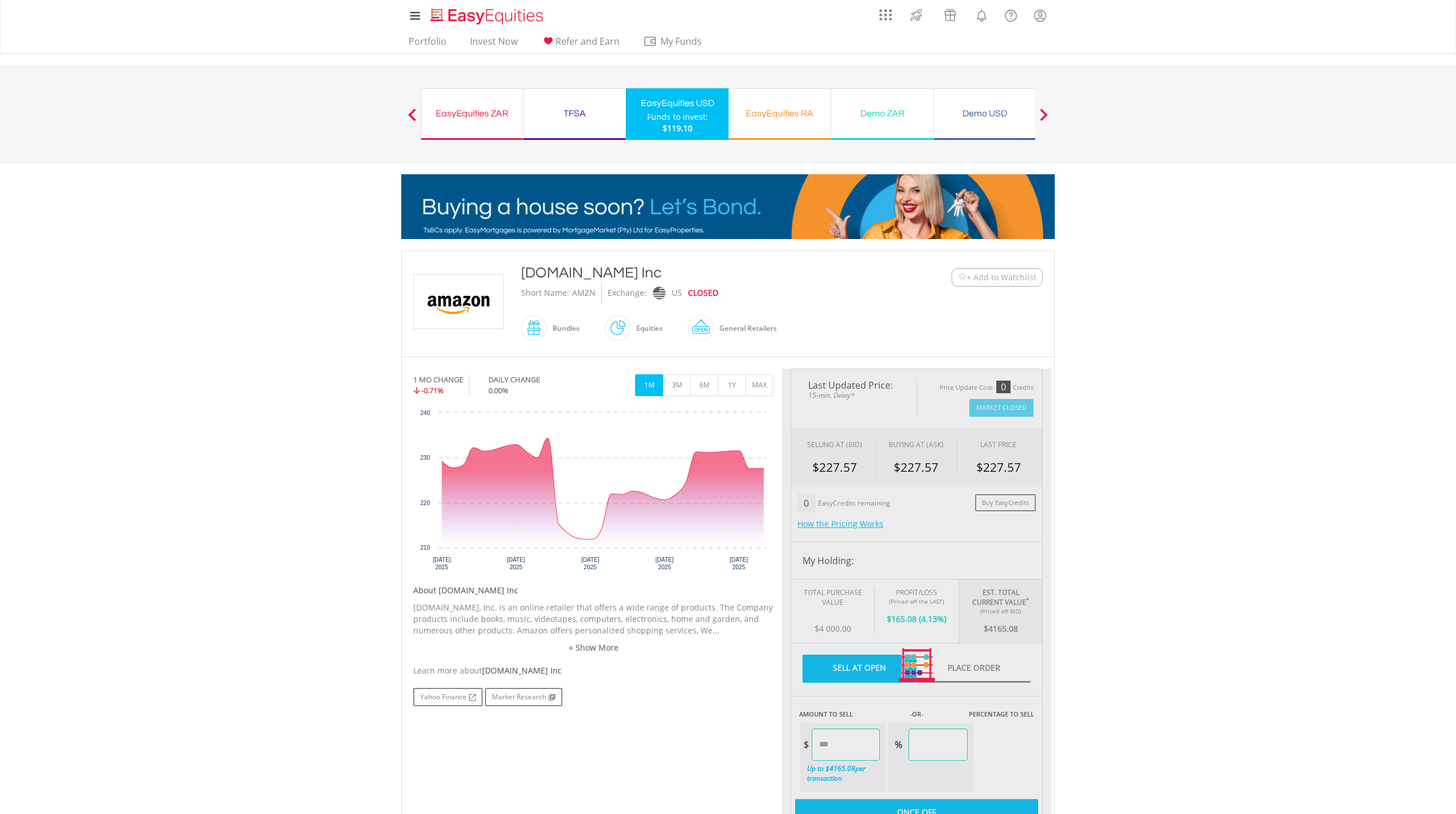
type input "*******"
type input "******"
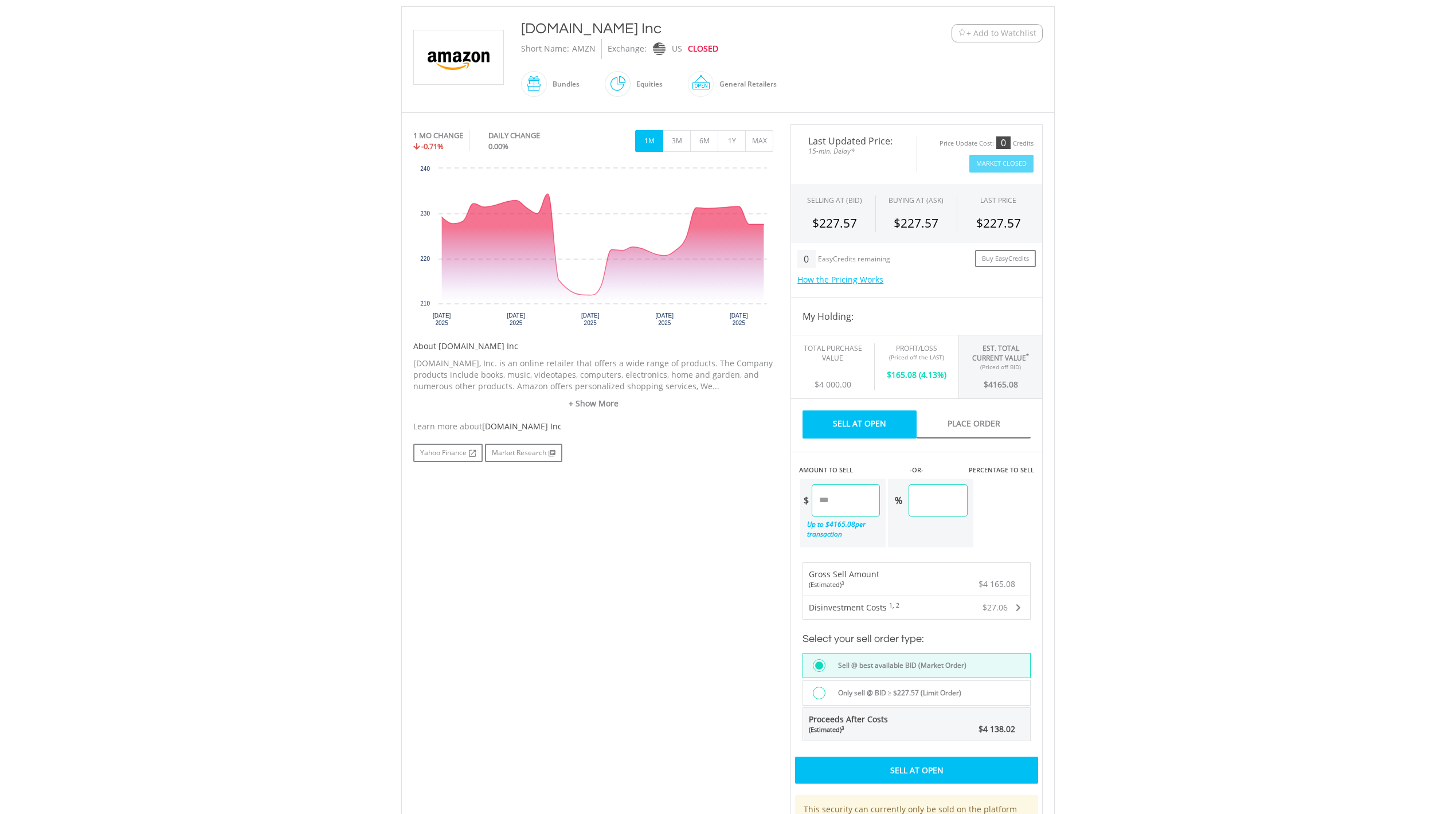
scroll to position [230, 0]
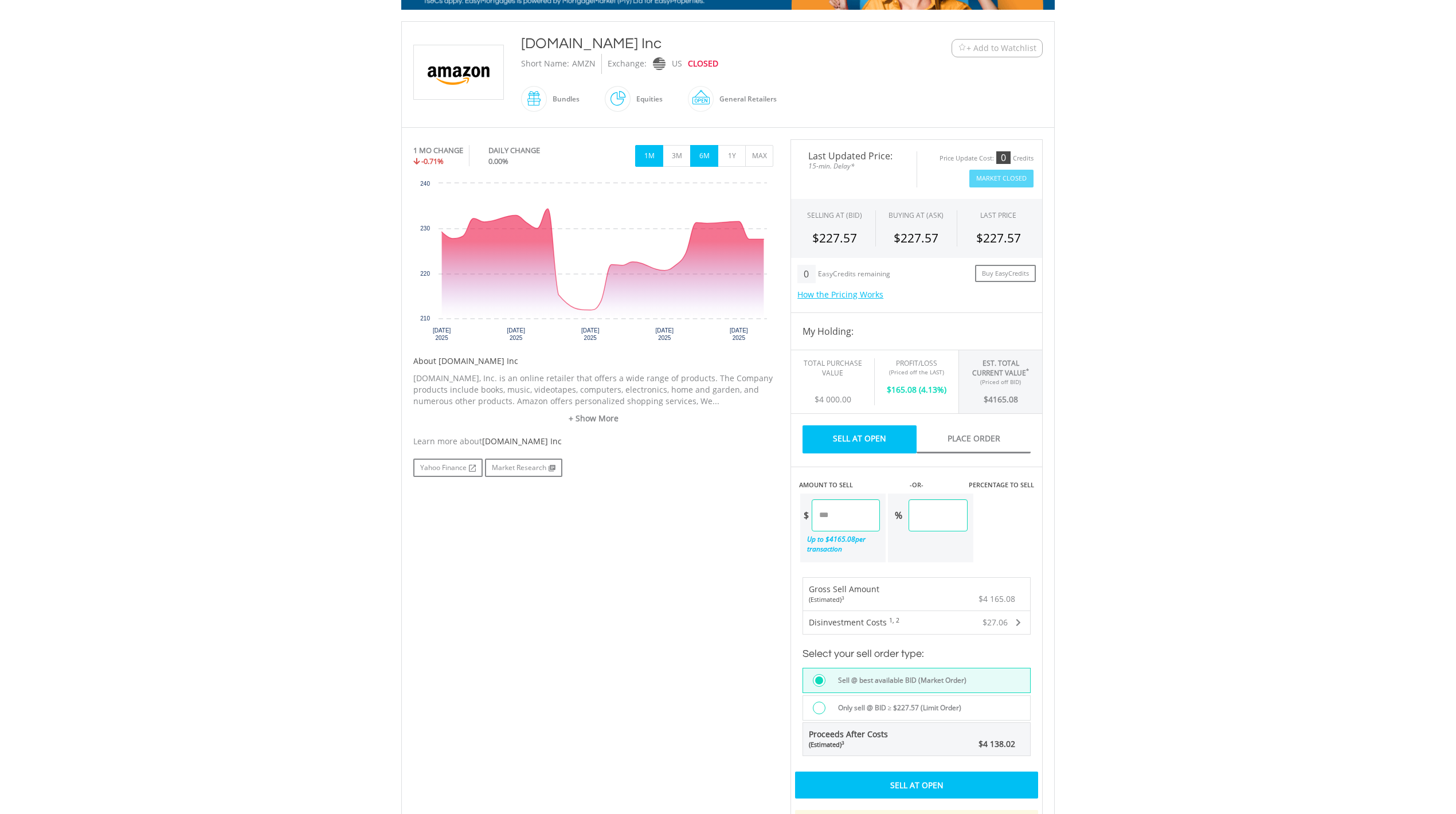
click at [705, 156] on button "6M" at bounding box center [705, 156] width 28 height 22
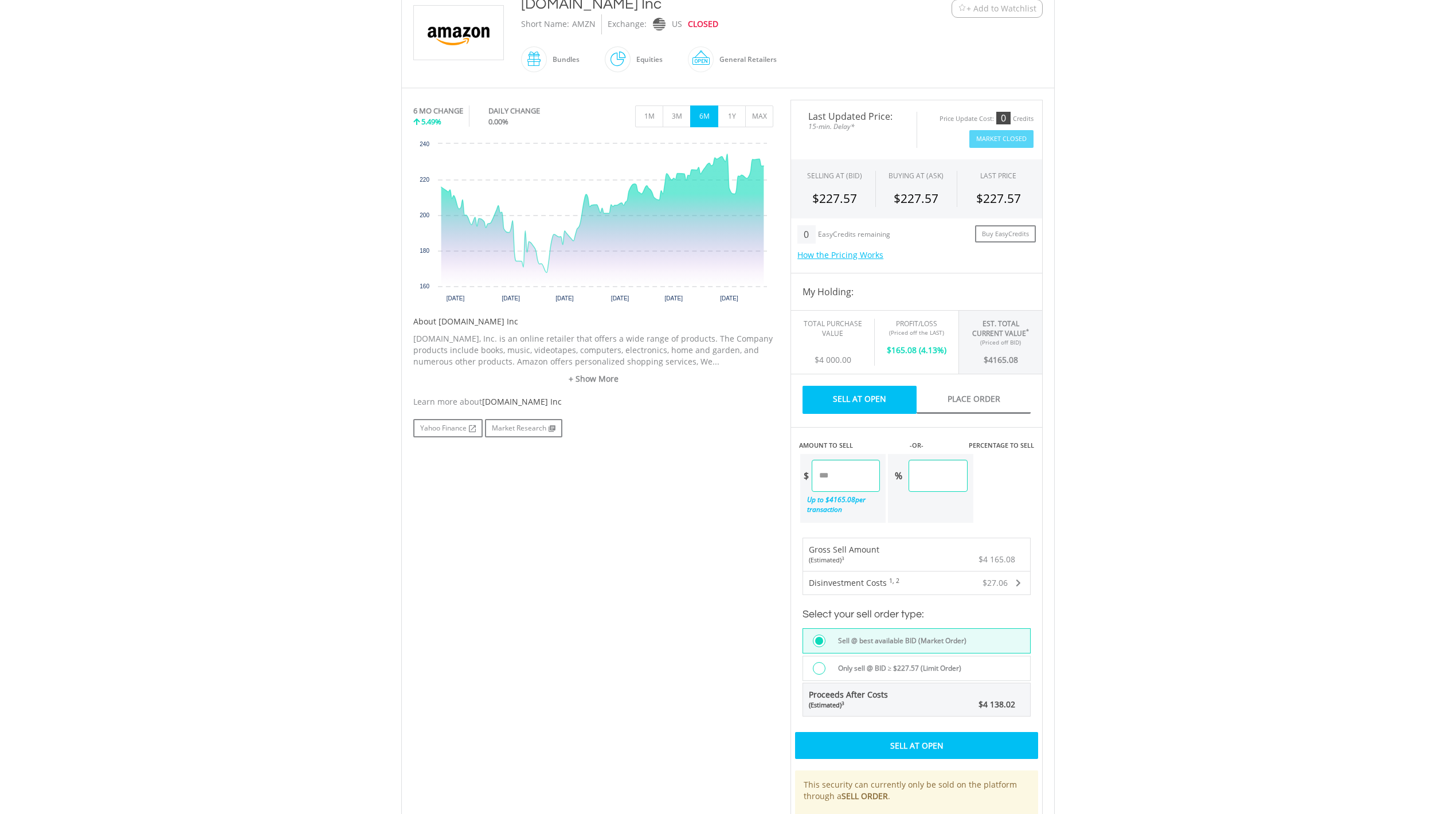
scroll to position [260, 0]
